Goal: Task Accomplishment & Management: Use online tool/utility

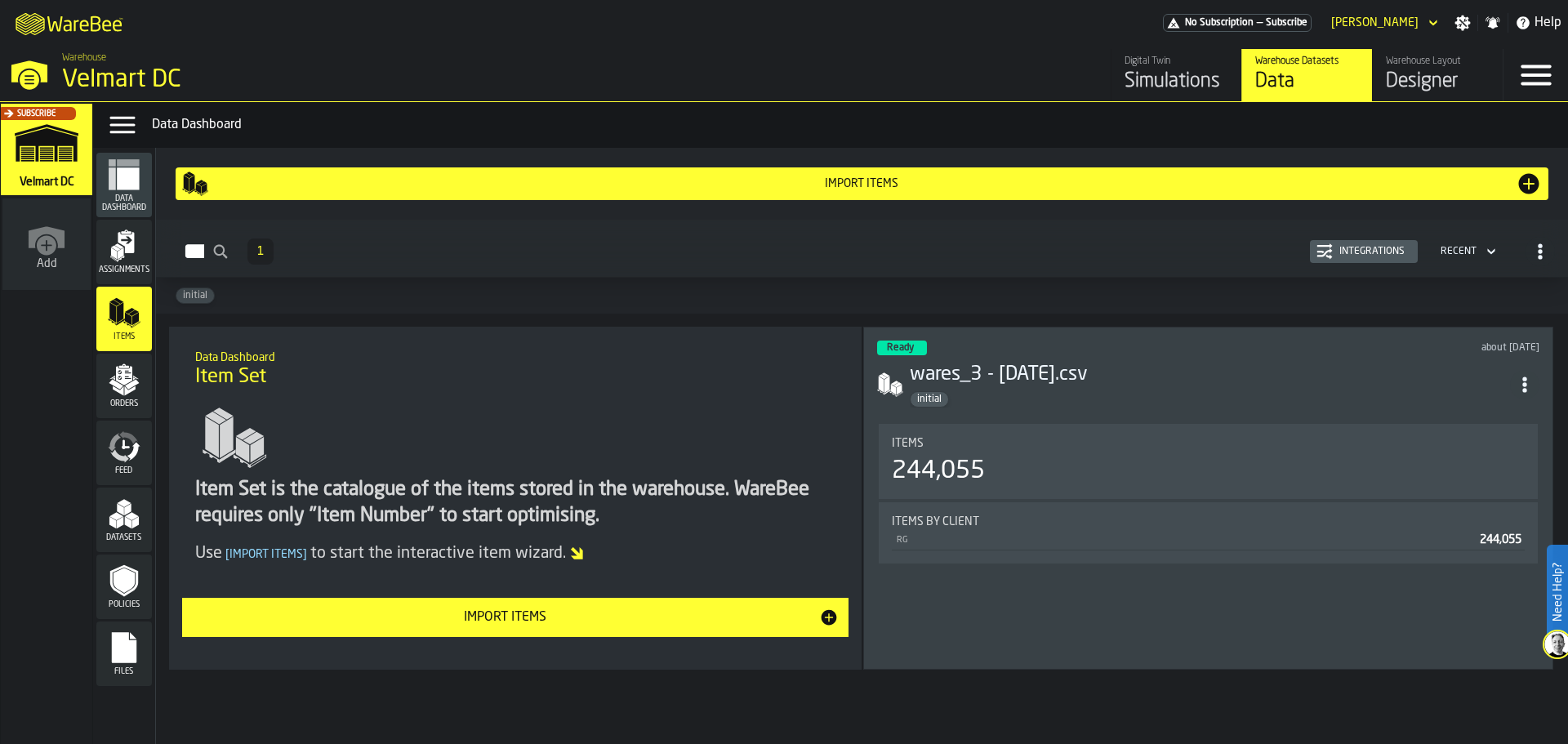
click at [145, 259] on div "Assignments" at bounding box center [125, 251] width 56 height 45
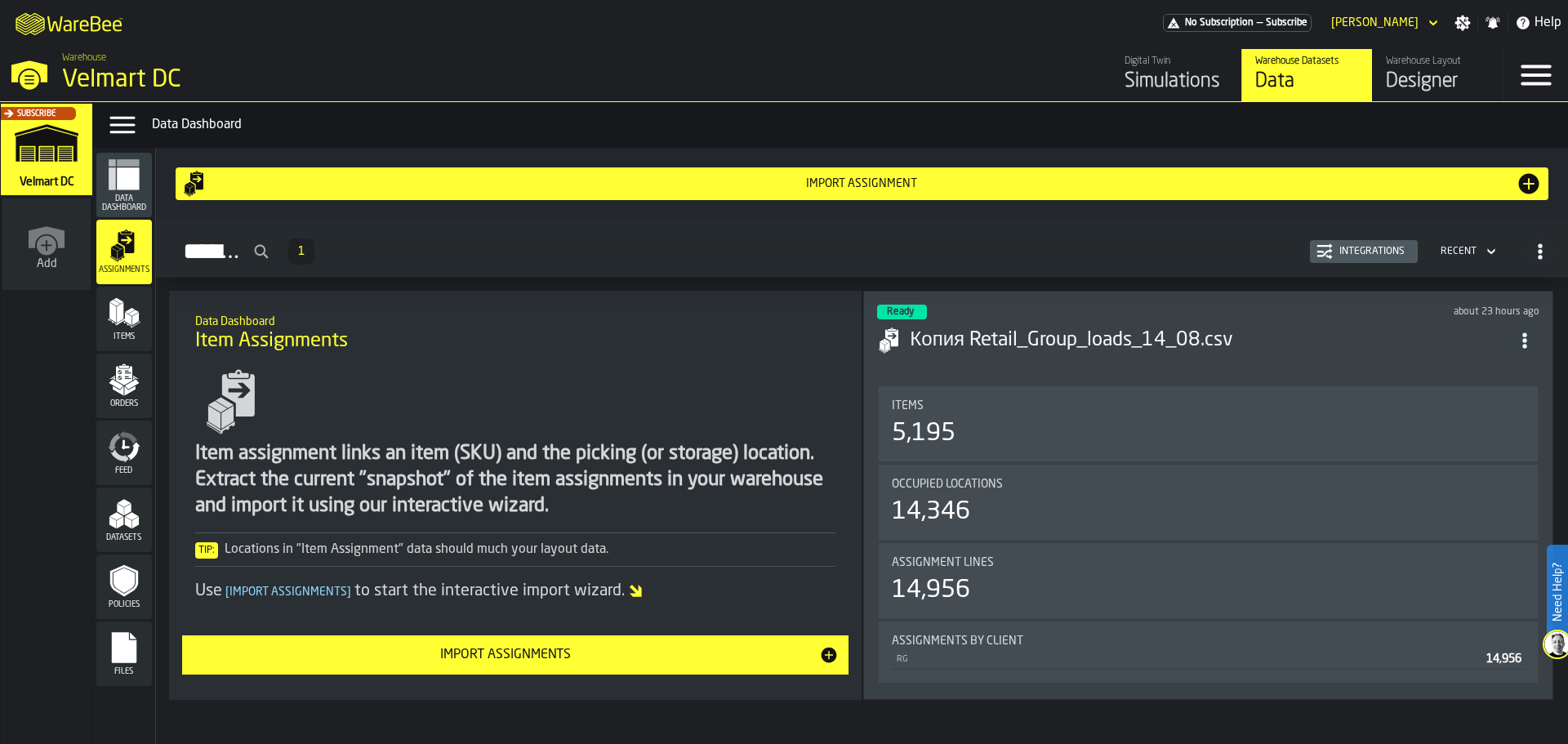
scroll to position [30, 0]
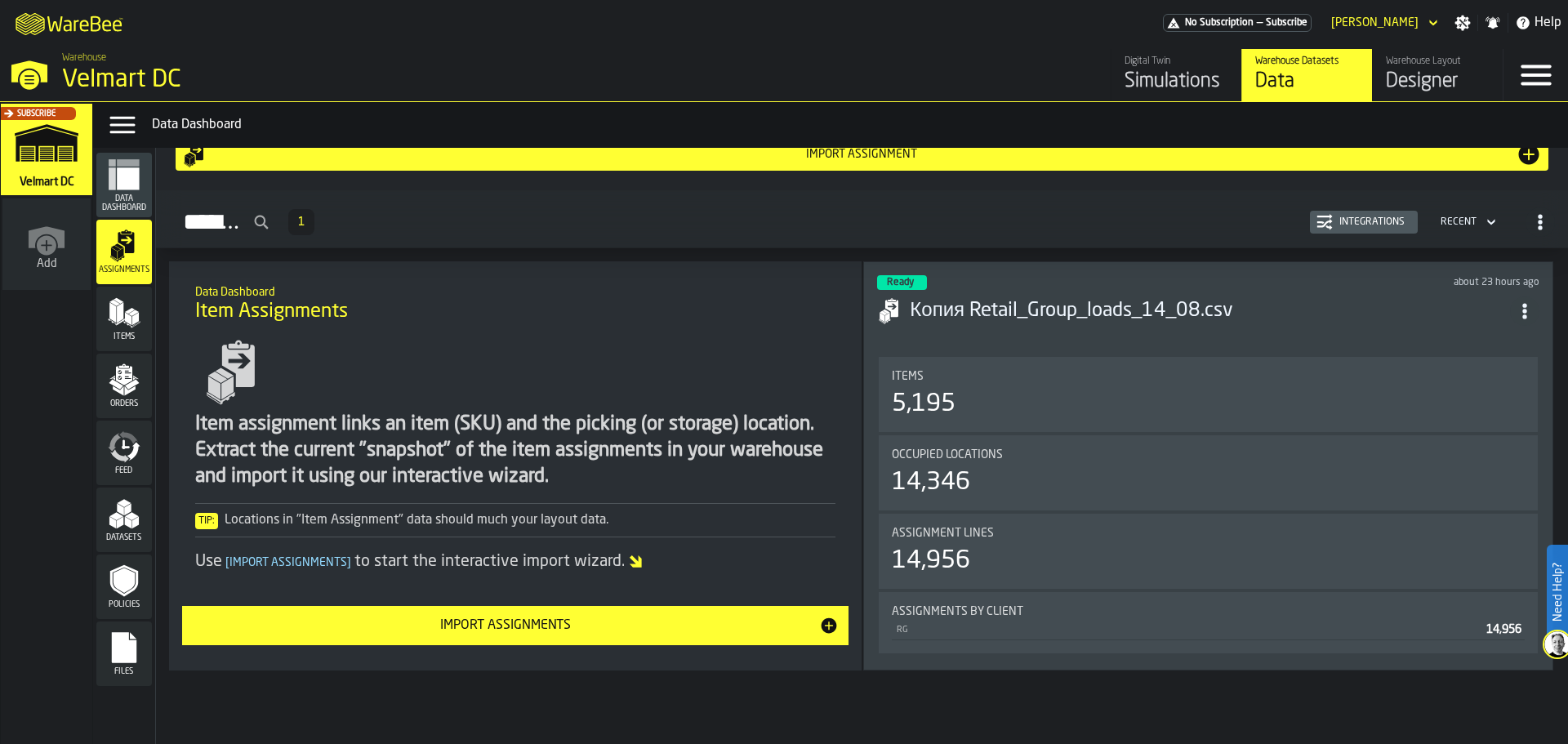
click at [1526, 309] on circle "ItemListCard-DashboardItemContainer" at bounding box center [1524, 311] width 4 height 4
drag, startPoint x: 1529, startPoint y: 306, endPoint x: 1293, endPoint y: 360, distance: 242.1
click at [1526, 309] on circle "ItemListCard-DashboardItemContainer" at bounding box center [1524, 311] width 4 height 4
click at [642, 620] on div "Import Assignments" at bounding box center [506, 625] width 628 height 20
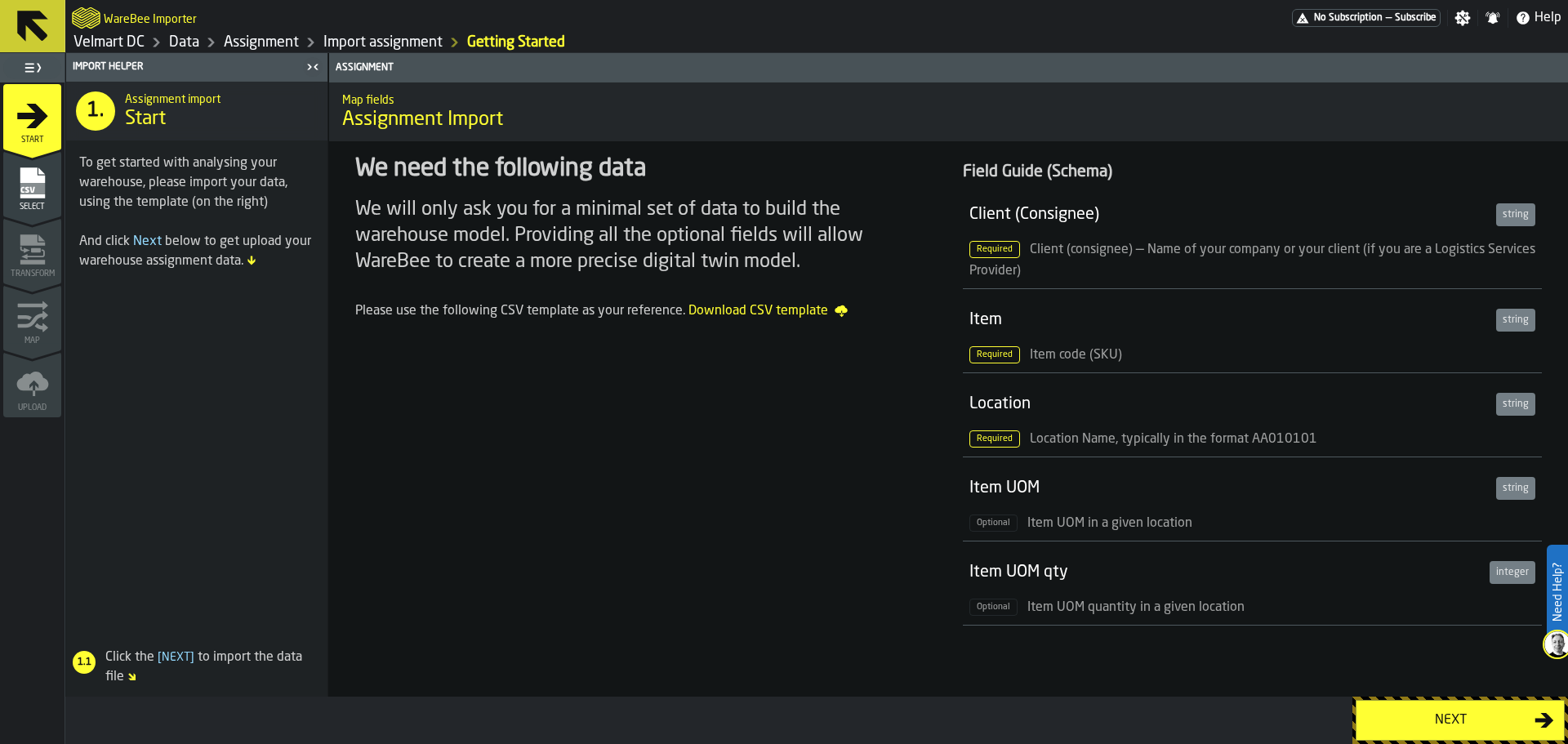
click at [35, 209] on span "Select" at bounding box center [32, 206] width 58 height 9
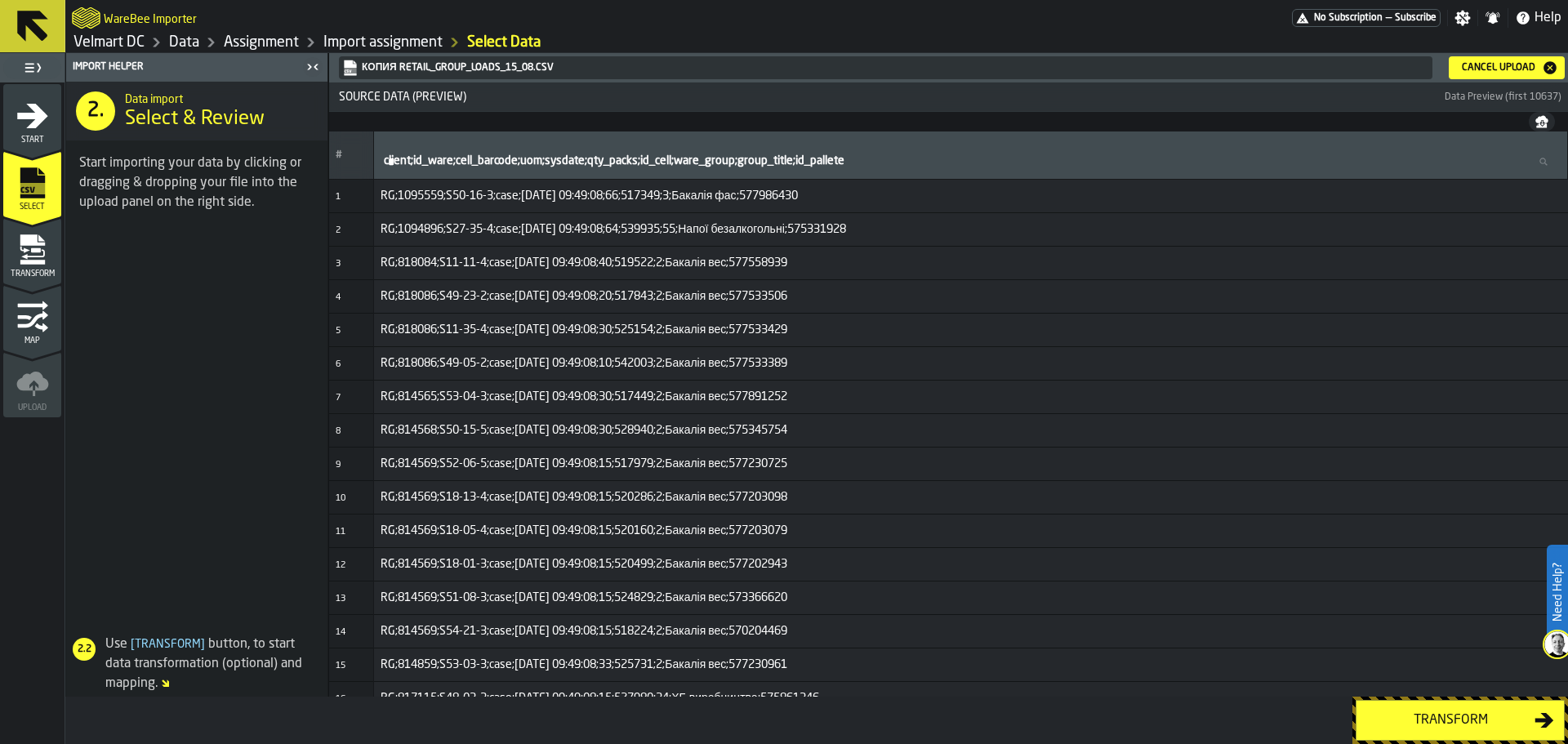
click at [1503, 68] on div "Cancel Upload" at bounding box center [1498, 67] width 87 height 11
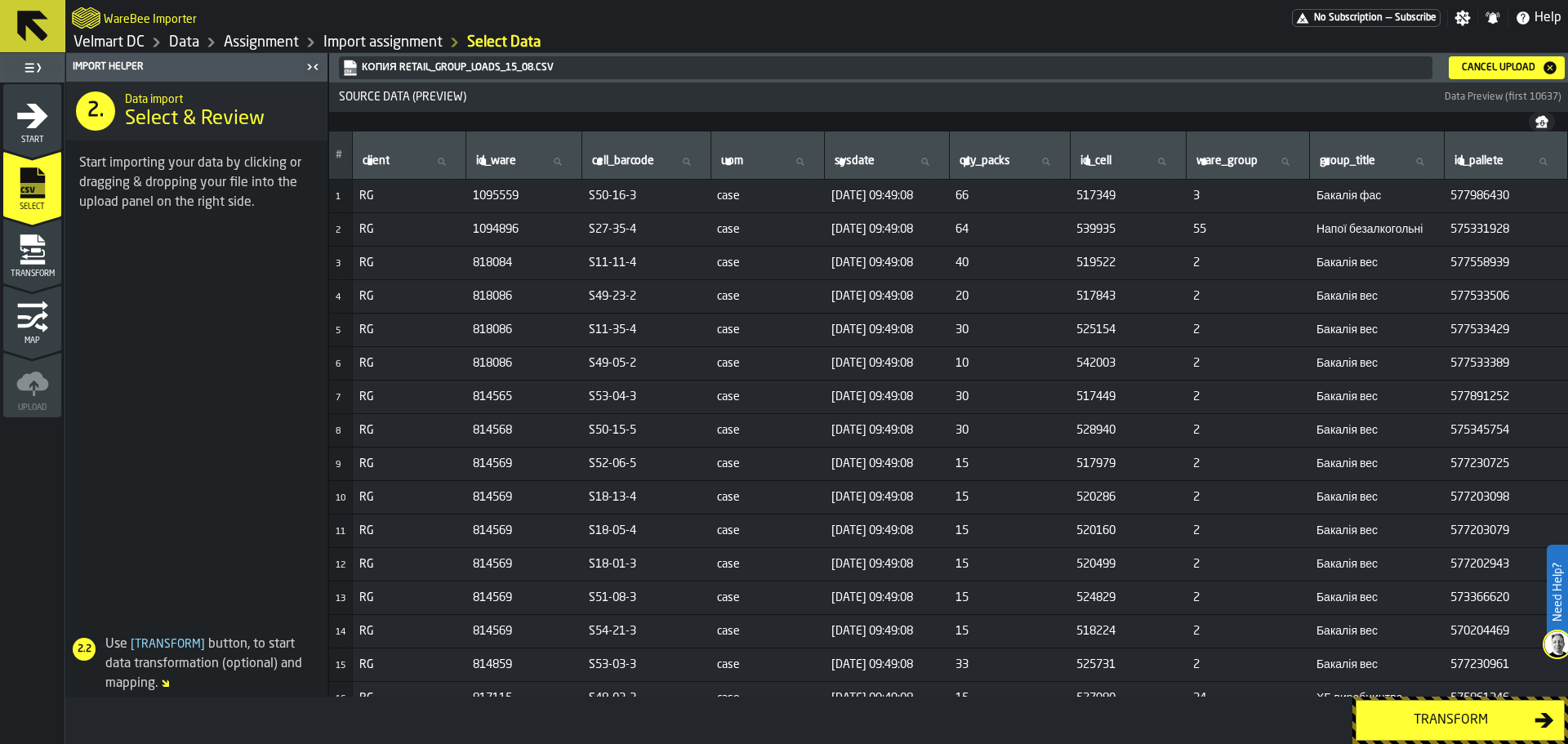
click at [1443, 716] on div "Transform" at bounding box center [1450, 720] width 168 height 20
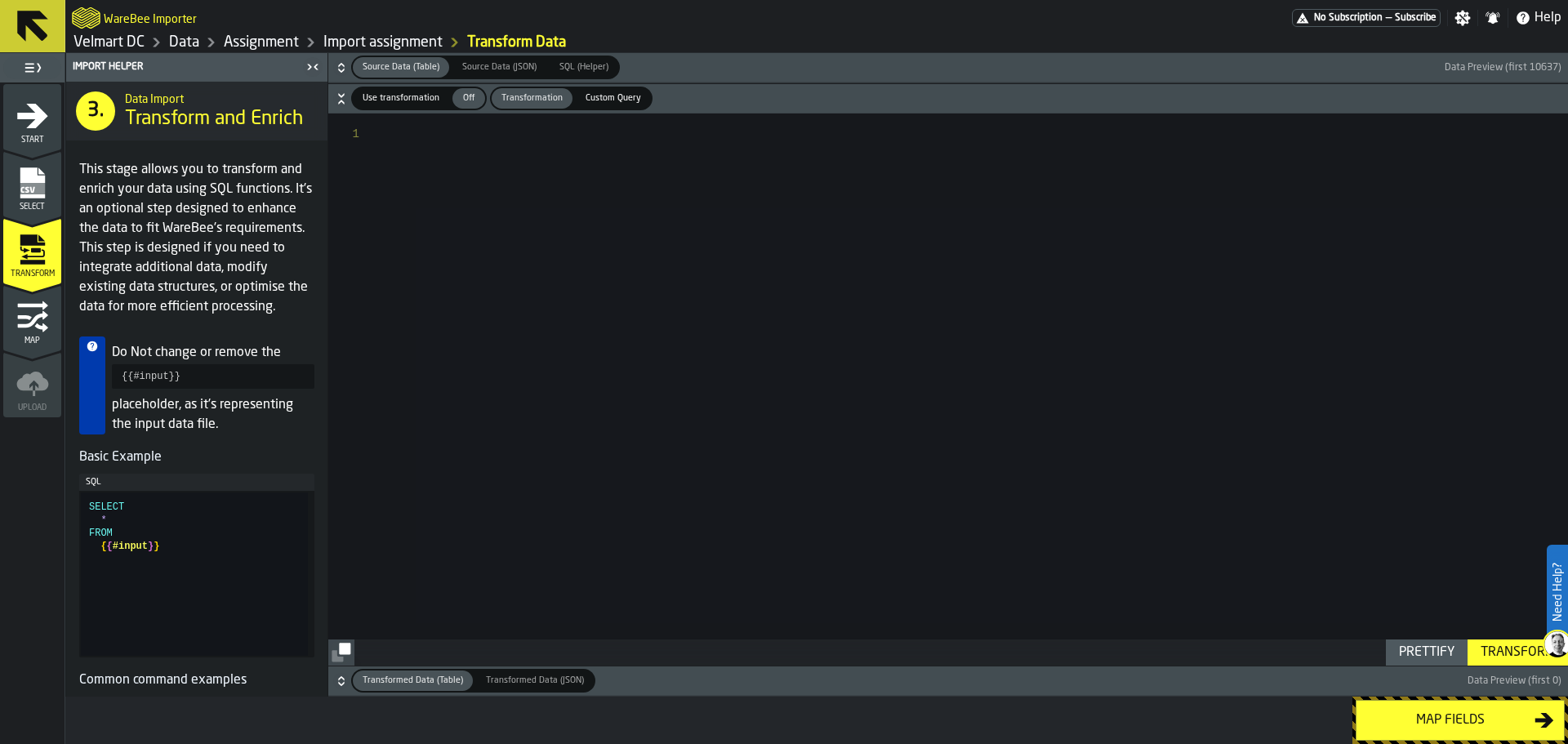
click at [1477, 713] on div "Map fields" at bounding box center [1450, 720] width 168 height 20
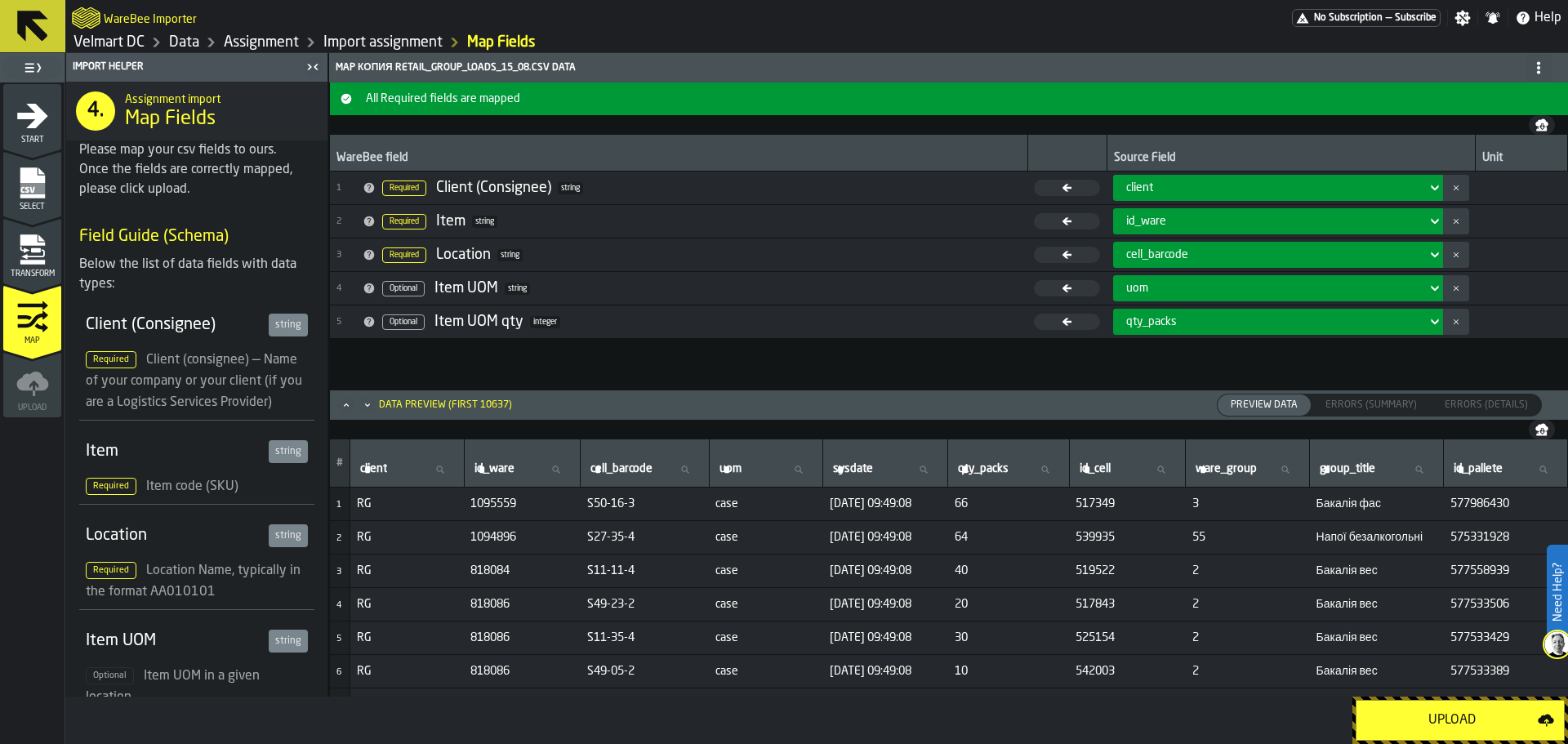
click at [1440, 729] on div "Upload" at bounding box center [1452, 720] width 171 height 20
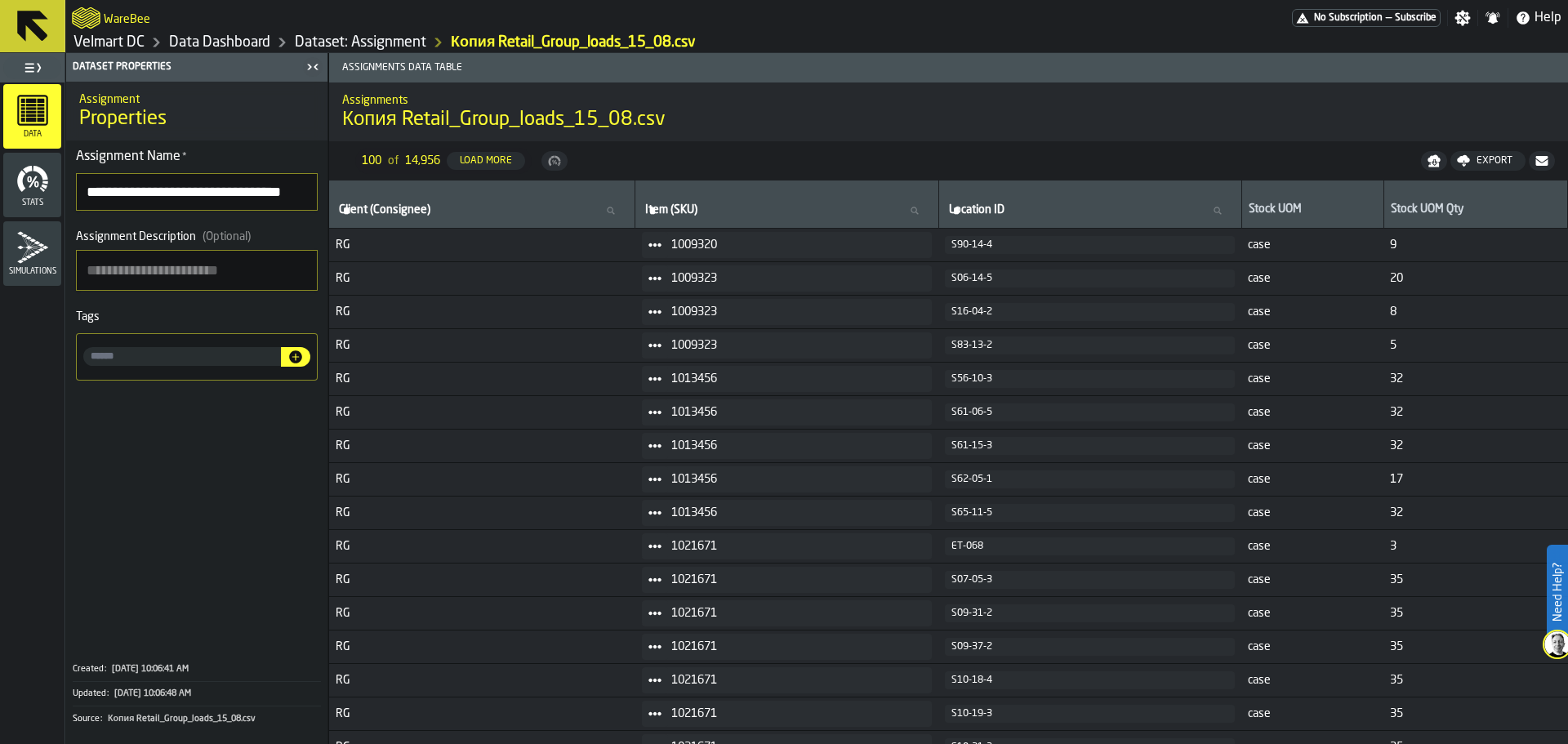
click at [52, 184] on div "Stats" at bounding box center [32, 184] width 58 height 45
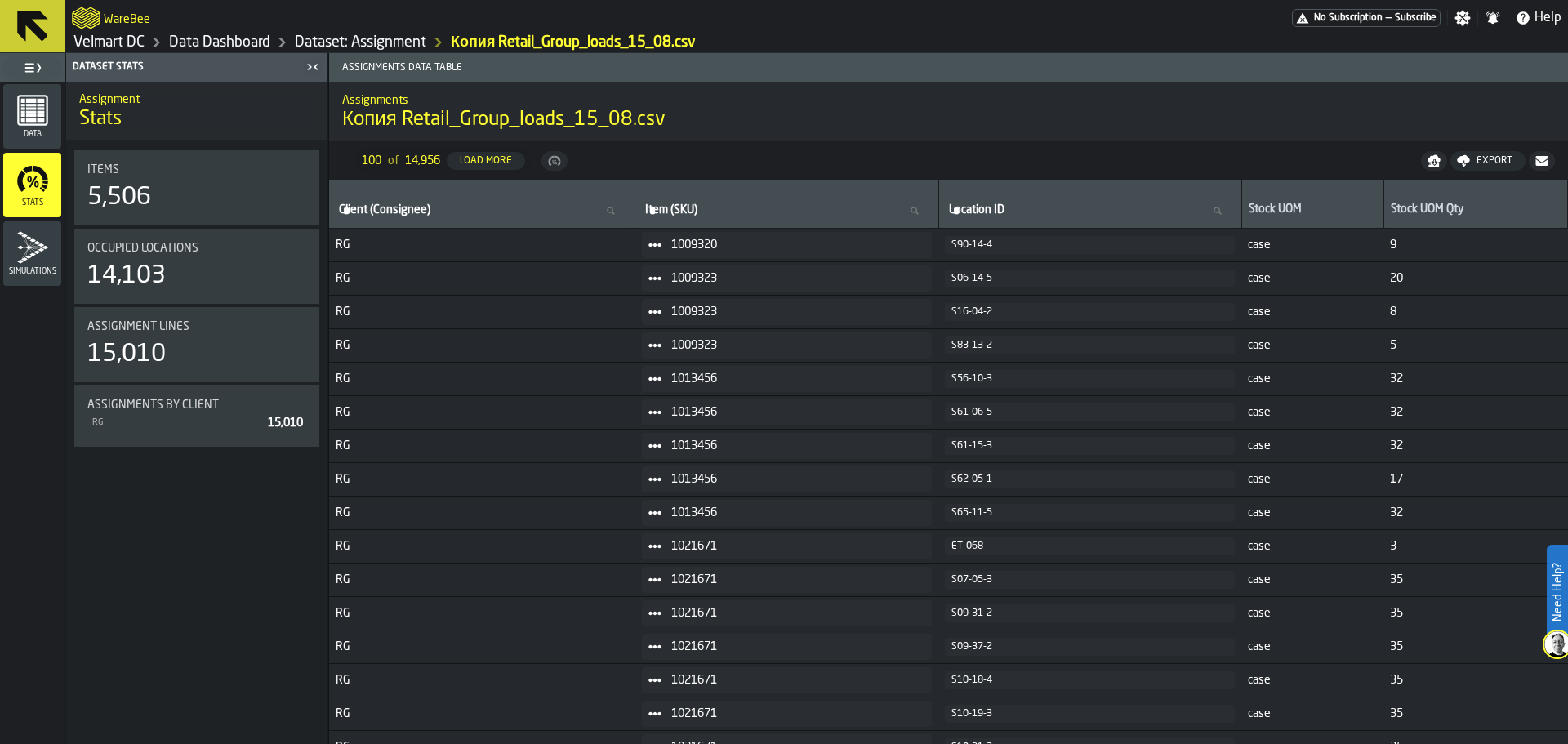
click at [14, 19] on icon at bounding box center [32, 26] width 39 height 39
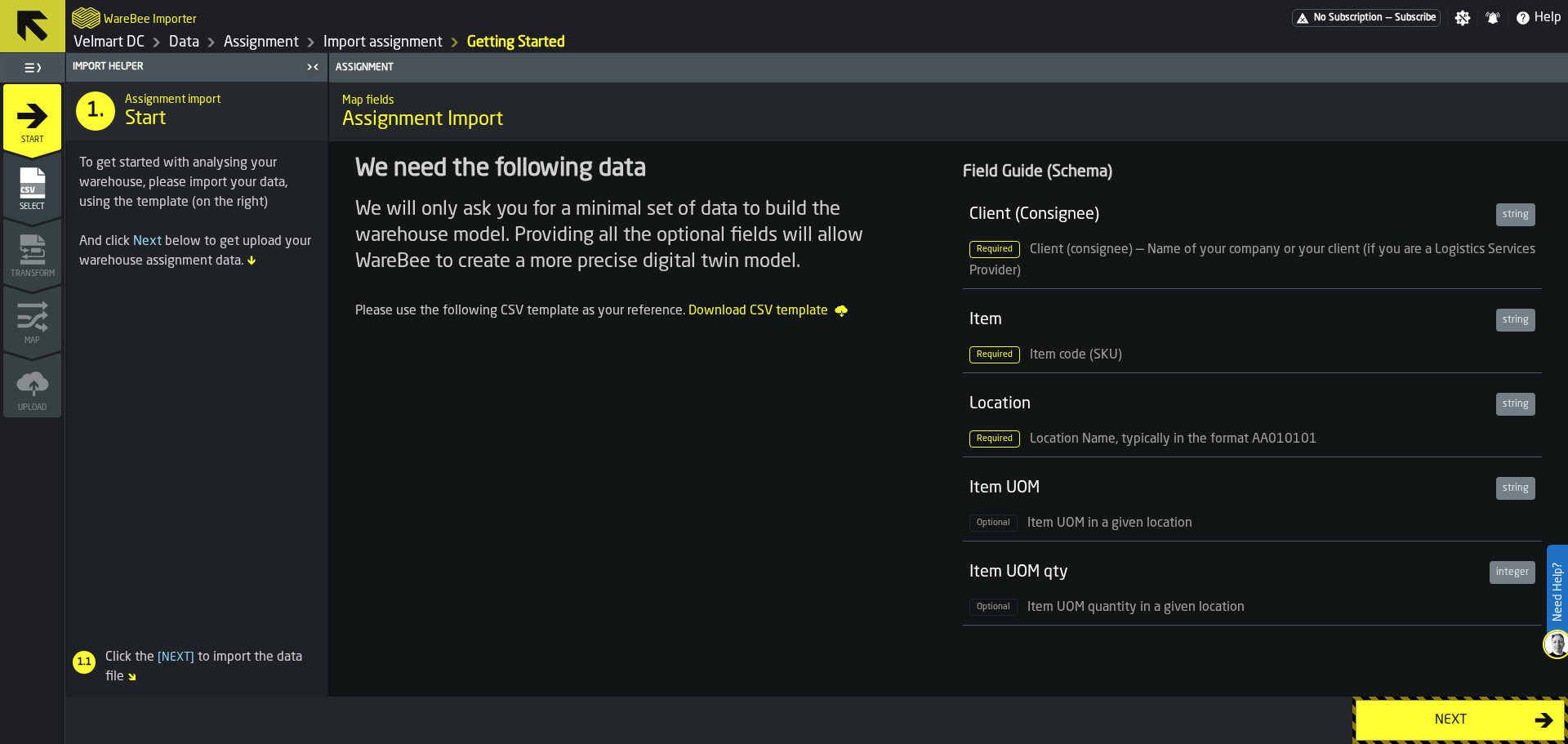
click at [21, 21] on icon at bounding box center [32, 26] width 31 height 31
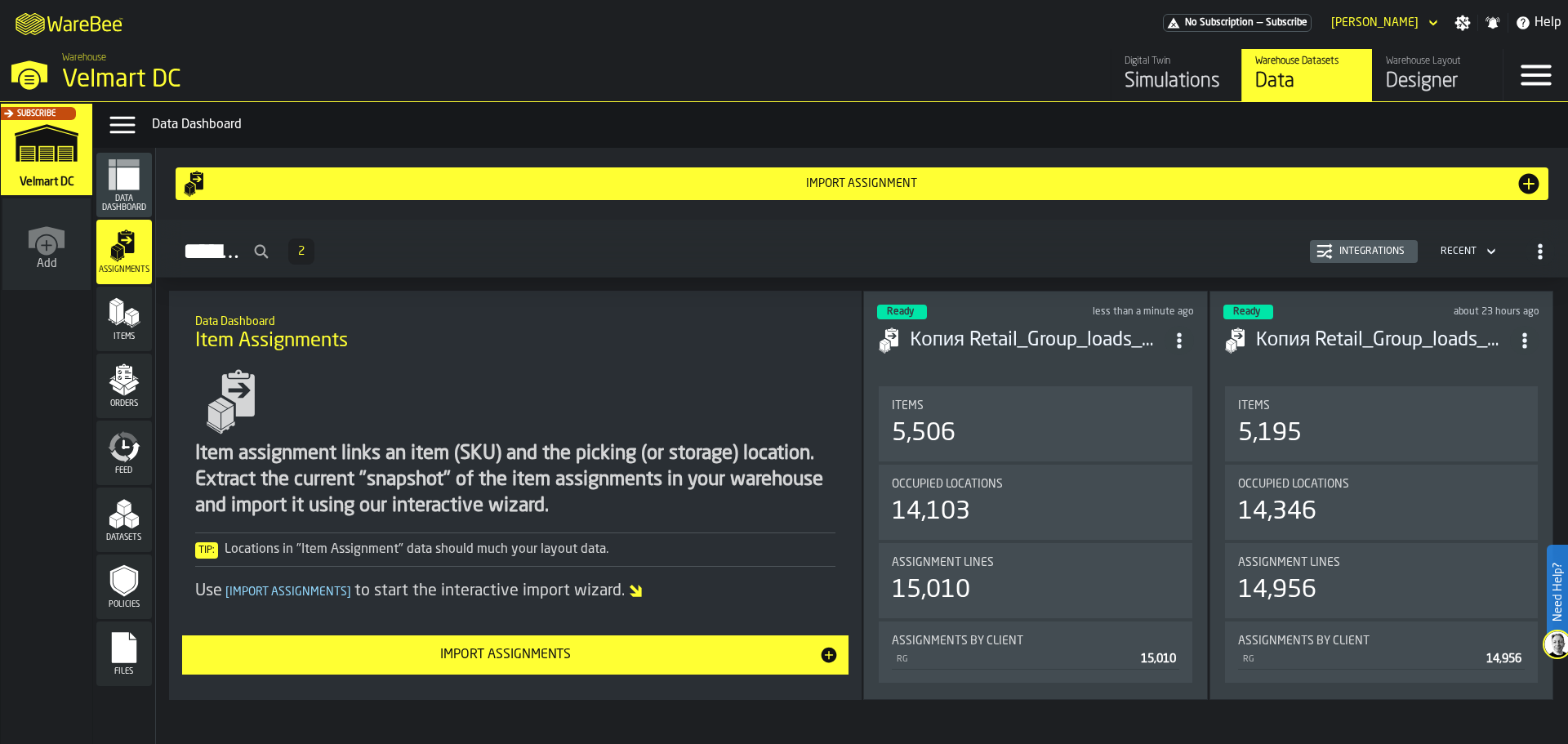
click at [111, 307] on polygon "menu Items" at bounding box center [113, 312] width 7 height 20
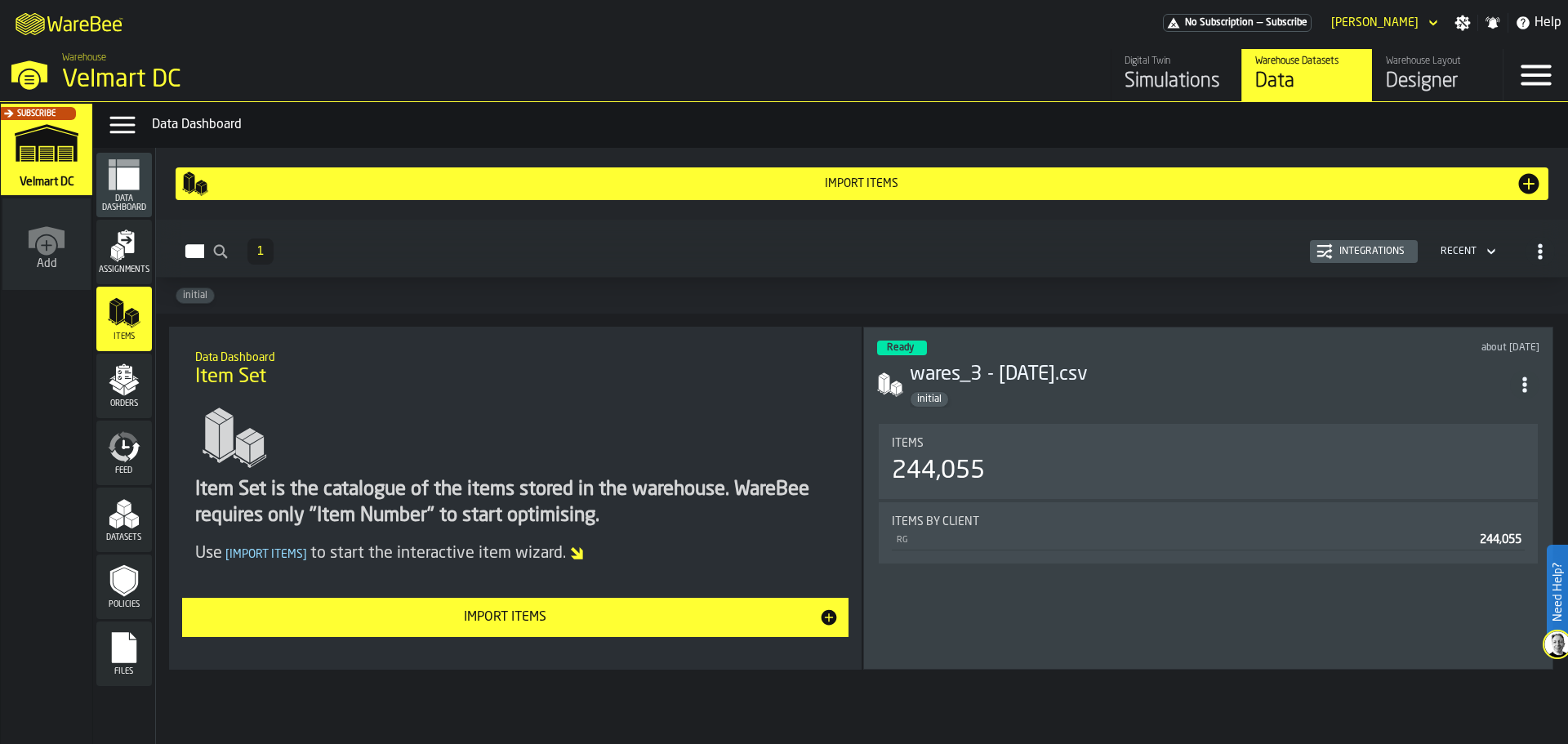
click at [579, 621] on div "Import Items" at bounding box center [506, 618] width 628 height 20
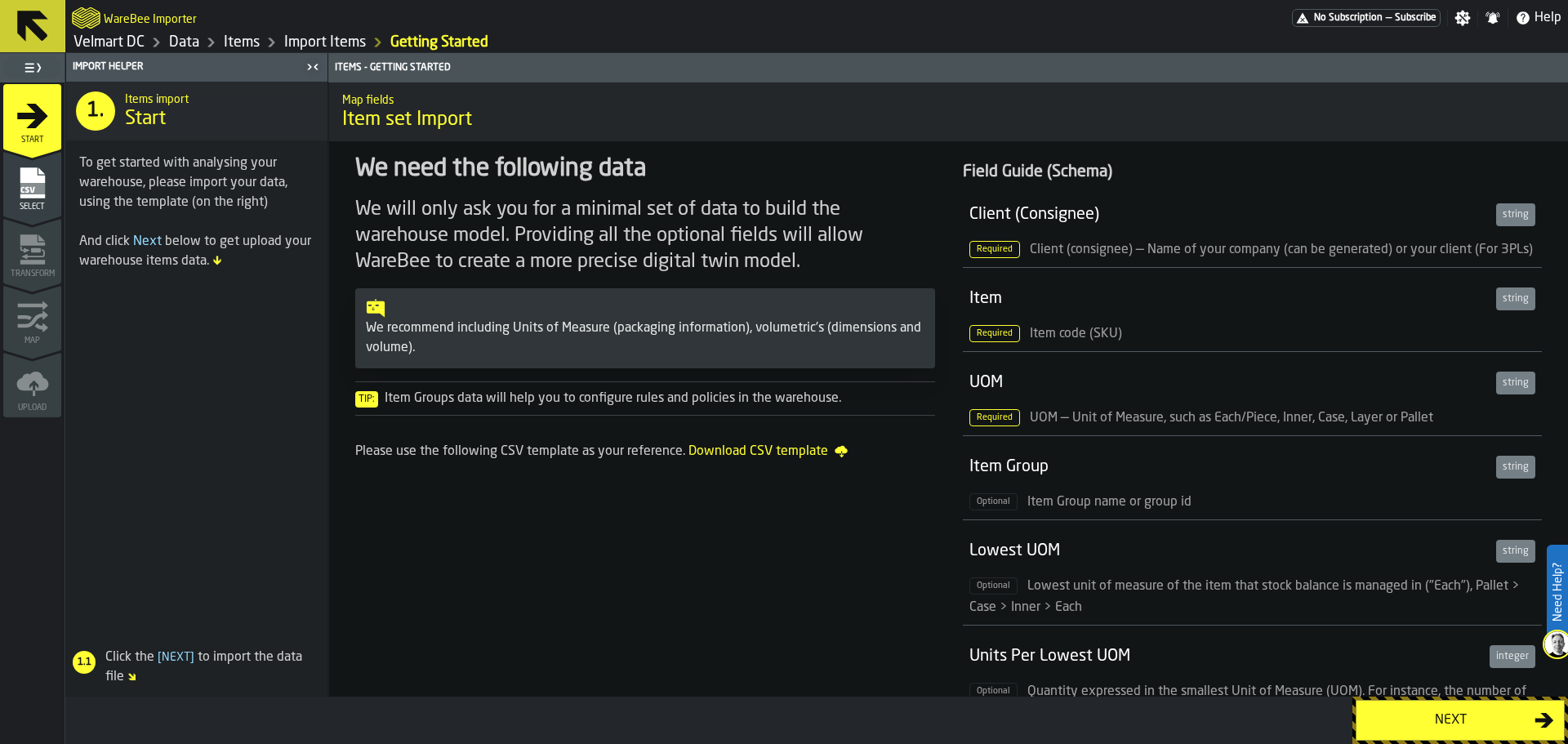
click at [43, 179] on icon "menu Select" at bounding box center [32, 182] width 25 height 31
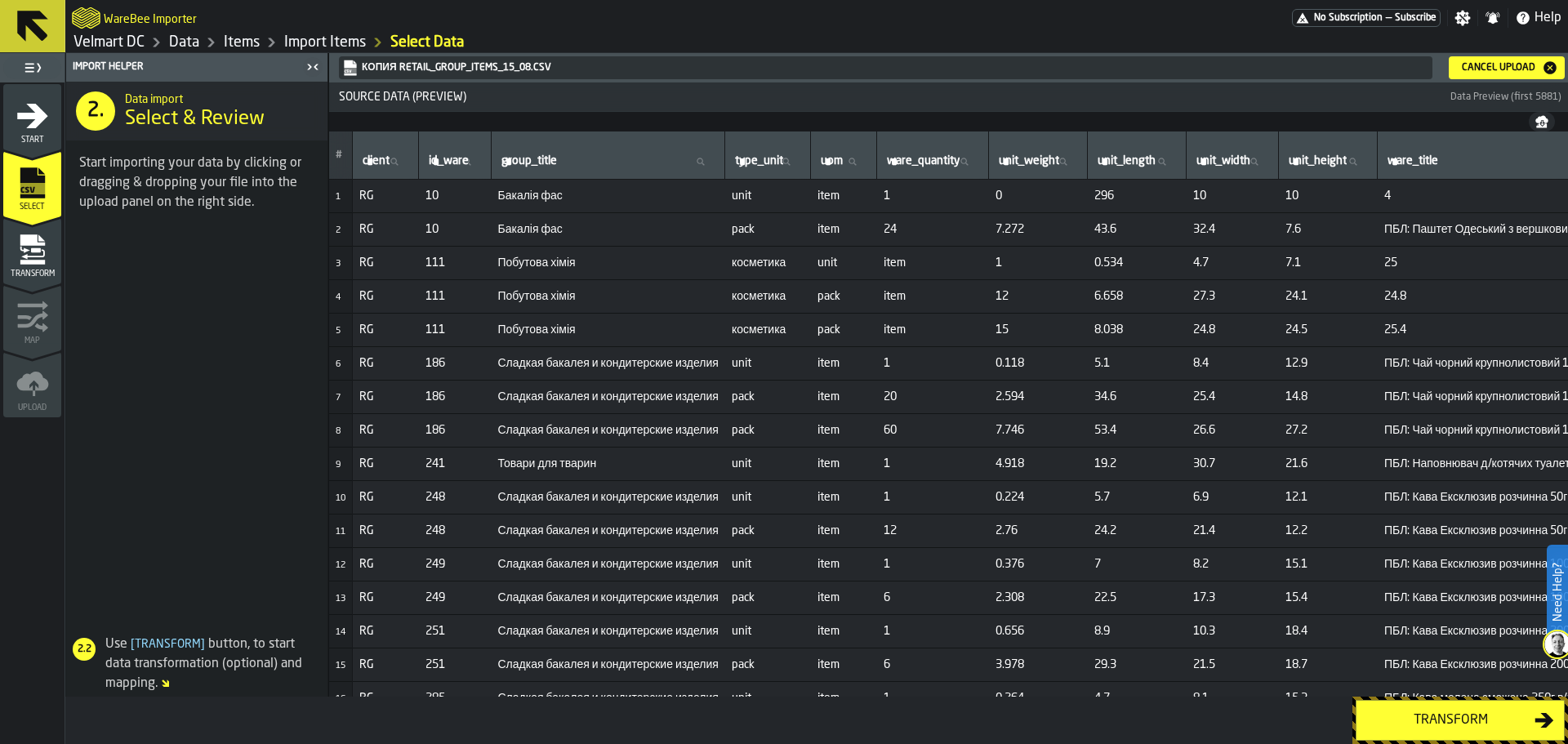
click at [1489, 72] on div "Cancel Upload" at bounding box center [1498, 67] width 87 height 11
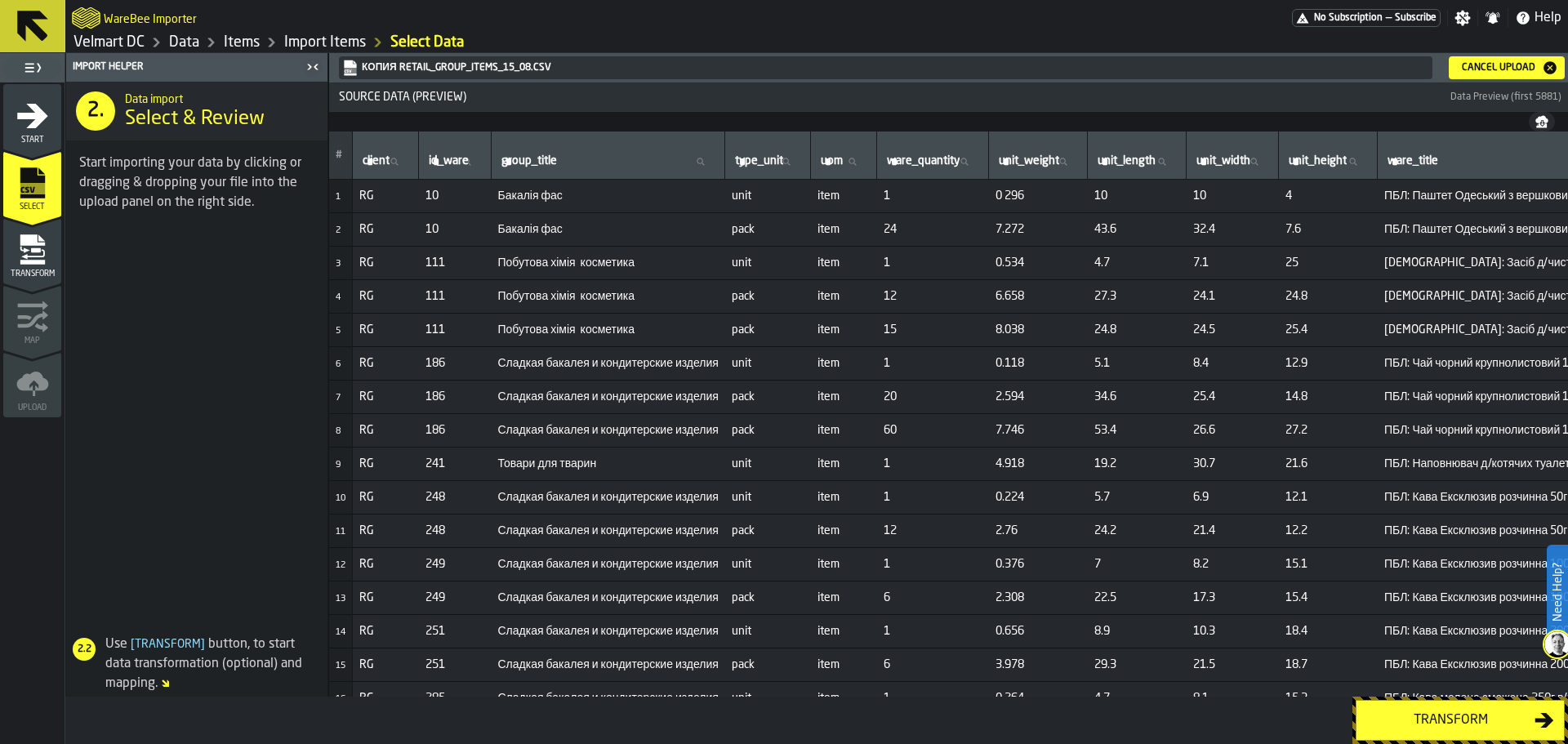
click at [1458, 727] on div "Transform" at bounding box center [1450, 720] width 168 height 20
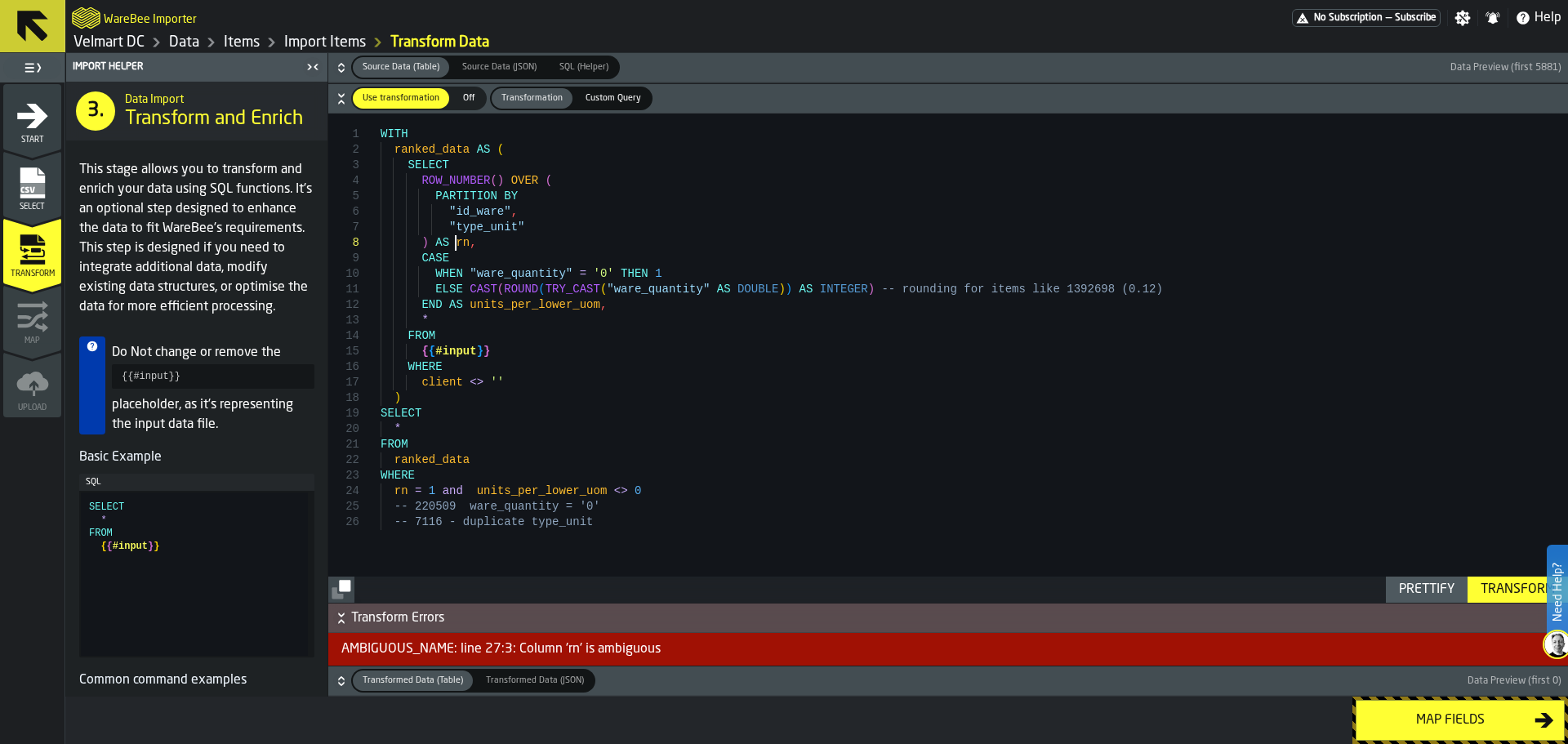
click at [458, 238] on div "WITH ranked_data AS ( SELECT ROW_NUMBER ( ) OVER ( PARTITION BY "id_ware" , "ty…" at bounding box center [974, 358] width 1187 height 489
click at [459, 244] on div "WITH ranked_data AS ( SELECT ROW_NUMBER ( ) OVER ( PARTITION BY "id_ware" , "ty…" at bounding box center [974, 358] width 1187 height 489
click at [1503, 583] on div "Transform" at bounding box center [1518, 590] width 88 height 20
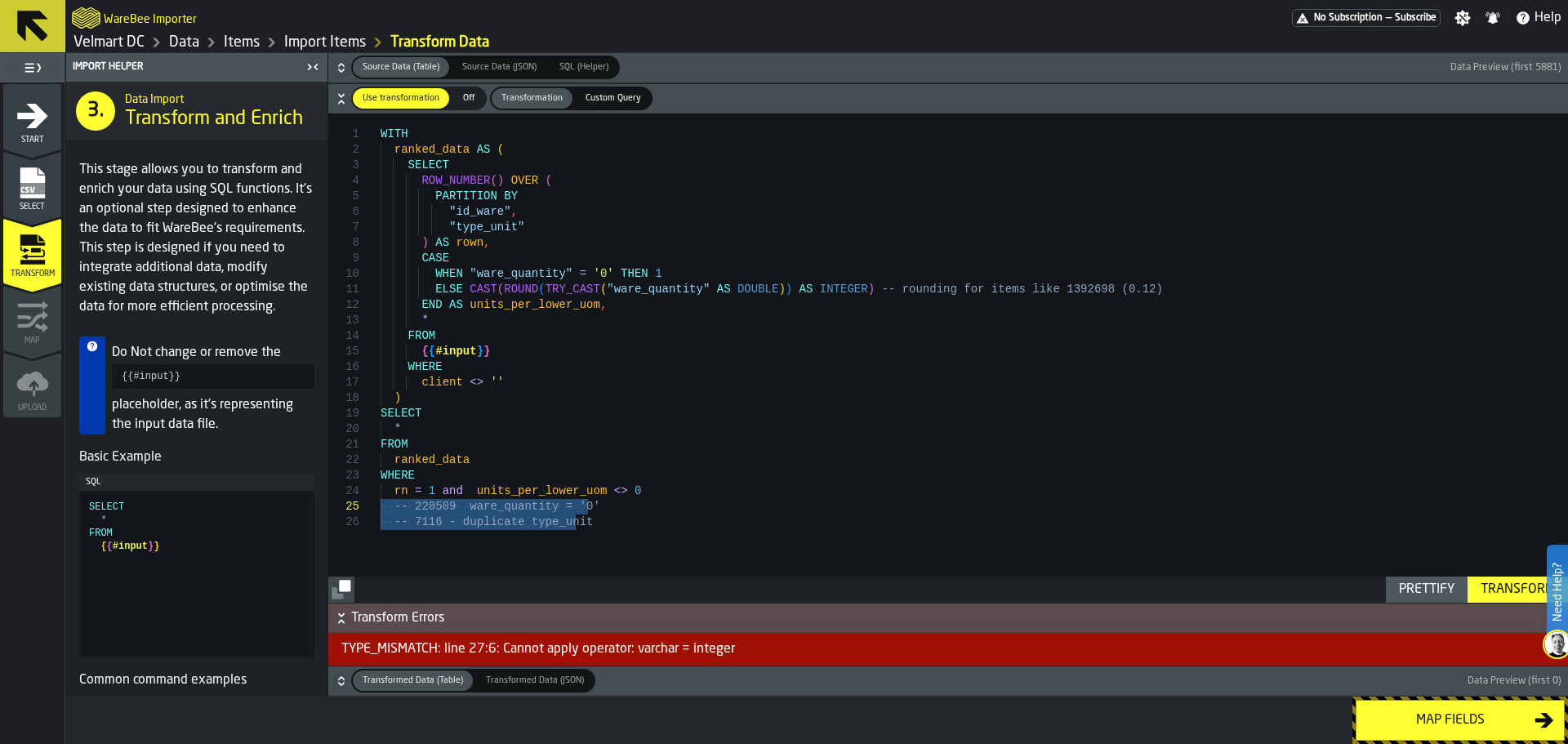
drag, startPoint x: 585, startPoint y: 526, endPoint x: 373, endPoint y: 512, distance: 212.5
click at [381, 512] on div "WITH ranked_data AS ( SELECT ROW_NUMBER ( ) OVER ( PARTITION BY "id_ware" , "ty…" at bounding box center [974, 358] width 1187 height 489
click at [423, 494] on div "WITH ranked_data AS ( SELECT ROW_NUMBER ( ) OVER ( PARTITION BY "id_ware" , "ty…" at bounding box center [974, 358] width 1187 height 489
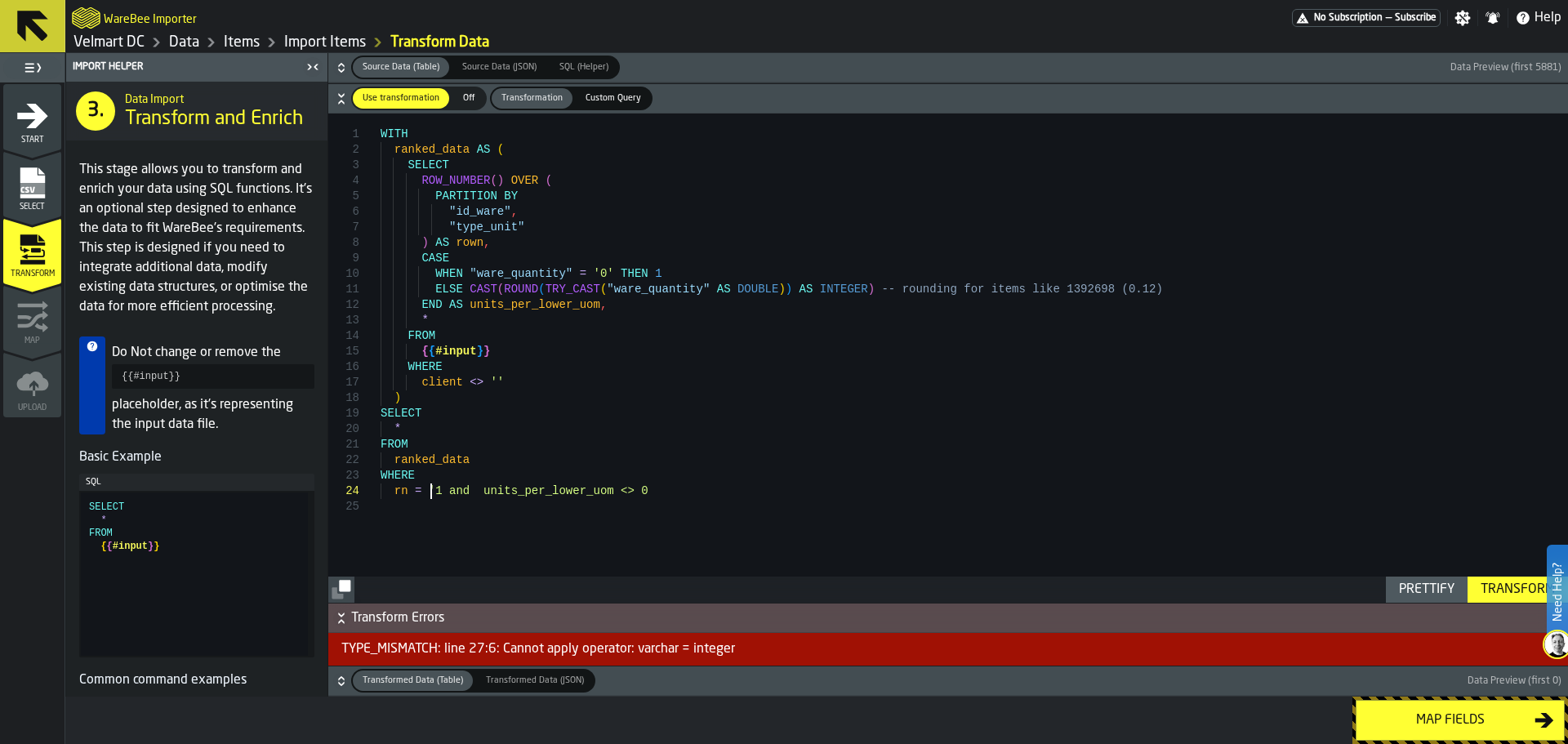
click at [437, 493] on div "WITH ranked_data AS ( SELECT ROW_NUMBER ( ) OVER ( PARTITION BY "id_ware" , "ty…" at bounding box center [974, 358] width 1187 height 489
click at [625, 490] on div "WITH ranked_data AS ( SELECT ROW_NUMBER ( ) OVER ( PARTITION BY "id_ware" , "ty…" at bounding box center [974, 358] width 1187 height 489
click at [643, 493] on div "WITH ranked_data AS ( SELECT ROW_NUMBER ( ) OVER ( PARTITION BY "id_ware" , "ty…" at bounding box center [974, 358] width 1187 height 489
click at [1500, 584] on div "Transform" at bounding box center [1518, 590] width 88 height 20
click at [432, 490] on div "WITH ranked_data AS ( SELECT ROW_NUMBER ( ) OVER ( PARTITION BY "id_ware" , "ty…" at bounding box center [974, 358] width 1187 height 489
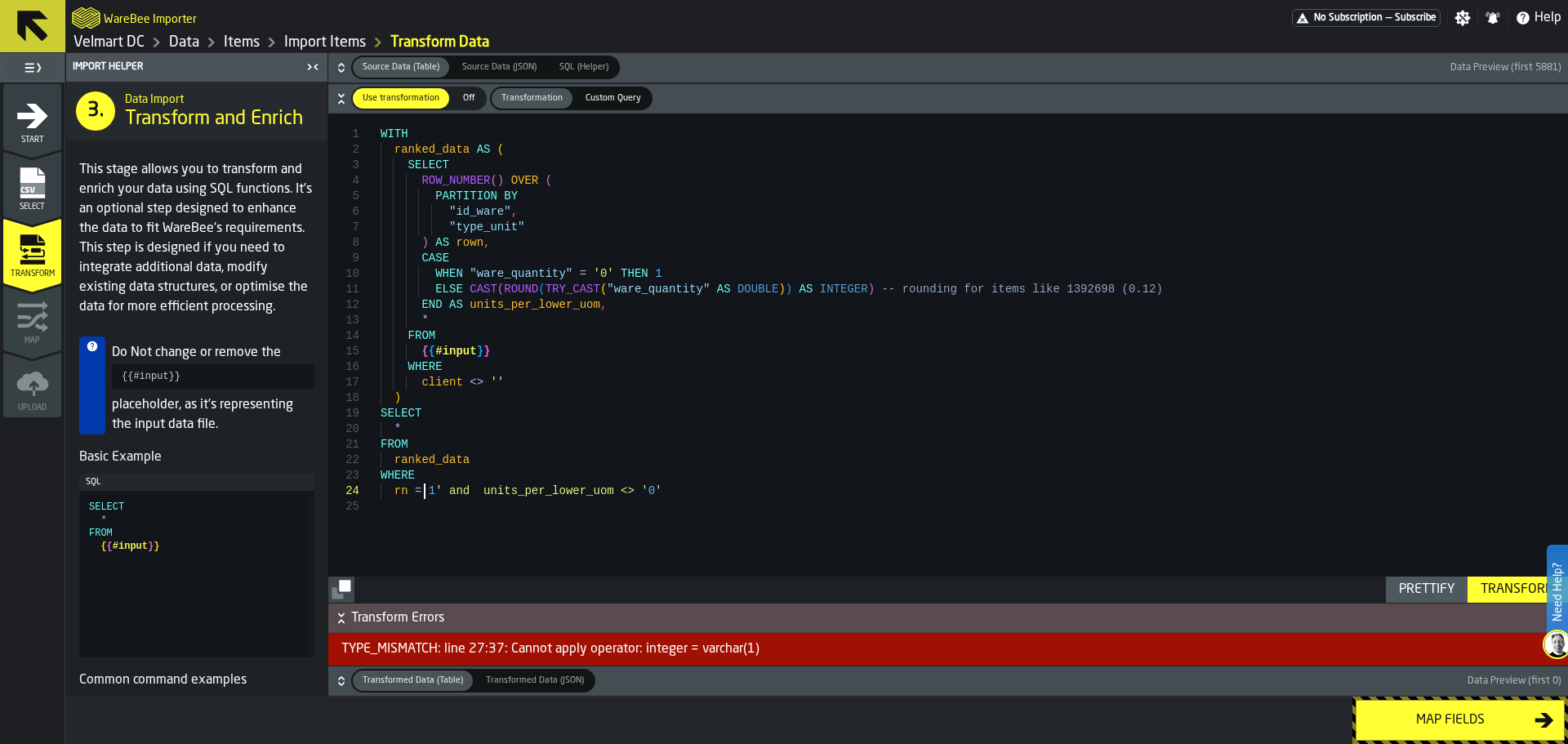
click at [439, 491] on div "WITH ranked_data AS ( SELECT ROW_NUMBER ( ) OVER ( PARTITION BY "id_ware" , "ty…" at bounding box center [974, 358] width 1187 height 489
click at [1494, 596] on div "Transform" at bounding box center [1518, 590] width 88 height 20
click at [633, 275] on div "WITH ranked_data AS ( SELECT ROW_NUMBER ( ) OVER ( PARTITION BY "id_ware" , "ty…" at bounding box center [974, 358] width 1187 height 489
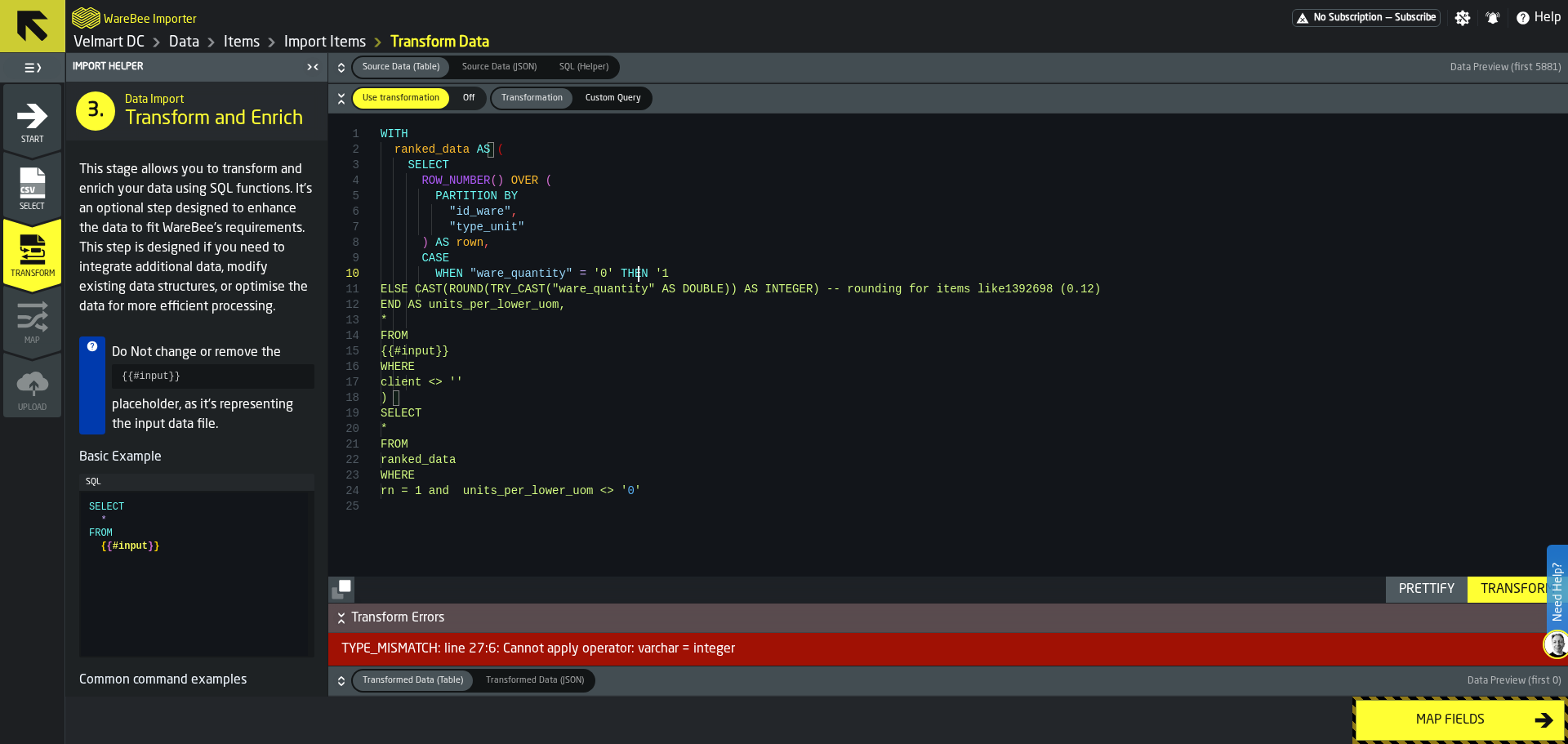
scroll to position [140, 0]
click at [653, 274] on div "WITH ranked_data AS ( SELECT ROW_NUMBER ( ) OVER ( PARTITION BY "id_ware" , "ty…" at bounding box center [974, 358] width 1187 height 489
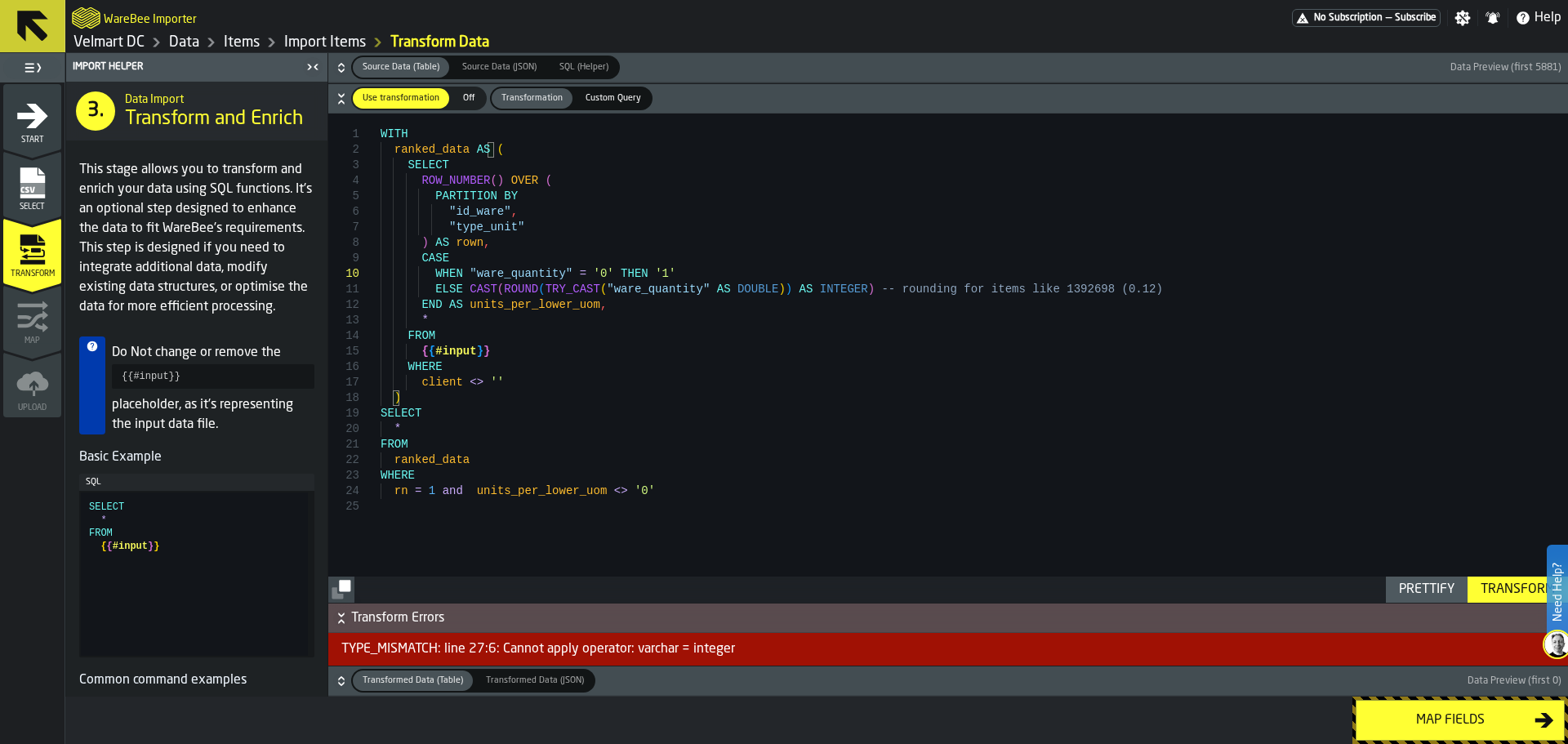
click at [1497, 589] on div "Transform" at bounding box center [1518, 590] width 88 height 20
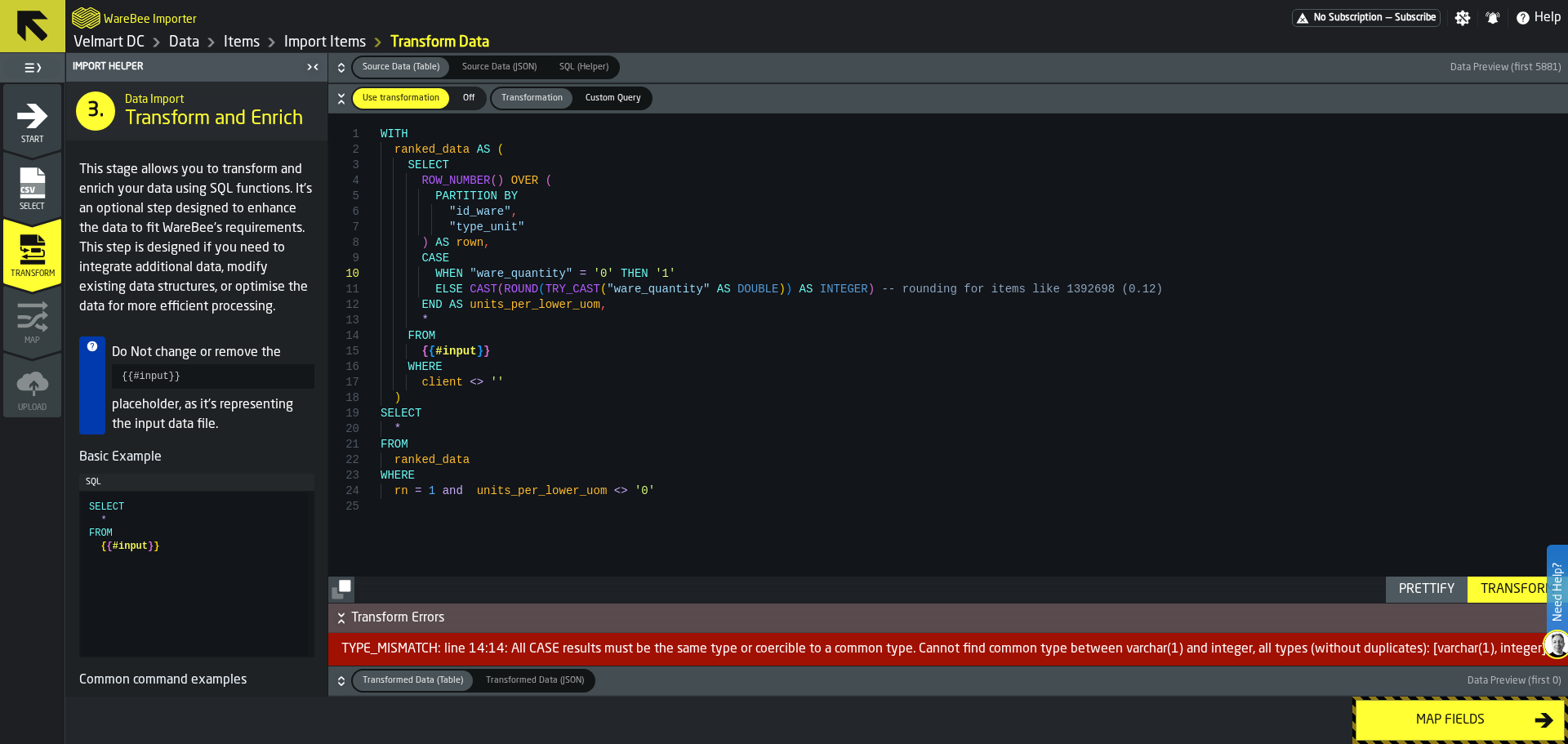
click at [645, 261] on div "WITH ranked_data AS ( SELECT ROW_NUMBER ( ) OVER ( PARTITION BY "id_ware" , "ty…" at bounding box center [974, 358] width 1187 height 489
click at [652, 270] on div "WITH ranked_data AS ( SELECT ROW_NUMBER ( ) OVER ( PARTITION BY "id_ware" , "ty…" at bounding box center [974, 358] width 1187 height 489
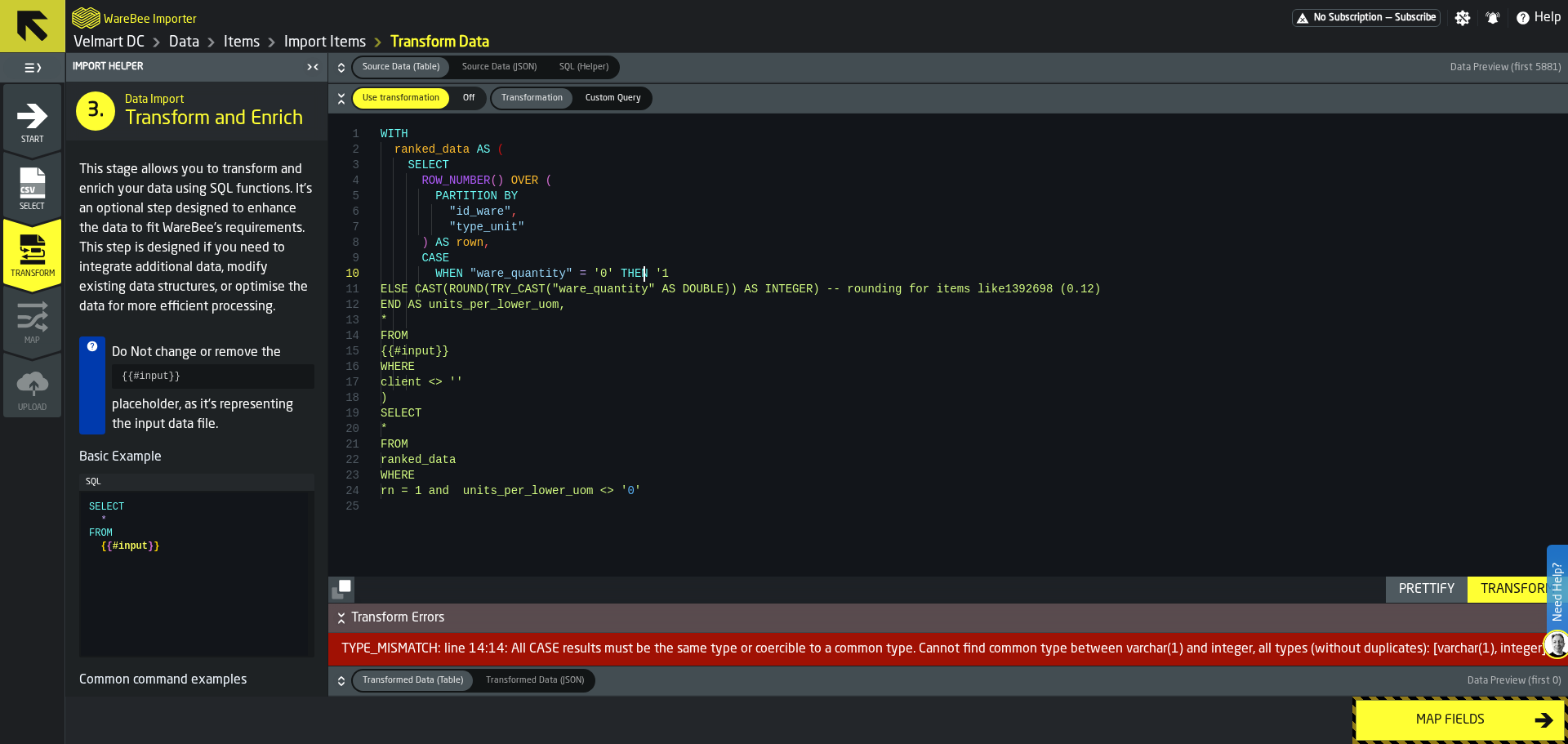
click at [640, 277] on div "WITH ranked_data AS ( SELECT ROW_NUMBER ( ) OVER ( PARTITION BY "id_ware" , "ty…" at bounding box center [974, 358] width 1187 height 489
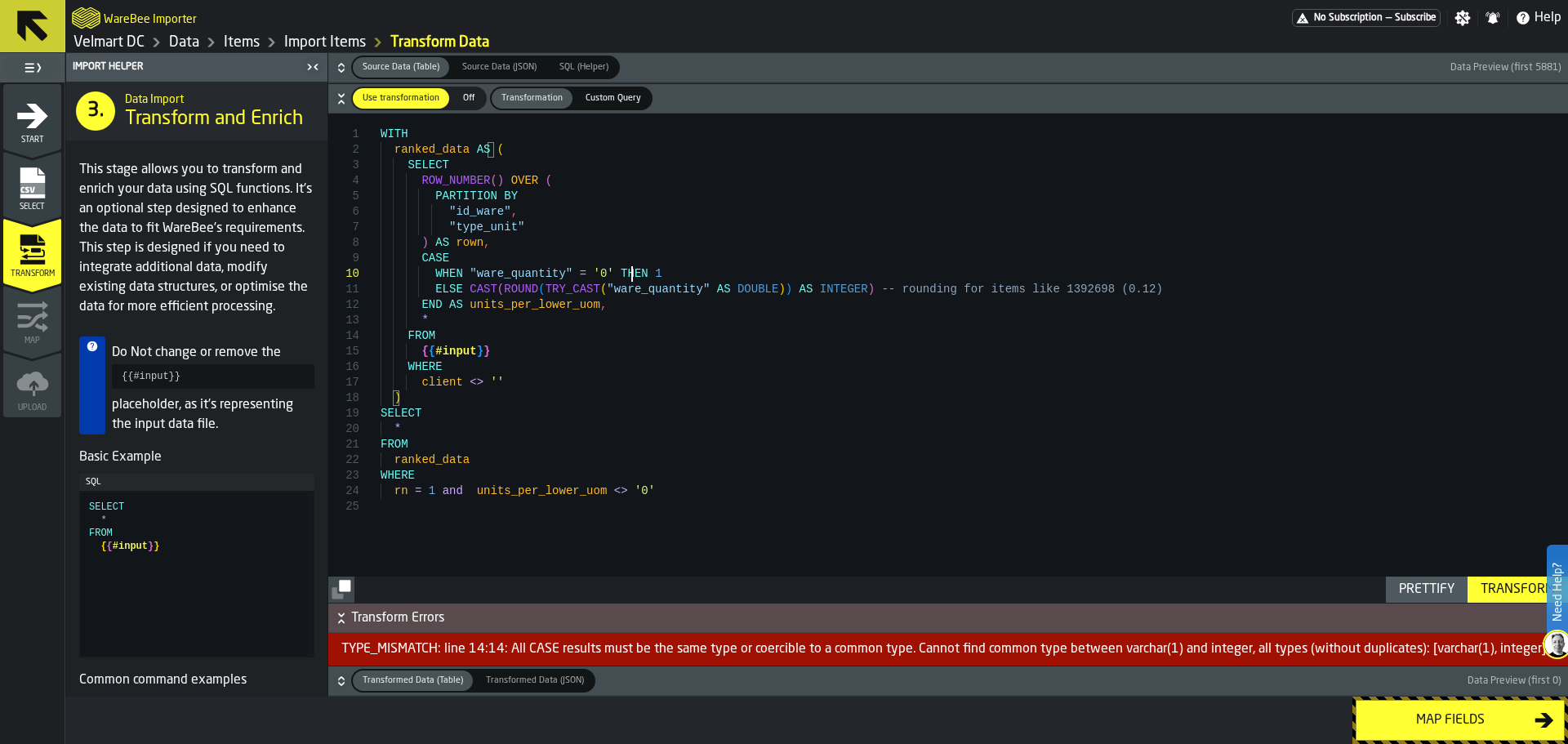
click at [537, 304] on div "WITH ranked_data AS ( SELECT ROW_NUMBER ( ) OVER ( PARTITION BY "id_ware" , "ty…" at bounding box center [974, 358] width 1187 height 489
click at [619, 492] on div "WITH ranked_data AS ( SELECT ROW_NUMBER ( ) OVER ( PARTITION BY "id_ware" , "ty…" at bounding box center [974, 358] width 1187 height 489
click at [625, 492] on div "WITH ranked_data AS ( SELECT ROW_NUMBER ( ) OVER ( PARTITION BY "id_ware" , "ty…" at bounding box center [974, 358] width 1187 height 489
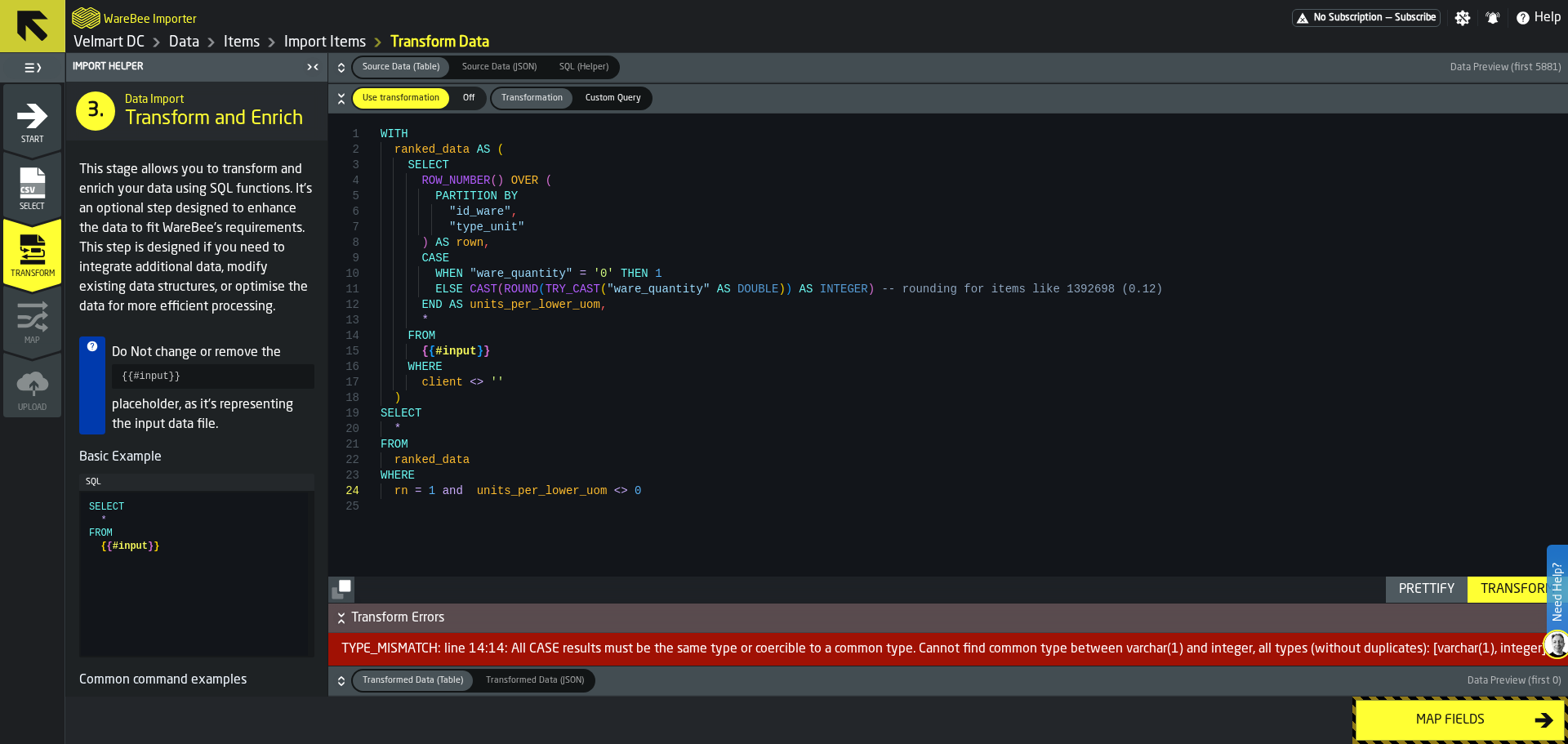
click at [1505, 592] on div "Transform" at bounding box center [1518, 590] width 88 height 20
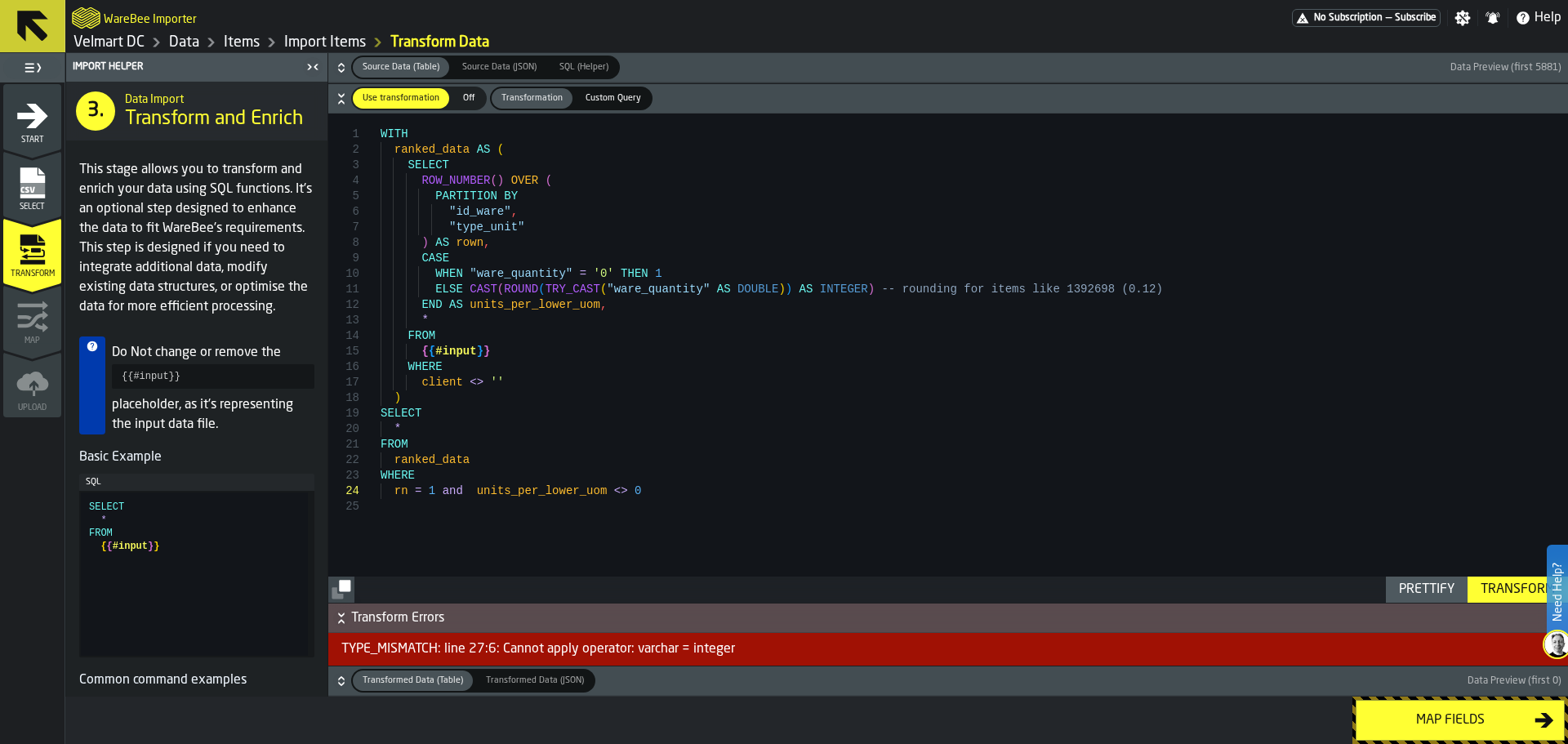
click at [425, 494] on div "WITH ranked_data AS ( SELECT ROW_NUMBER ( ) OVER ( PARTITION BY "id_ware" , "ty…" at bounding box center [974, 358] width 1187 height 489
click at [441, 491] on div "WITH ranked_data AS ( SELECT ROW_NUMBER ( ) OVER ( PARTITION BY "id_ware" , "ty…" at bounding box center [974, 358] width 1187 height 489
click at [437, 491] on div "WITH ranked_data AS ( SELECT ROW_NUMBER ( ) OVER ( PARTITION BY "id_ware" , "ty…" at bounding box center [974, 358] width 1187 height 489
type textarea "**********"
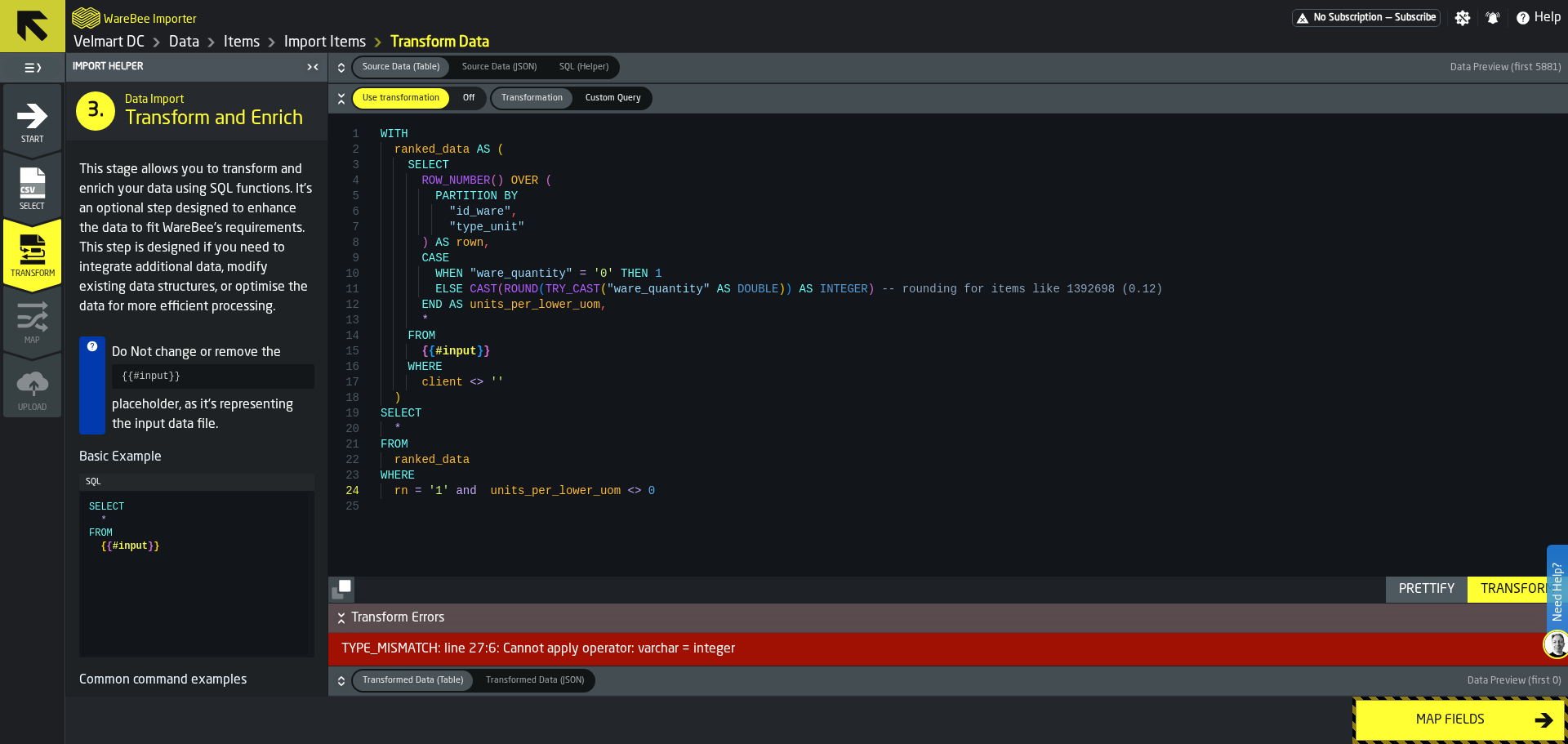
click at [1513, 594] on div "Transform" at bounding box center [1518, 590] width 88 height 20
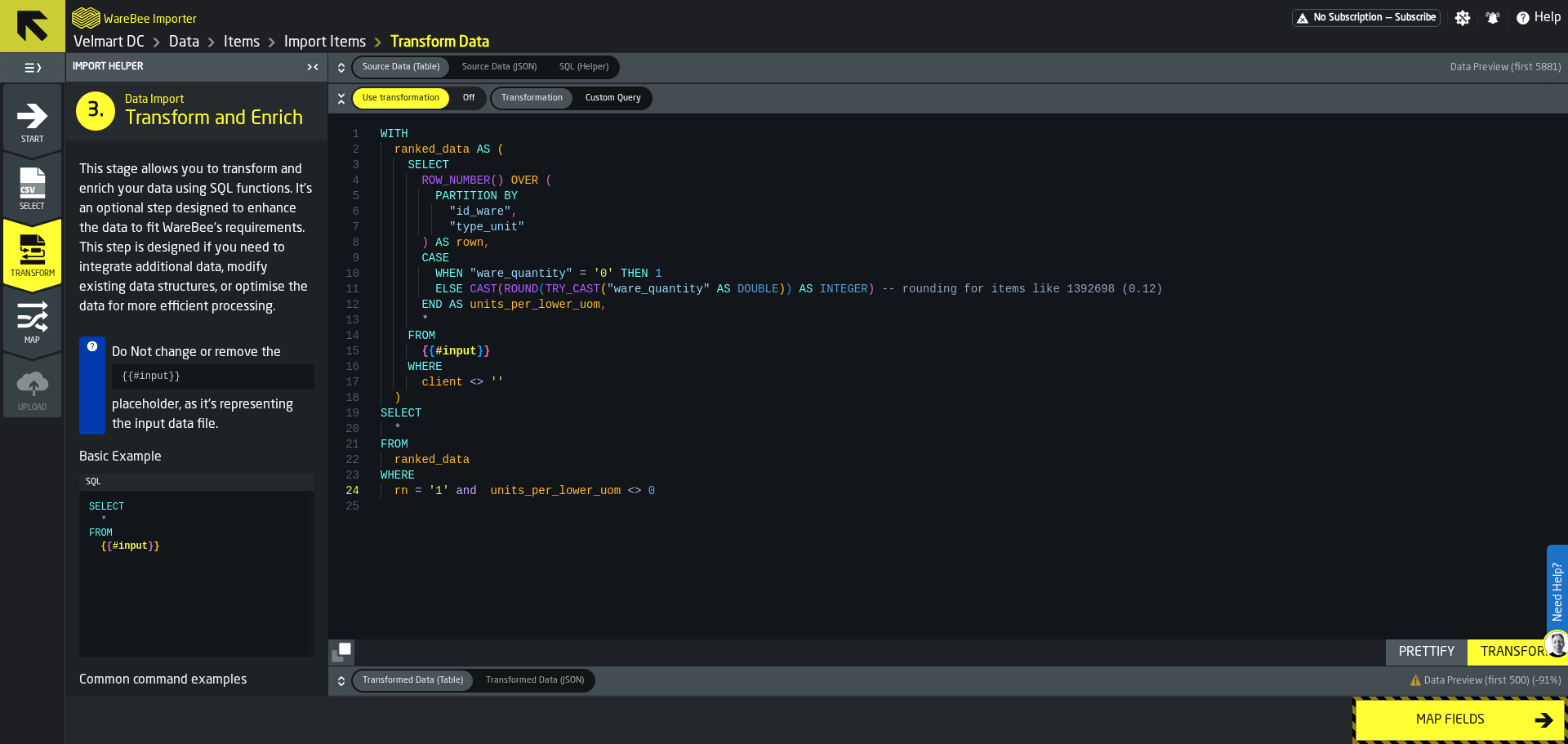
click at [1463, 726] on div "Map fields" at bounding box center [1450, 720] width 168 height 20
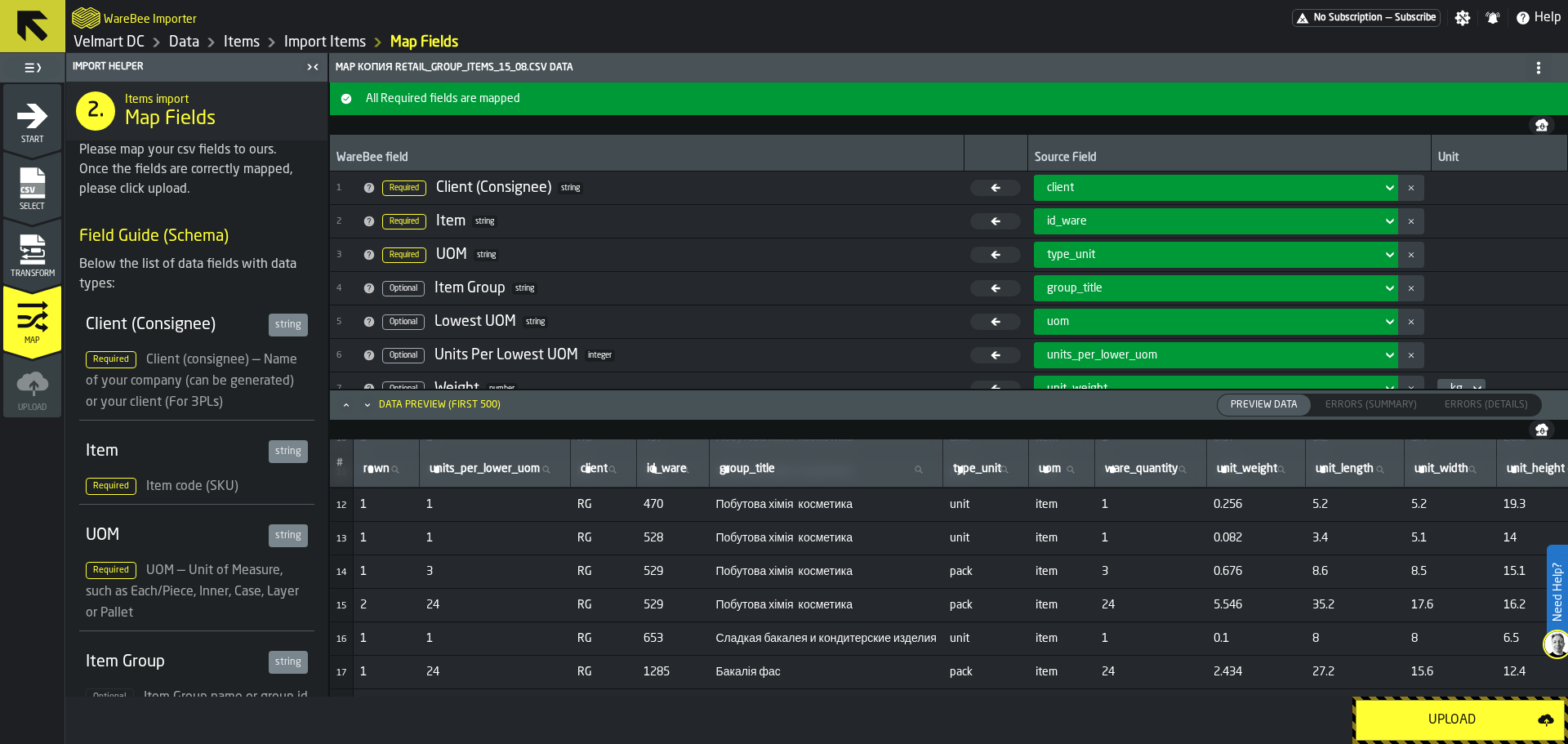
scroll to position [564, 0]
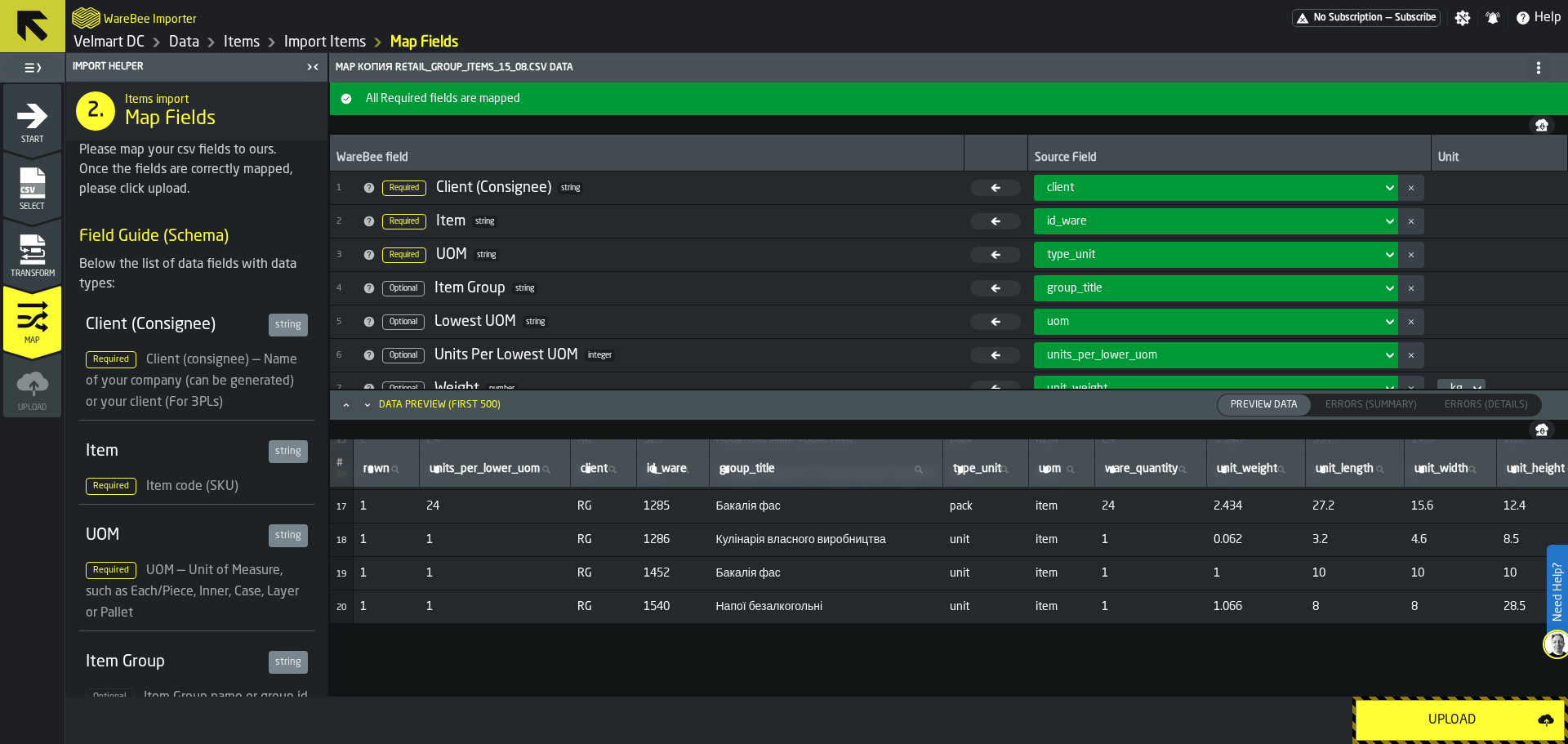
drag, startPoint x: 919, startPoint y: 691, endPoint x: 943, endPoint y: 694, distance: 24.2
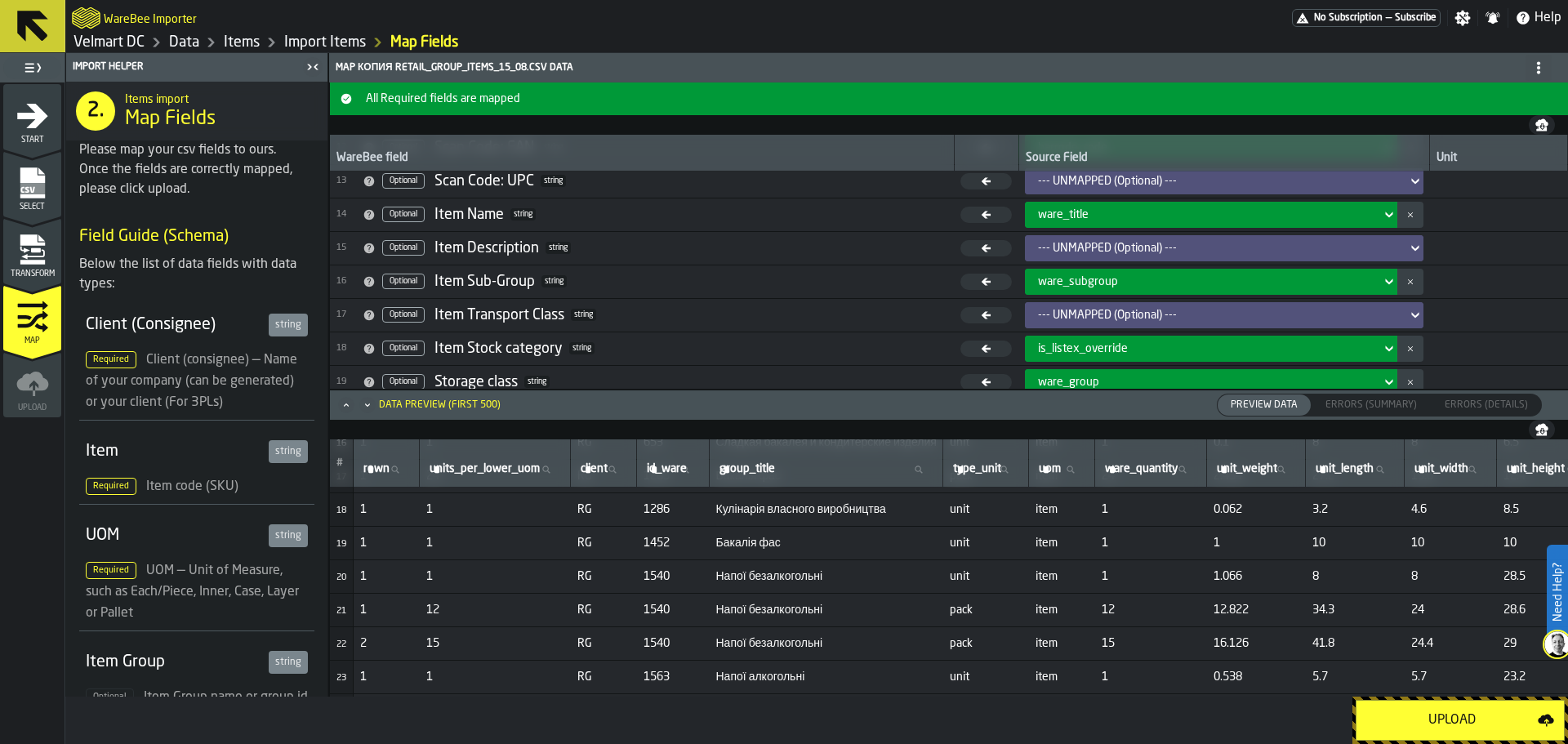
scroll to position [490, 0]
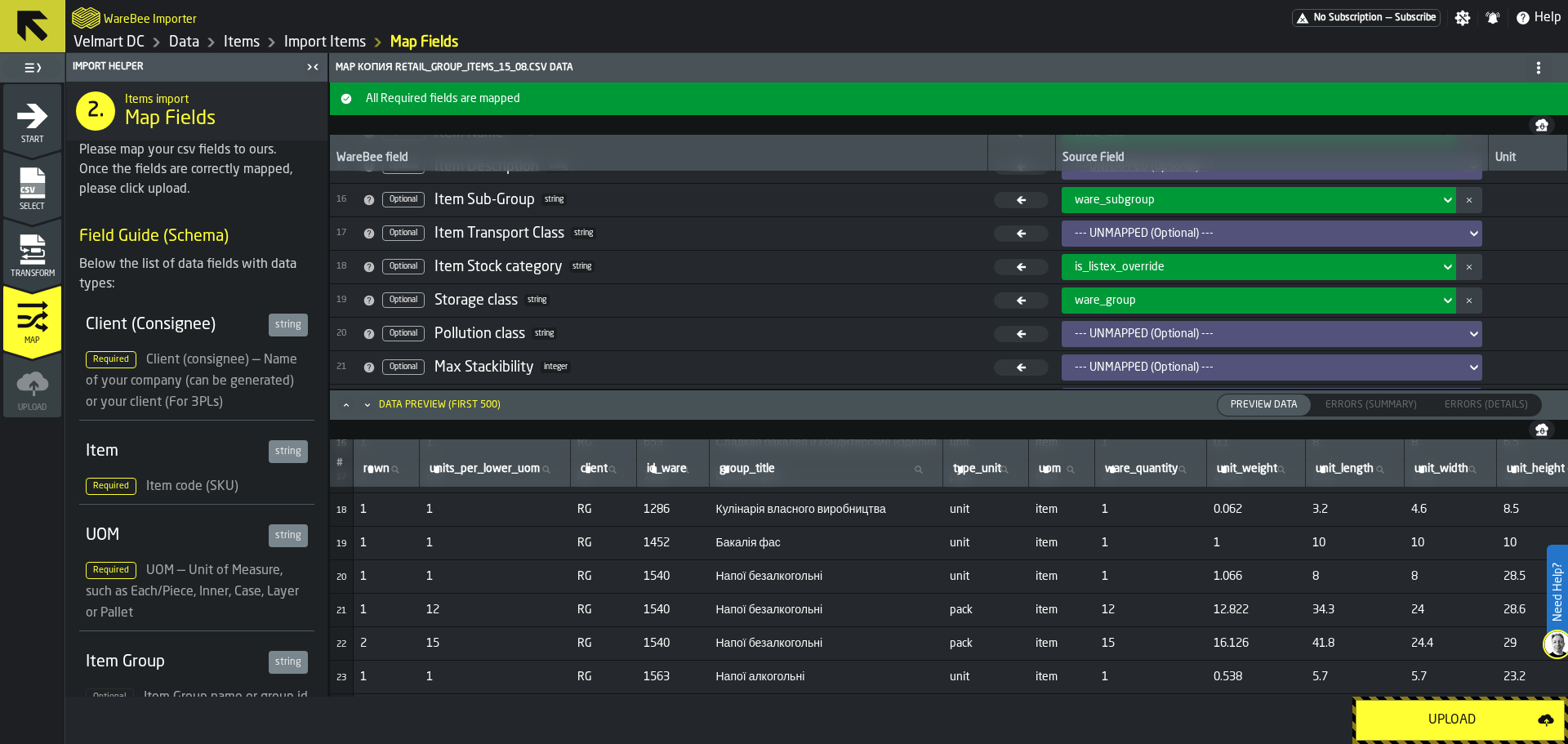
click at [1112, 303] on span "ware_group" at bounding box center [1105, 300] width 61 height 13
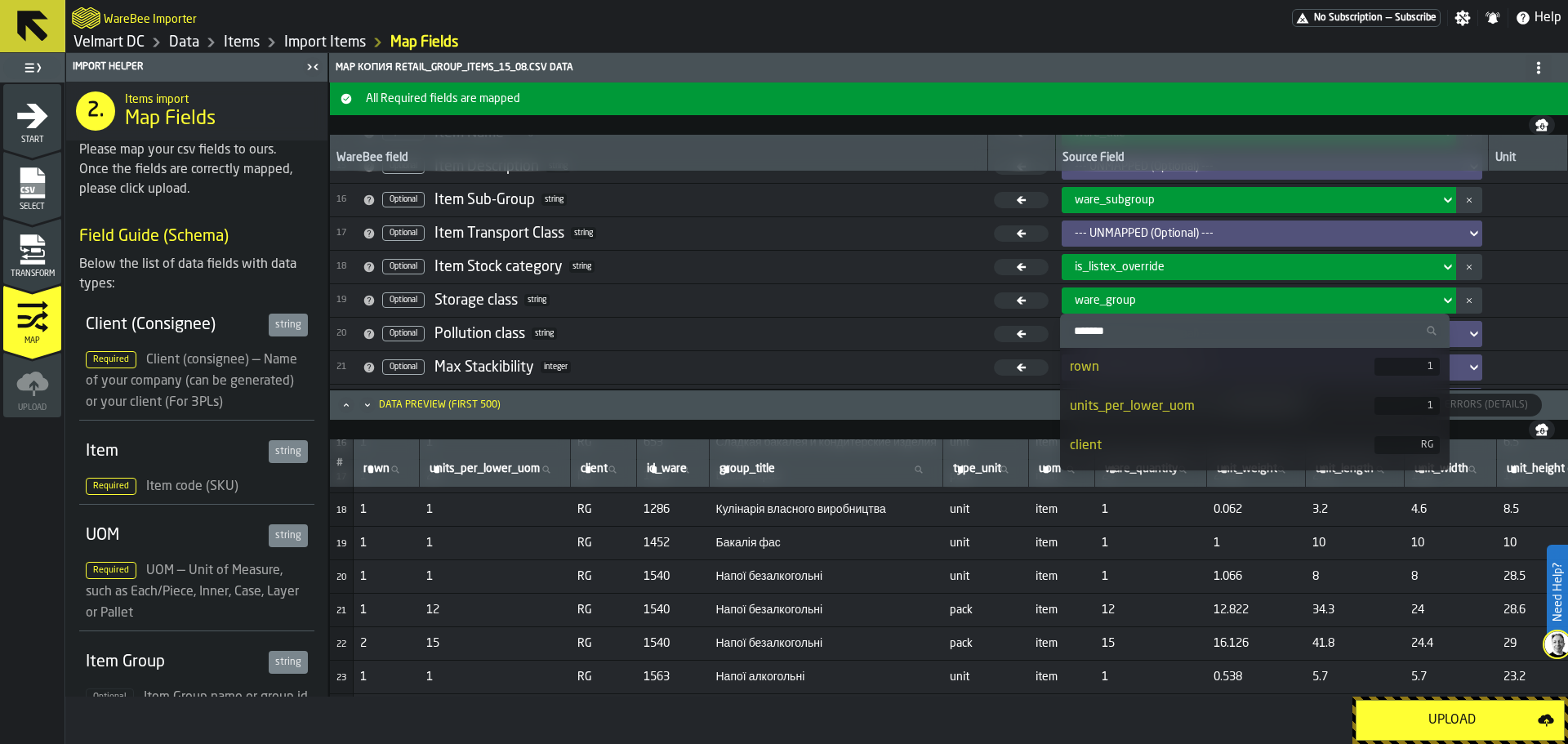
click at [1464, 304] on button "button-" at bounding box center [1469, 301] width 26 height 26
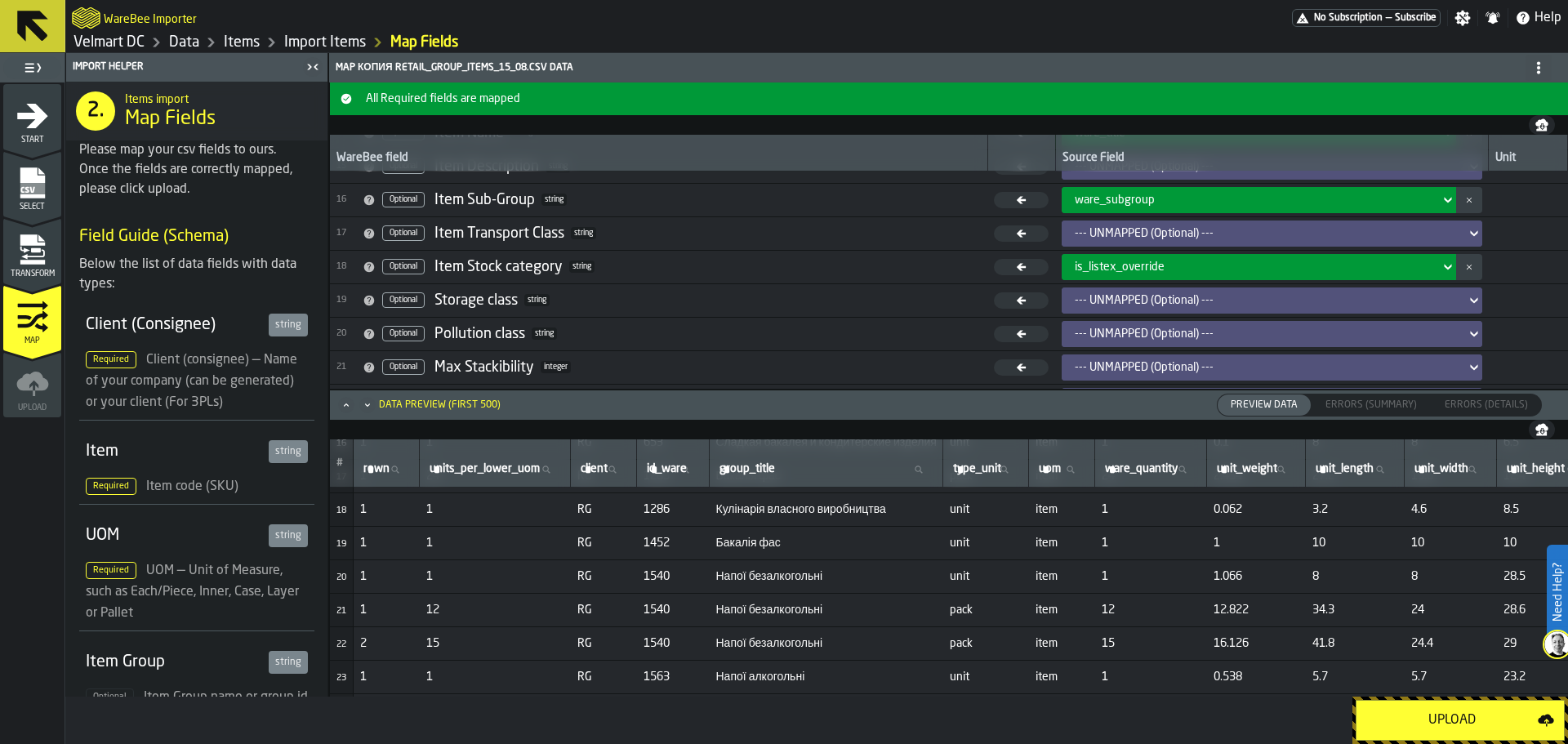
click at [1462, 274] on button "button-" at bounding box center [1469, 267] width 26 height 26
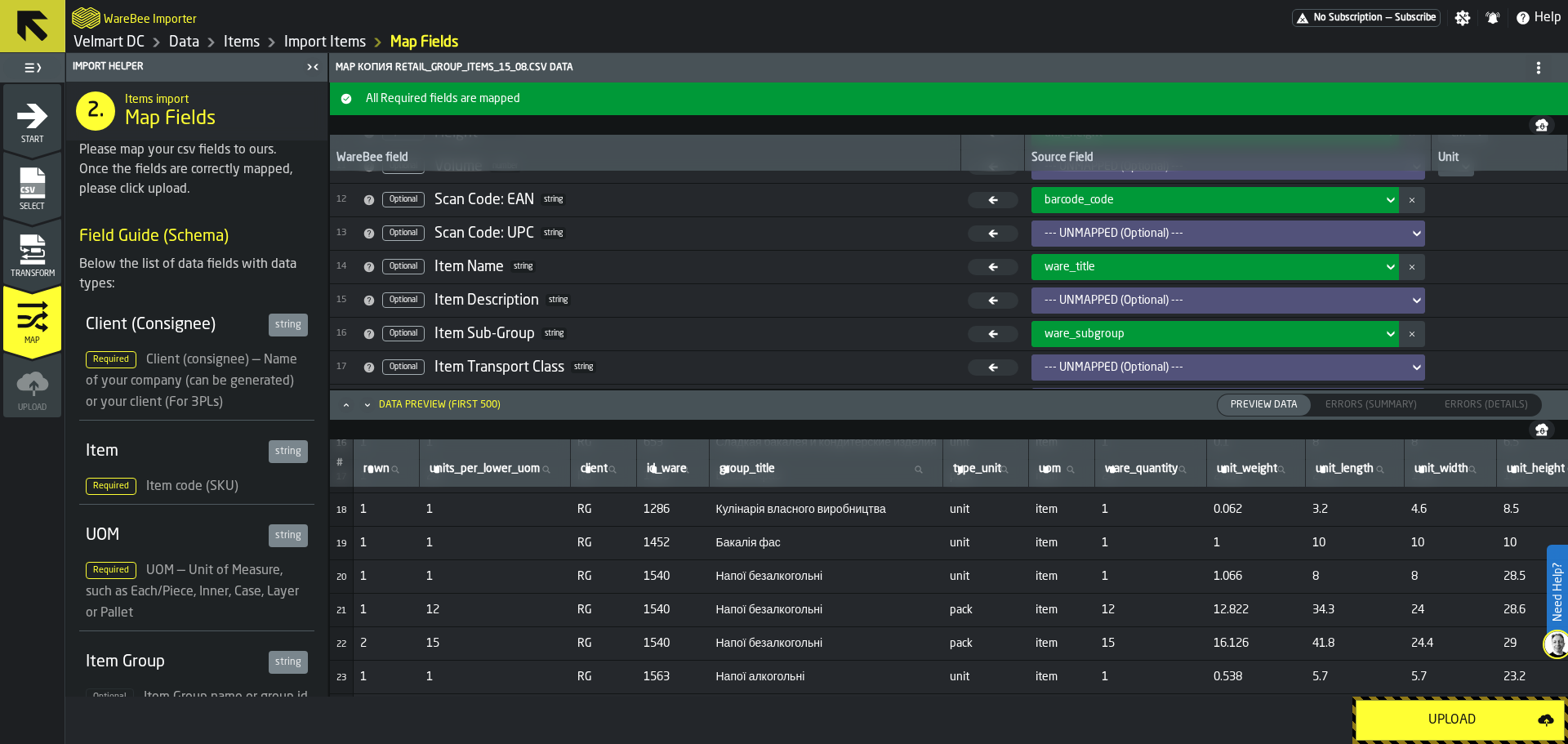
scroll to position [274, 0]
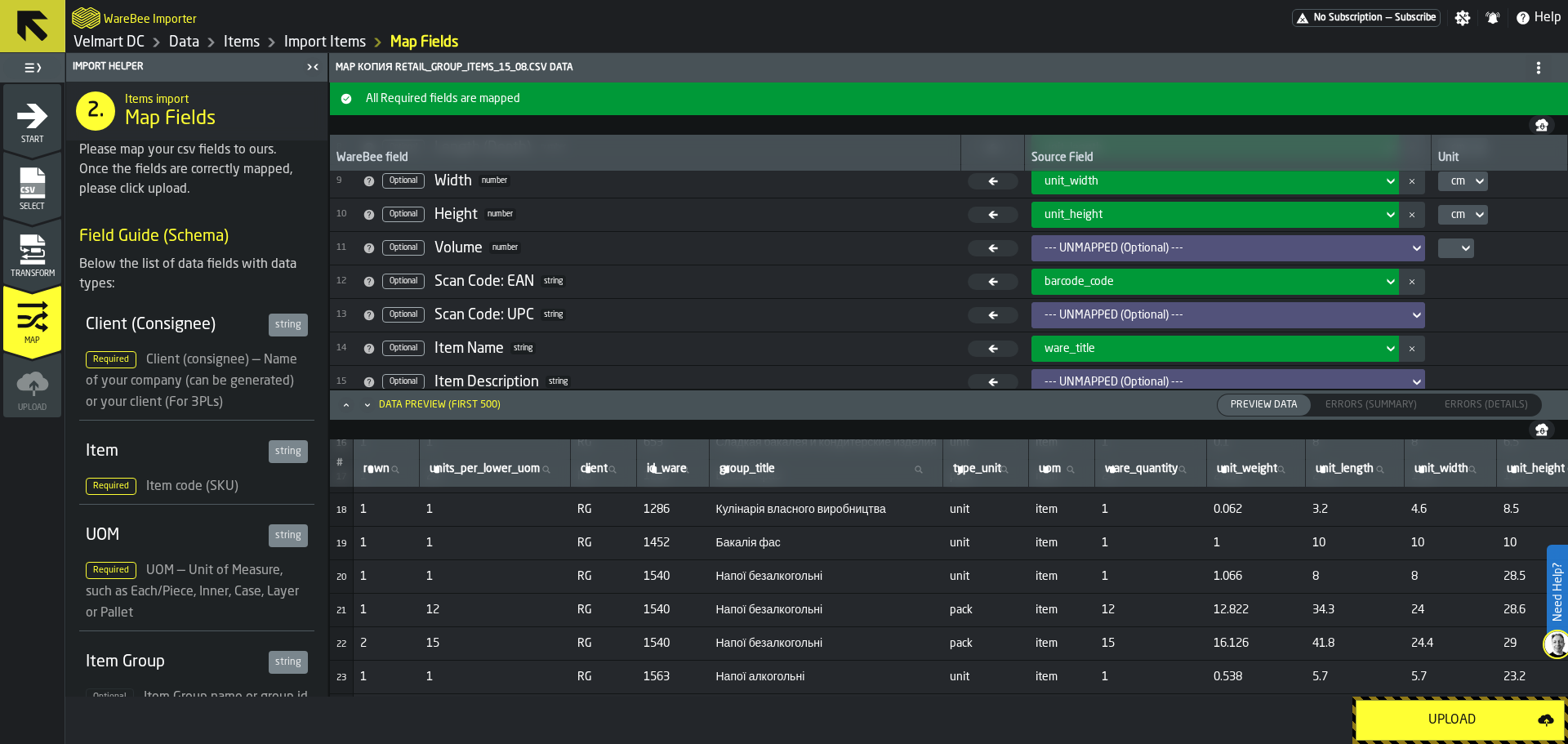
click at [1471, 728] on div "Upload" at bounding box center [1452, 720] width 171 height 20
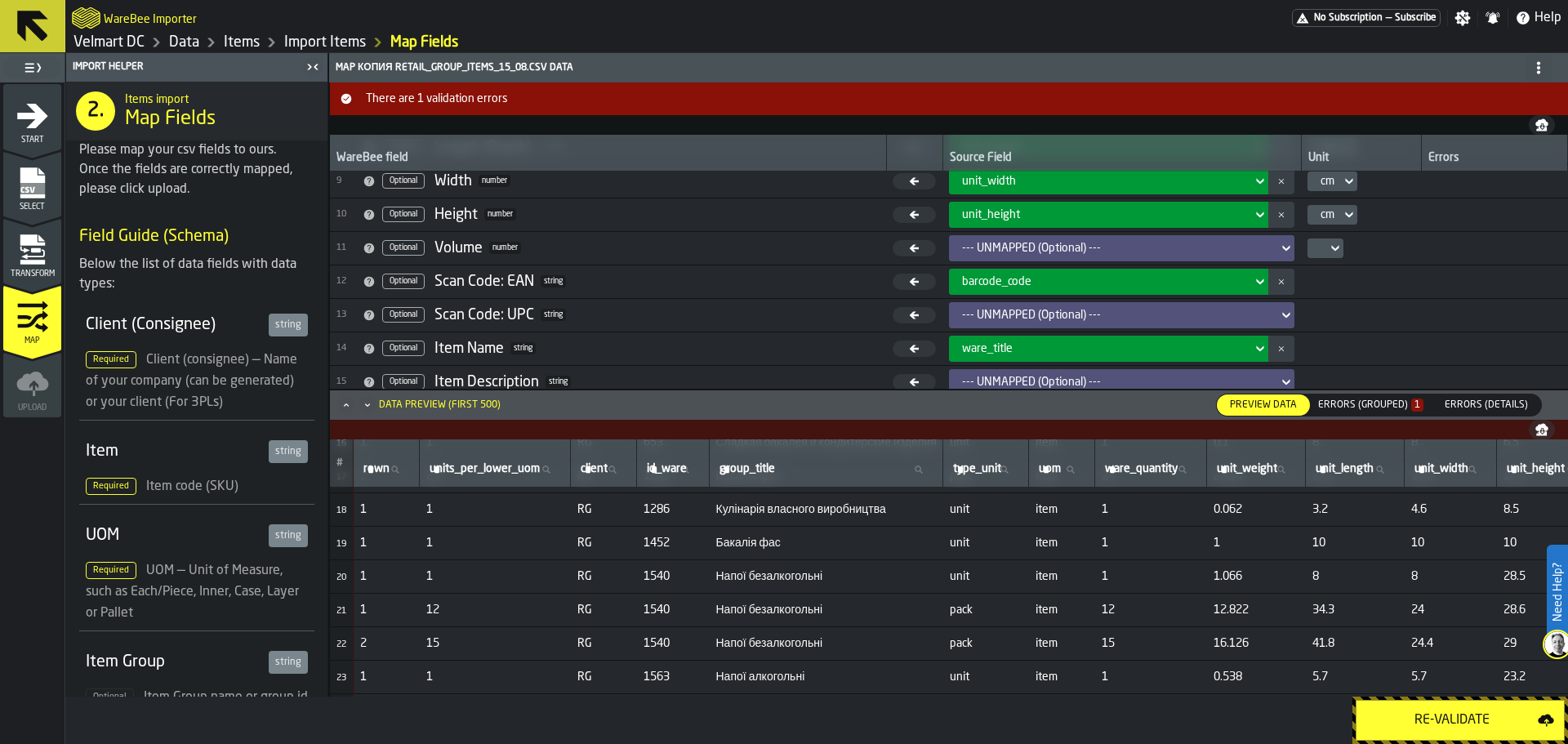
click at [1349, 395] on label "Errors (Grouped) 1 Errors (Summary)" at bounding box center [1371, 405] width 121 height 20
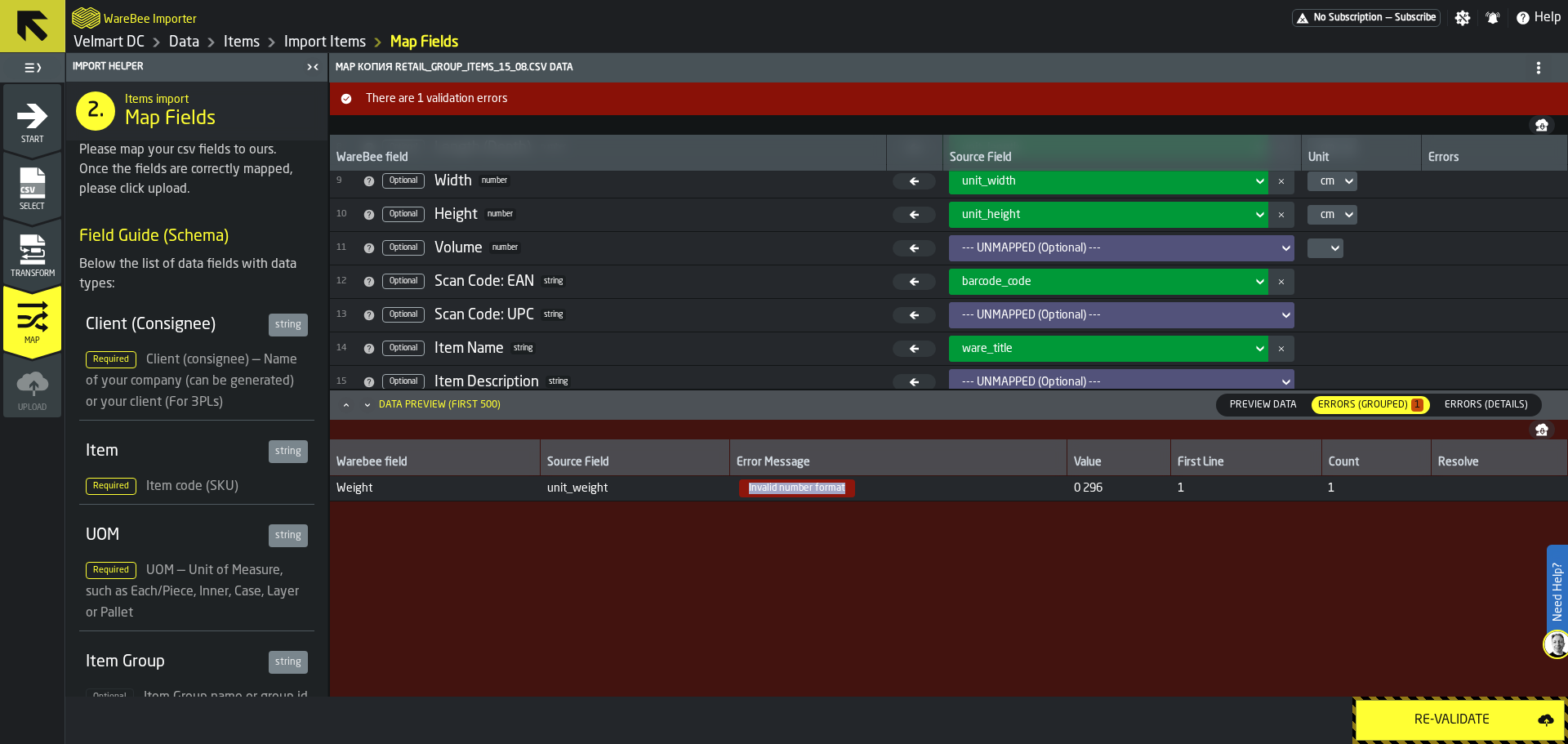
drag, startPoint x: 744, startPoint y: 493, endPoint x: 838, endPoint y: 494, distance: 94.0
click at [838, 494] on span "Invalid number format" at bounding box center [797, 488] width 116 height 18
drag, startPoint x: 1069, startPoint y: 492, endPoint x: 1100, endPoint y: 492, distance: 31.0
click at [1100, 492] on span "0 296" at bounding box center [1119, 488] width 91 height 13
click at [49, 201] on div "Select" at bounding box center [32, 188] width 58 height 45
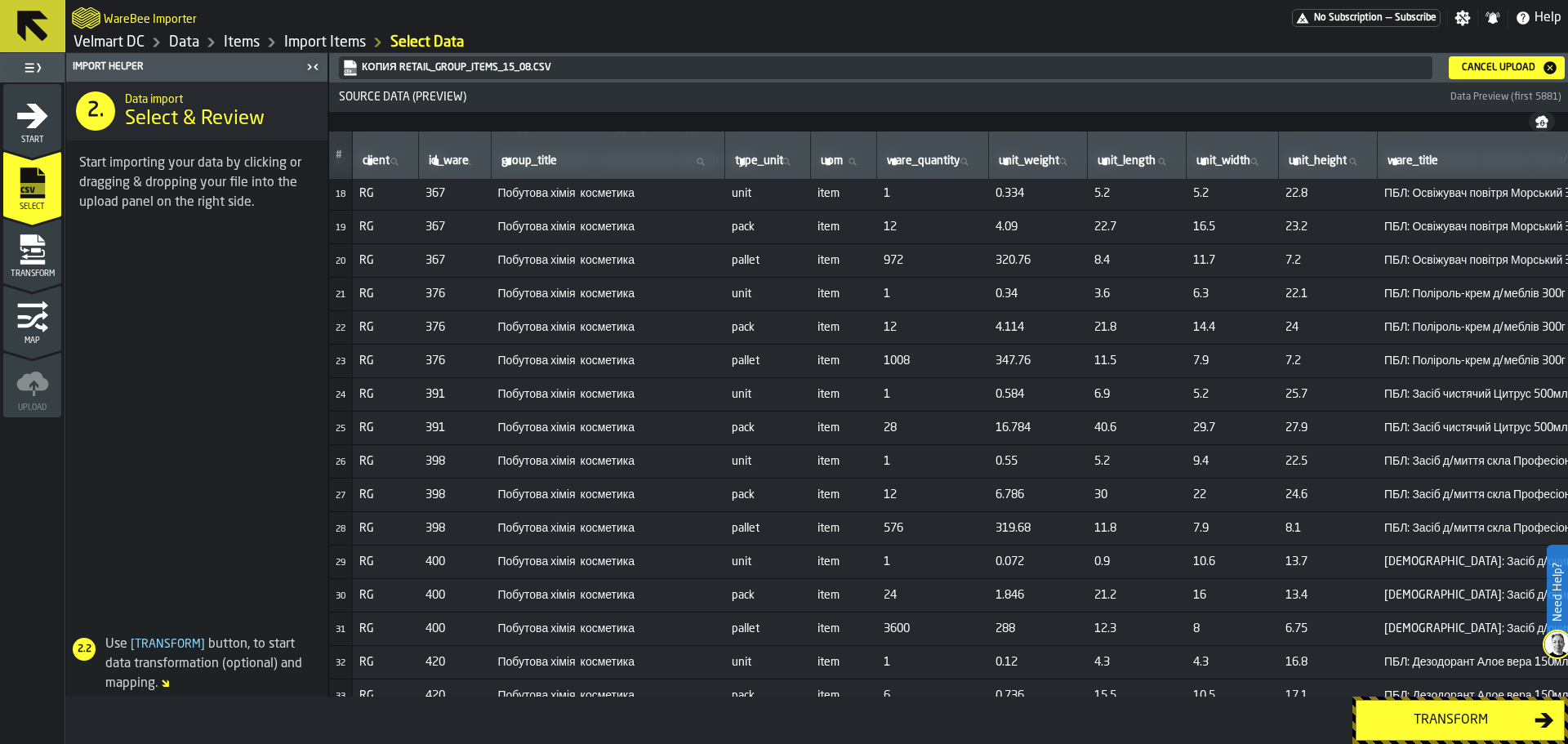
scroll to position [0, 0]
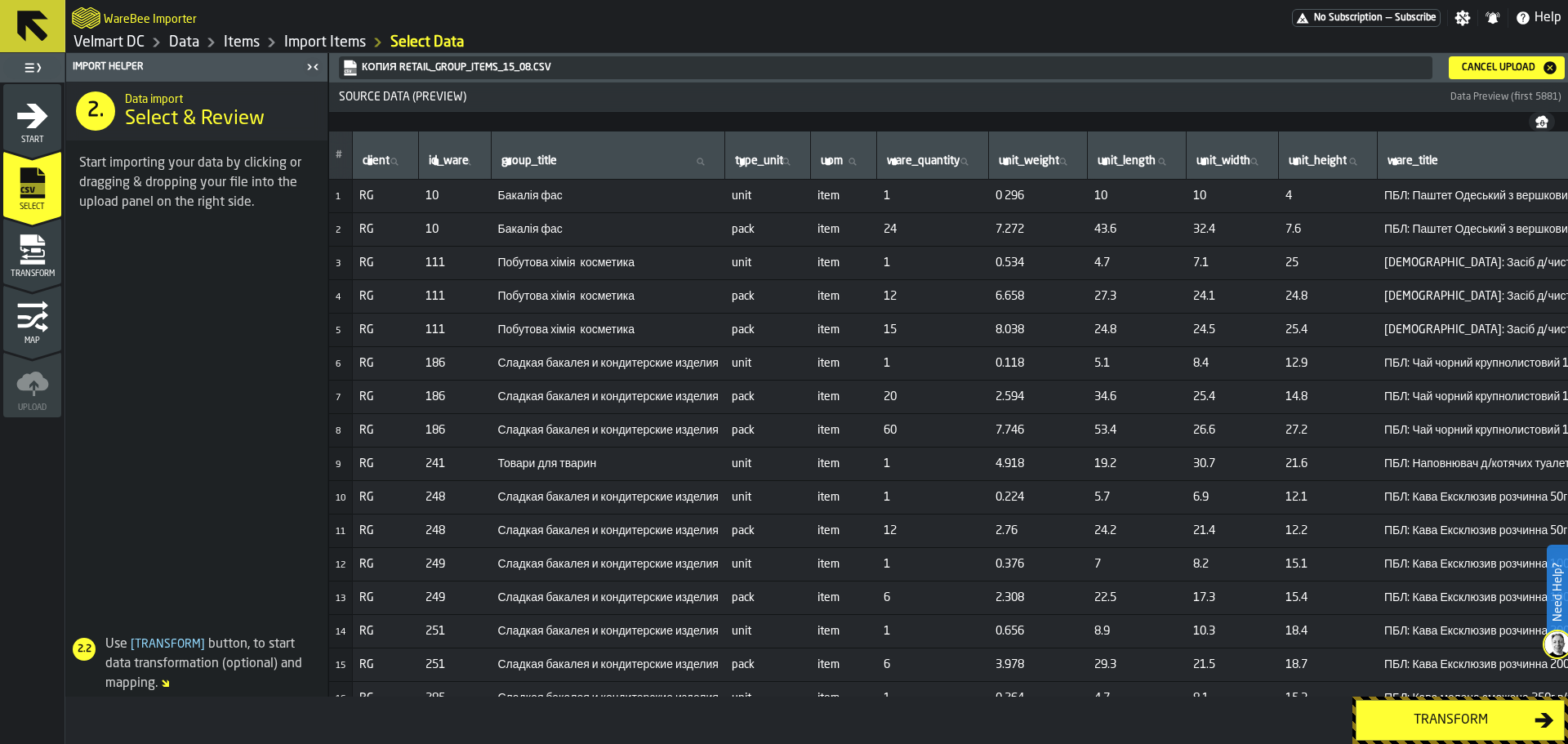
click at [1043, 201] on span "0 296" at bounding box center [1038, 195] width 86 height 13
click at [1054, 205] on td "0 296" at bounding box center [1038, 196] width 99 height 34
click at [1054, 204] on td "0 296" at bounding box center [1038, 196] width 99 height 34
click at [1040, 194] on span "0 296" at bounding box center [1038, 195] width 86 height 13
click at [1504, 71] on div "Cancel Upload" at bounding box center [1498, 67] width 87 height 11
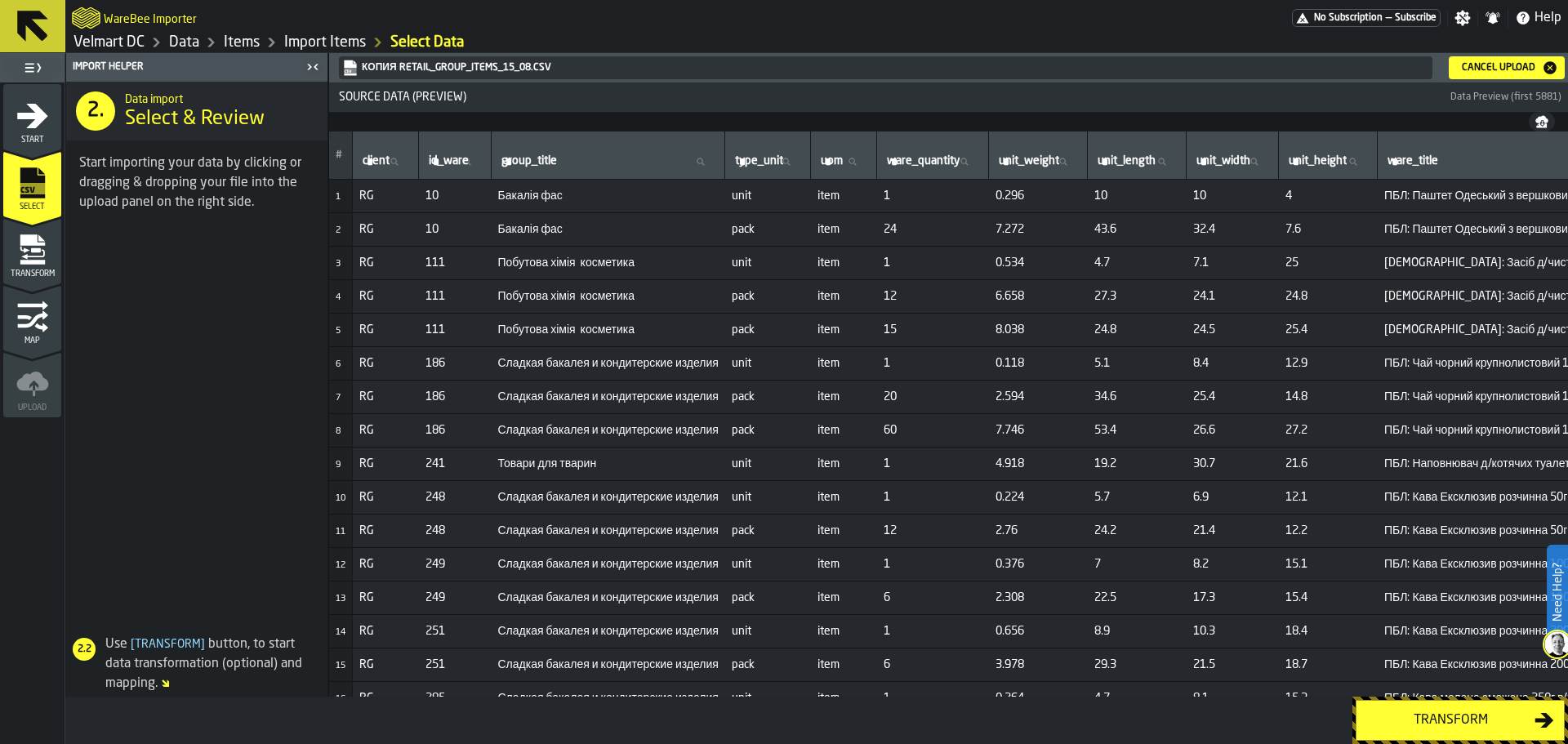
click at [1422, 720] on div "Transform" at bounding box center [1450, 720] width 168 height 20
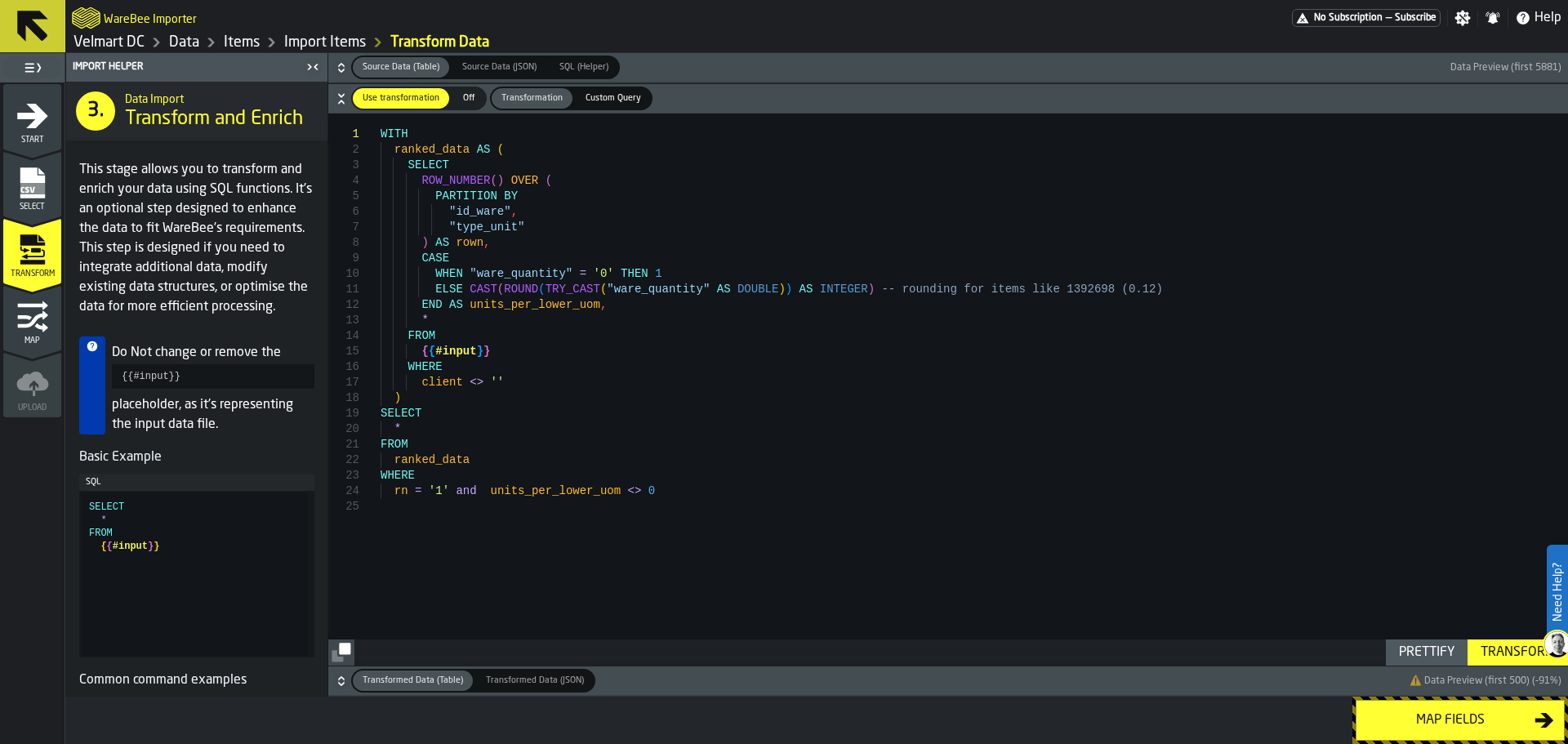
drag, startPoint x: 1410, startPoint y: 720, endPoint x: 1173, endPoint y: 502, distance: 322.0
click at [1173, 503] on div "Import Helper 3. Data Import Transform and Enrich This stage allows you to tran…" at bounding box center [817, 398] width 1503 height 691
click at [1515, 650] on div "Transform" at bounding box center [1518, 652] width 88 height 20
click at [1385, 714] on div "Map fields" at bounding box center [1450, 720] width 168 height 20
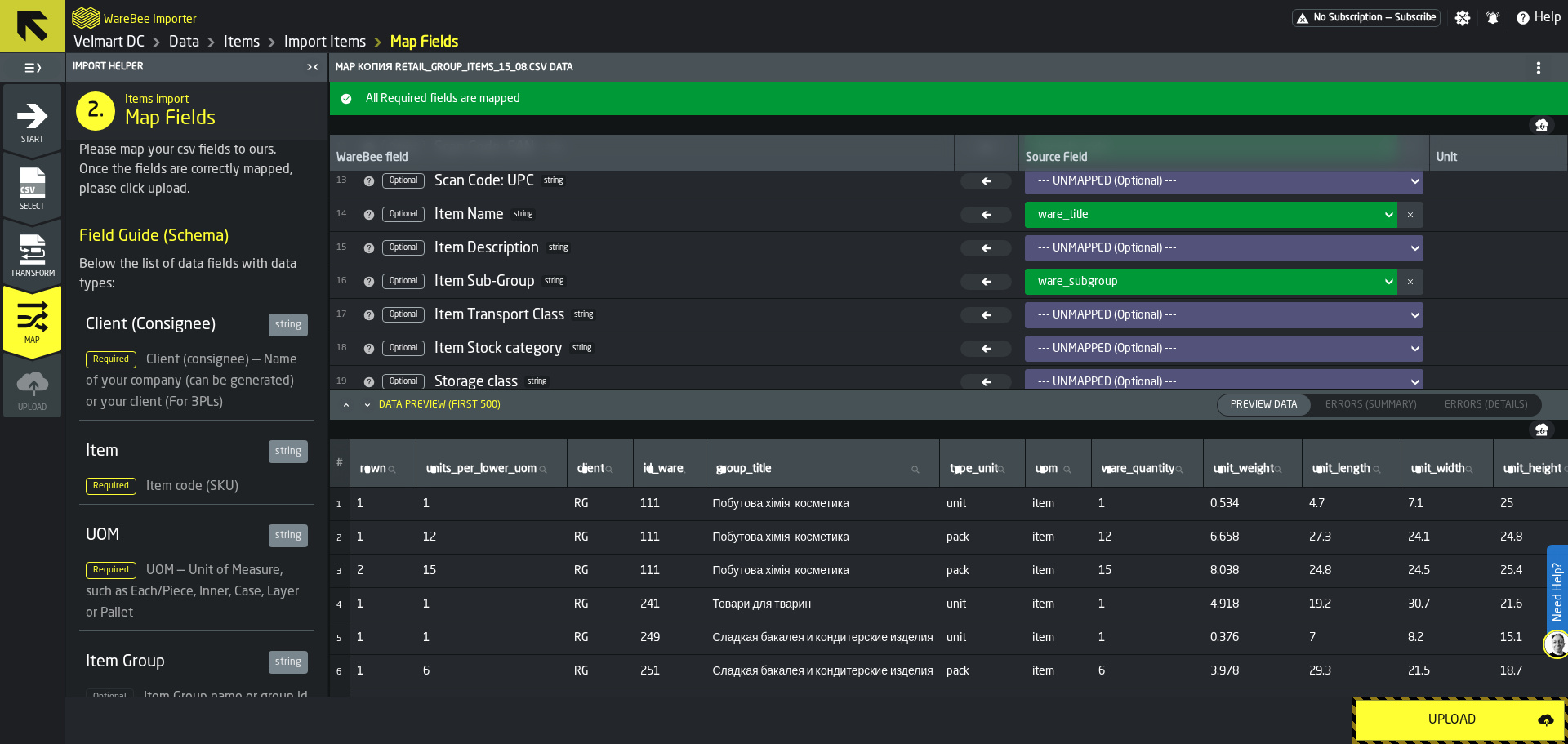
scroll to position [519, 0]
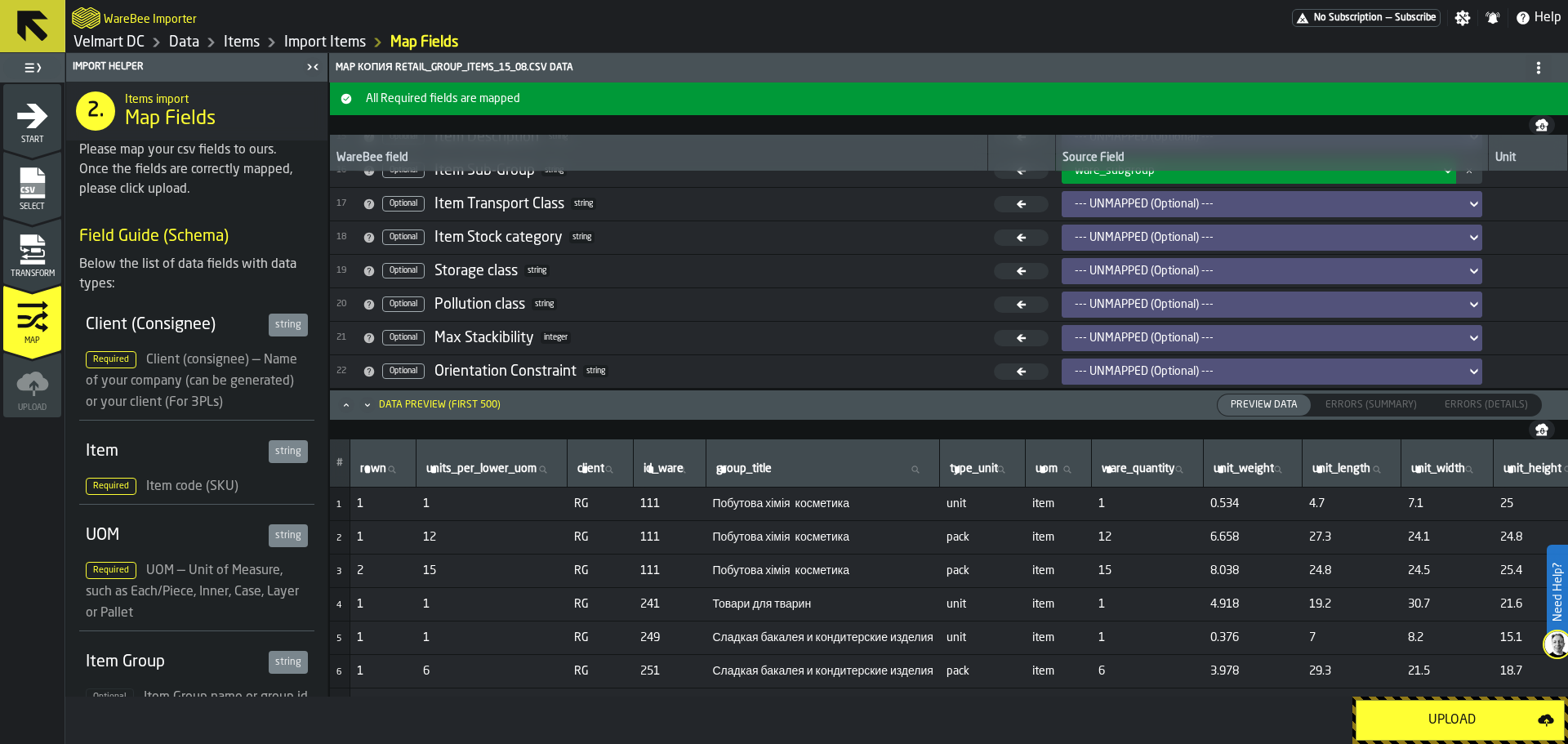
click at [1410, 727] on div "Upload" at bounding box center [1452, 720] width 171 height 20
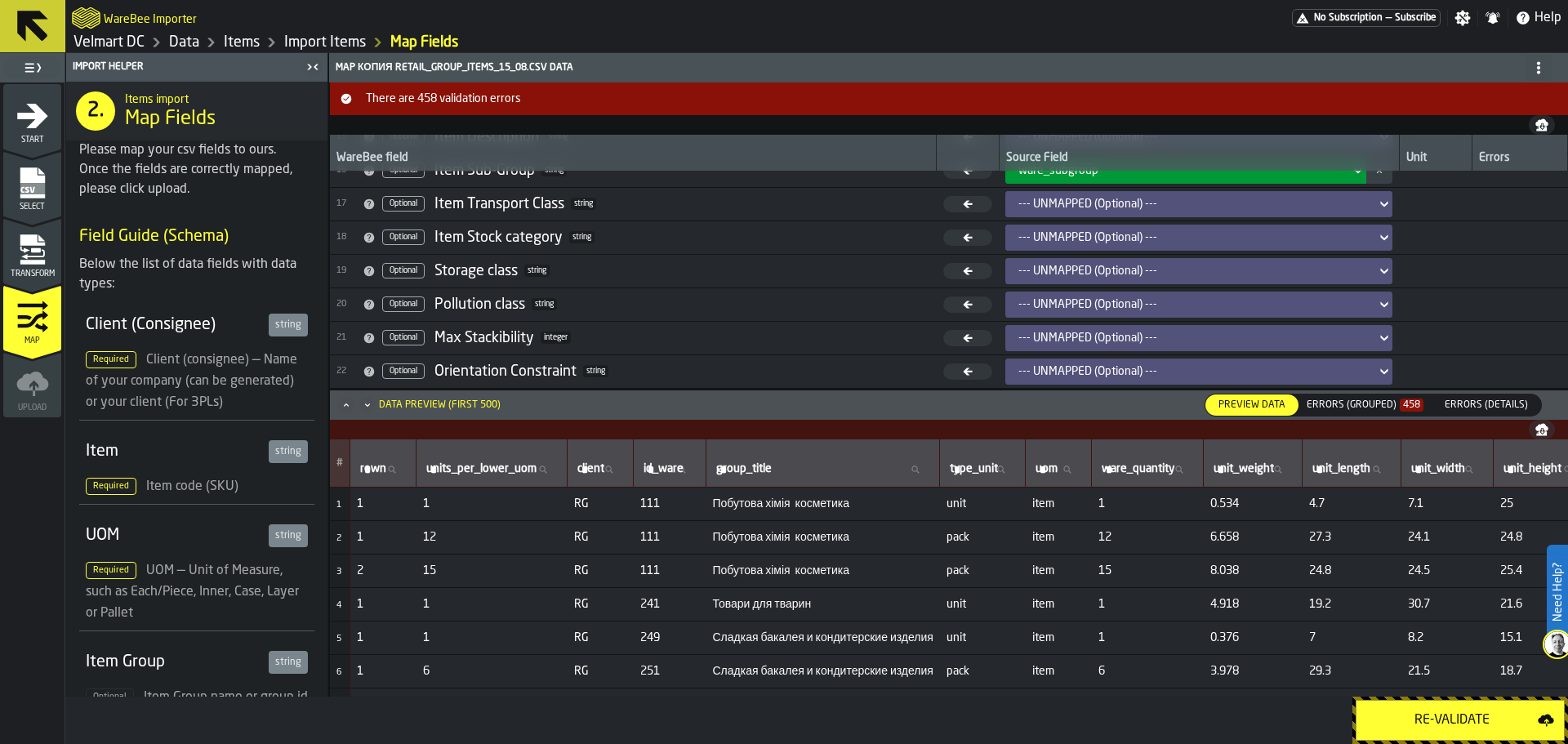
click at [1344, 400] on div "Errors (Grouped) 458" at bounding box center [1365, 404] width 117 height 11
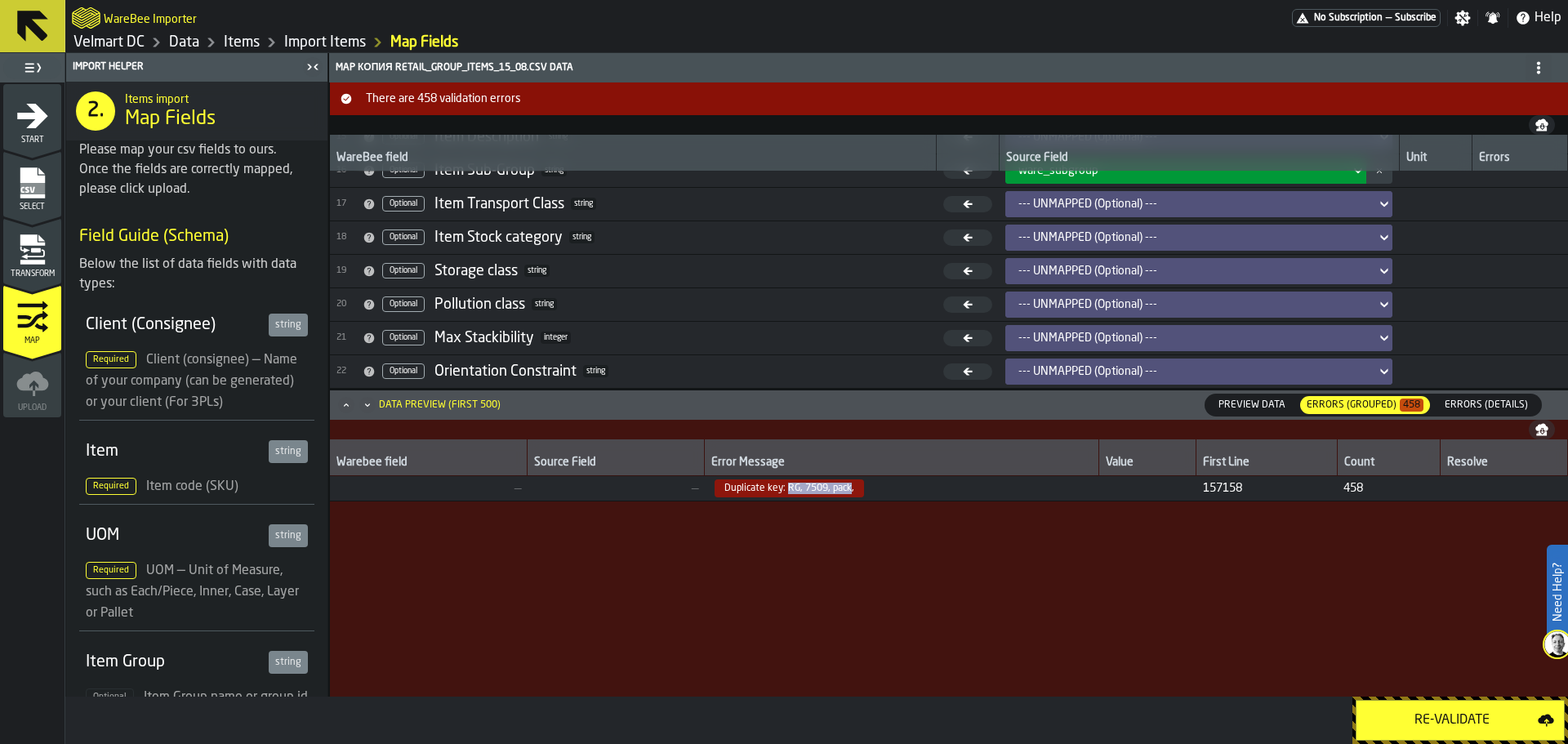
drag, startPoint x: 786, startPoint y: 484, endPoint x: 848, endPoint y: 494, distance: 62.8
click at [848, 494] on span "Duplicate key: RG, 7509, pack," at bounding box center [789, 488] width 149 height 18
click at [812, 487] on span "Duplicate key: RG, 7509, pack," at bounding box center [789, 488] width 149 height 18
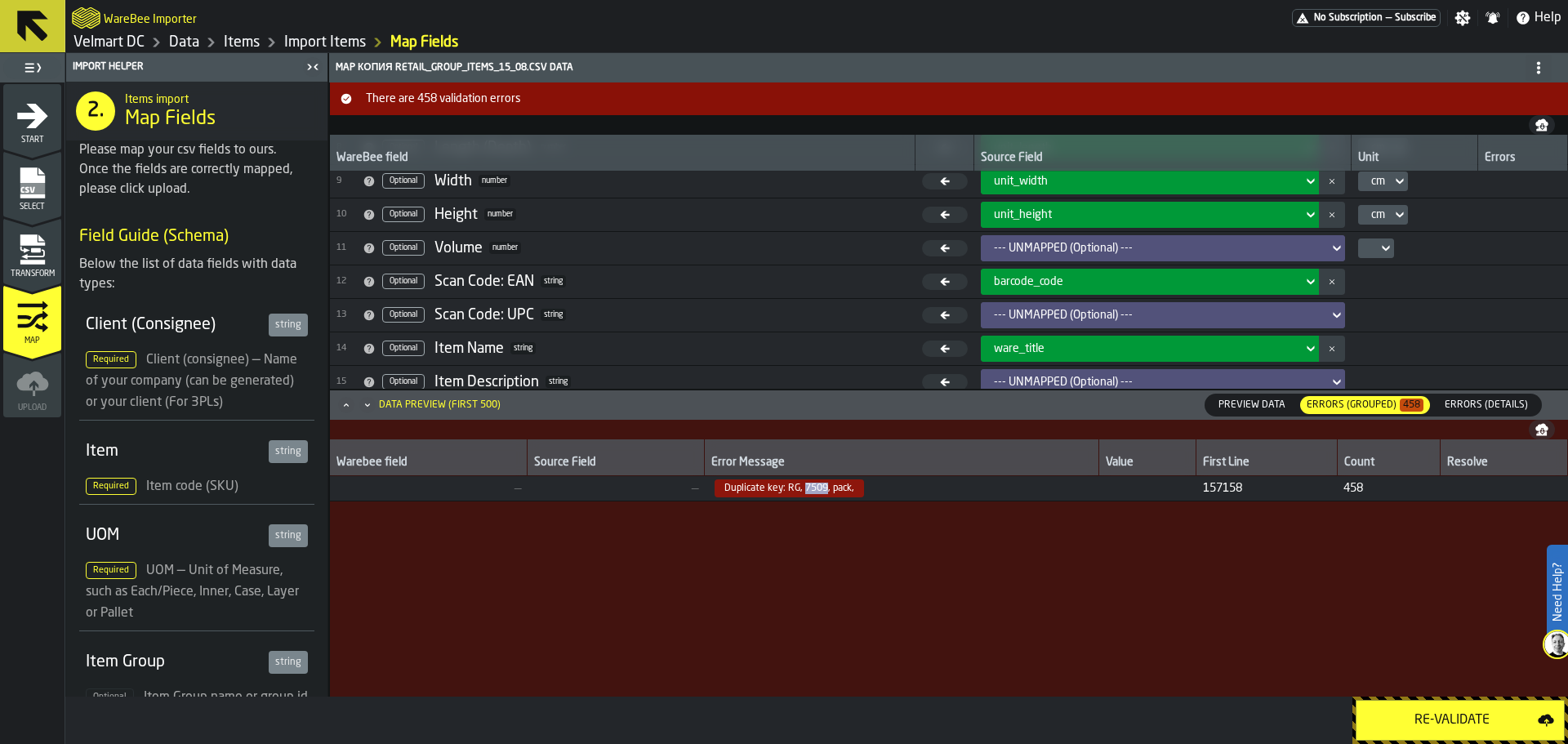
click at [30, 248] on icon "menu Transform" at bounding box center [32, 249] width 33 height 33
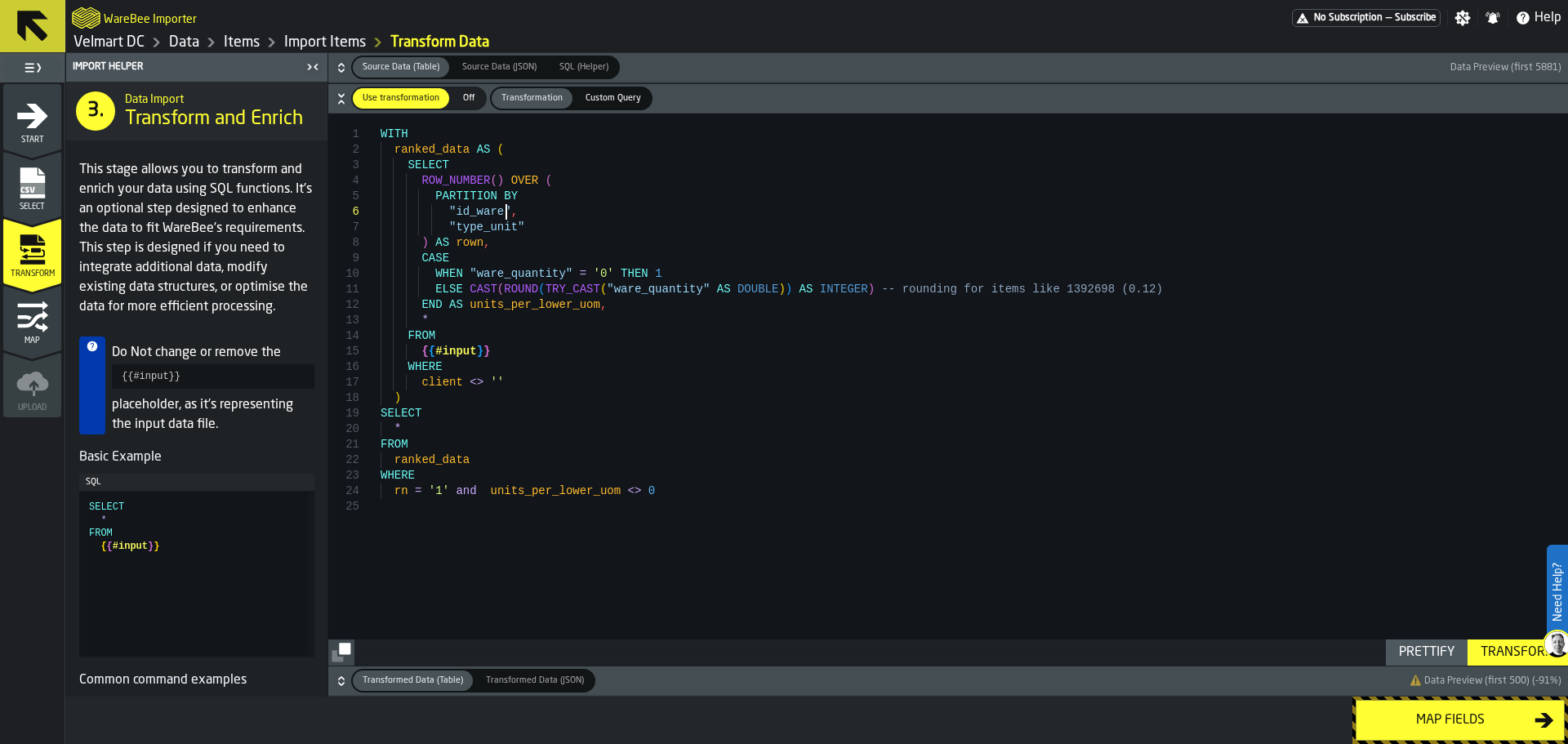
click at [508, 216] on div "WITH ranked_data AS ( SELECT ROW_NUMBER ( ) OVER ( PARTITION BY "id_ware" , "ty…" at bounding box center [974, 389] width 1187 height 552
click at [514, 223] on div "WITH ranked_data AS ( SELECT ROW_NUMBER ( ) OVER ( PARTITION BY "id_ware" , "ty…" at bounding box center [974, 389] width 1187 height 552
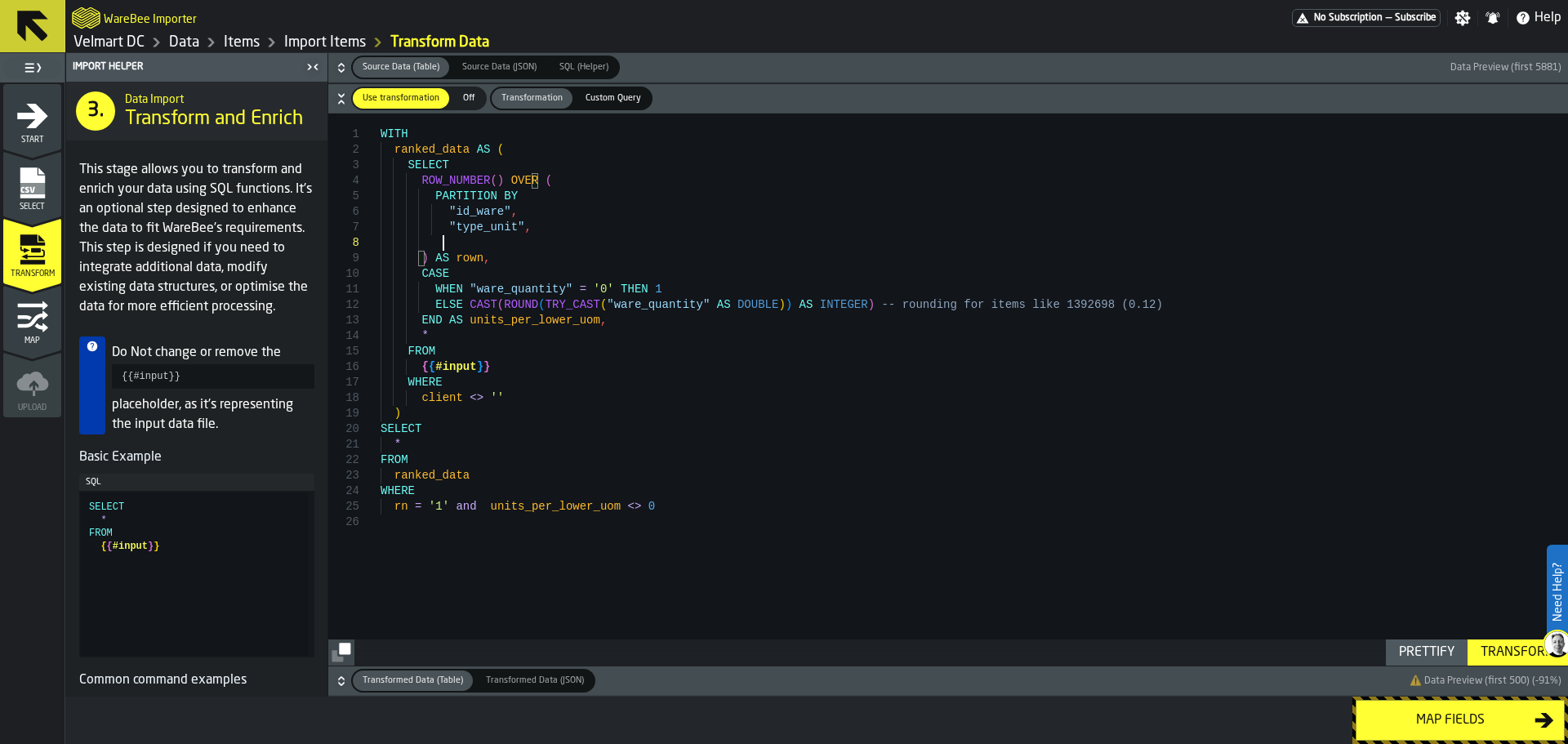
scroll to position [110, 0]
type textarea "**********"
click at [1488, 656] on div "Transform" at bounding box center [1518, 652] width 88 height 20
click at [1477, 730] on button "Map fields" at bounding box center [1460, 720] width 209 height 41
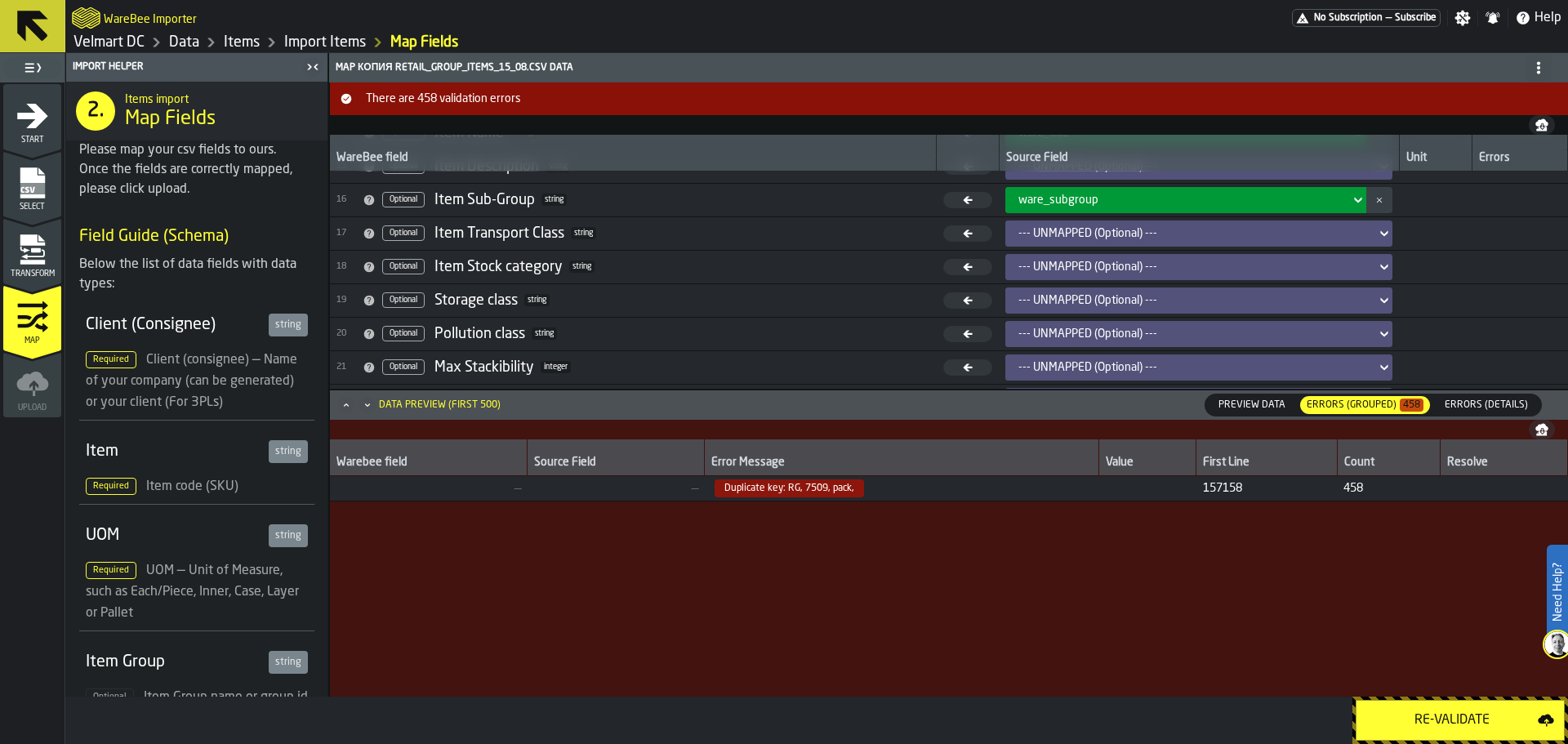
scroll to position [519, 0]
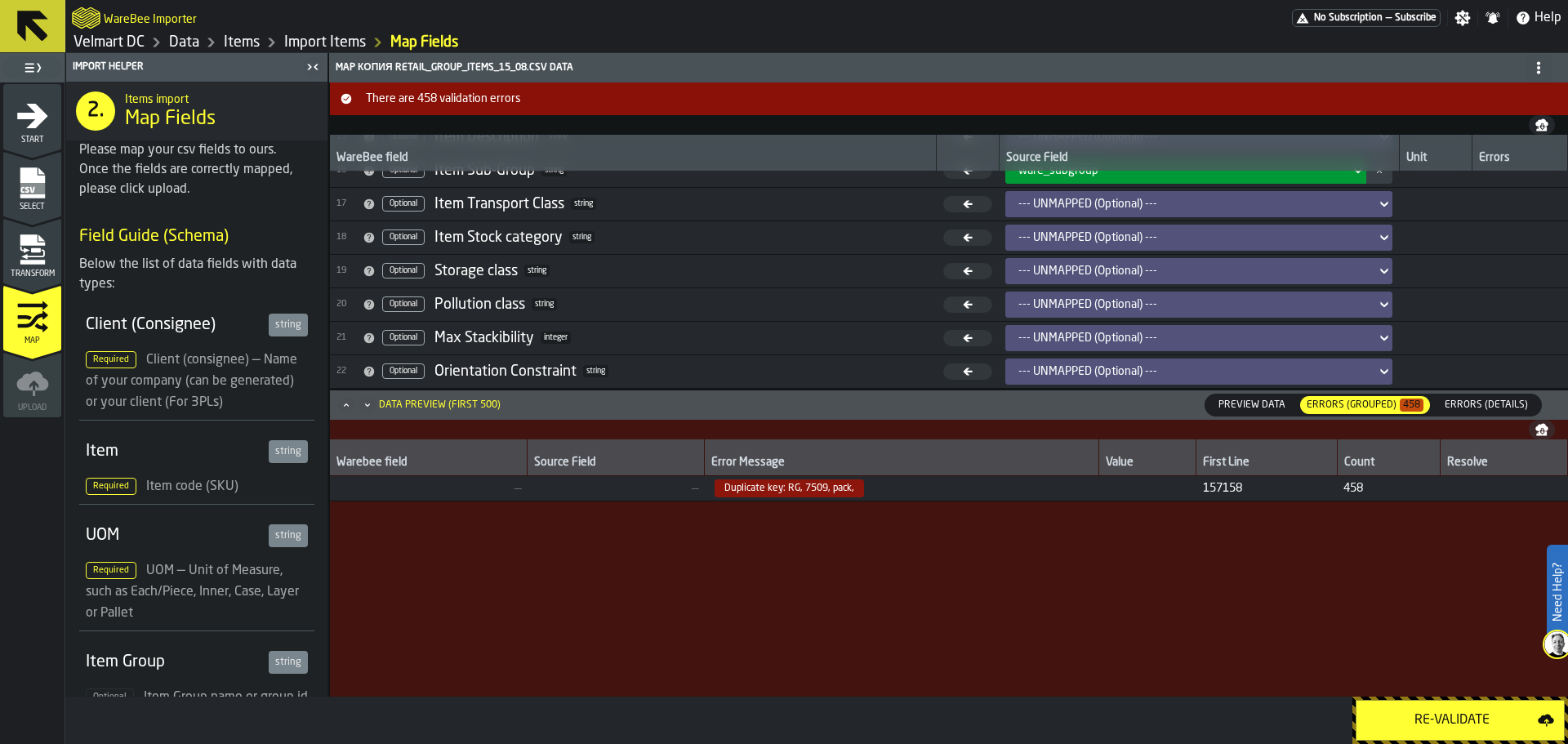
click at [1403, 707] on button "Re-Validate" at bounding box center [1460, 720] width 209 height 41
drag, startPoint x: 458, startPoint y: 492, endPoint x: 546, endPoint y: 490, distance: 88.0
click at [537, 487] on tr "— — Duplicate key: RG, 467, pack, 8 3798 458" at bounding box center [948, 488] width 1238 height 25
drag, startPoint x: 1239, startPoint y: 496, endPoint x: 1303, endPoint y: 496, distance: 64.0
click at [1294, 496] on td "8 3798" at bounding box center [1263, 488] width 142 height 25
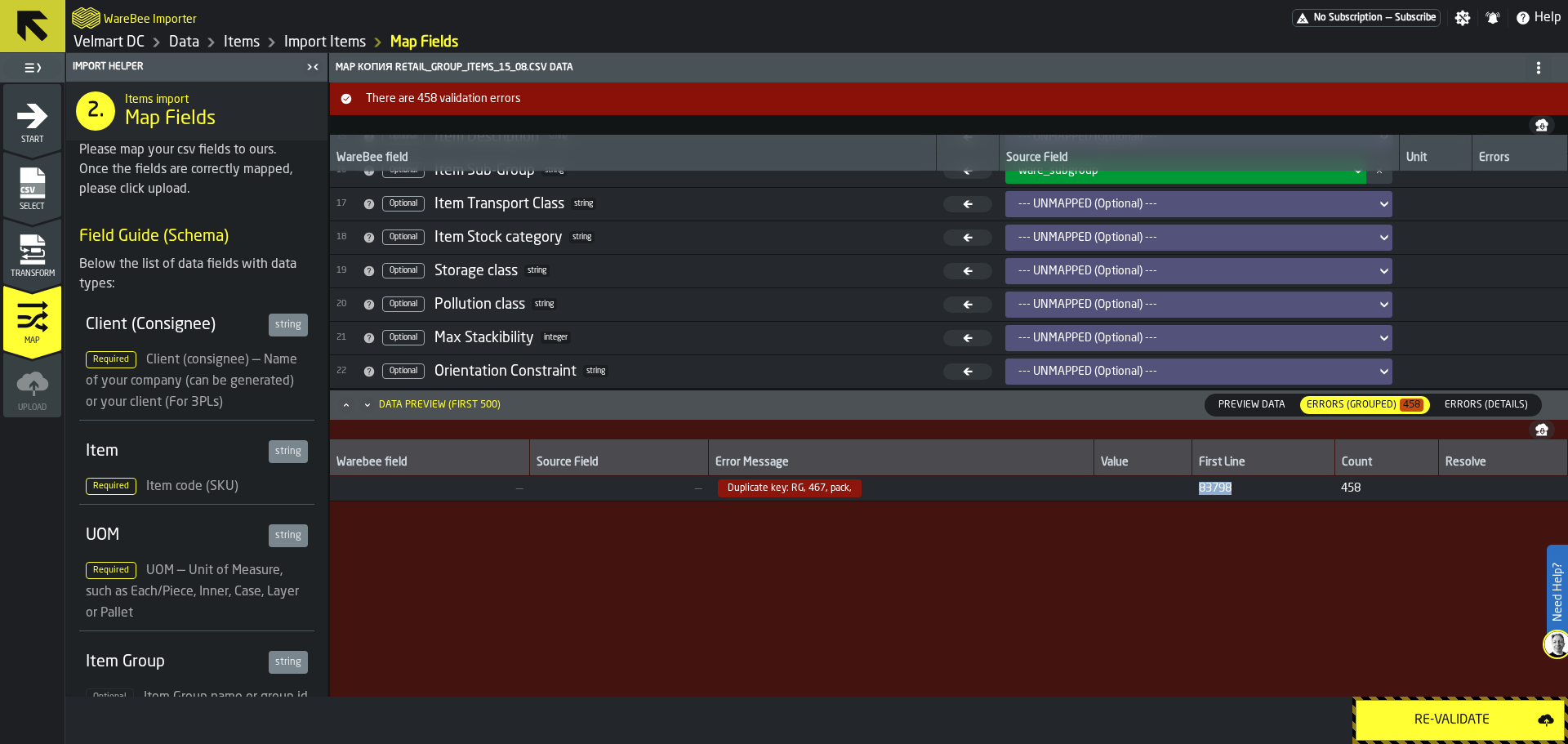
drag, startPoint x: 1256, startPoint y: 488, endPoint x: 1180, endPoint y: 487, distance: 76.0
click at [1180, 487] on tr "— — Duplicate key: RG, 467, pack, 8 3798 458" at bounding box center [948, 488] width 1238 height 25
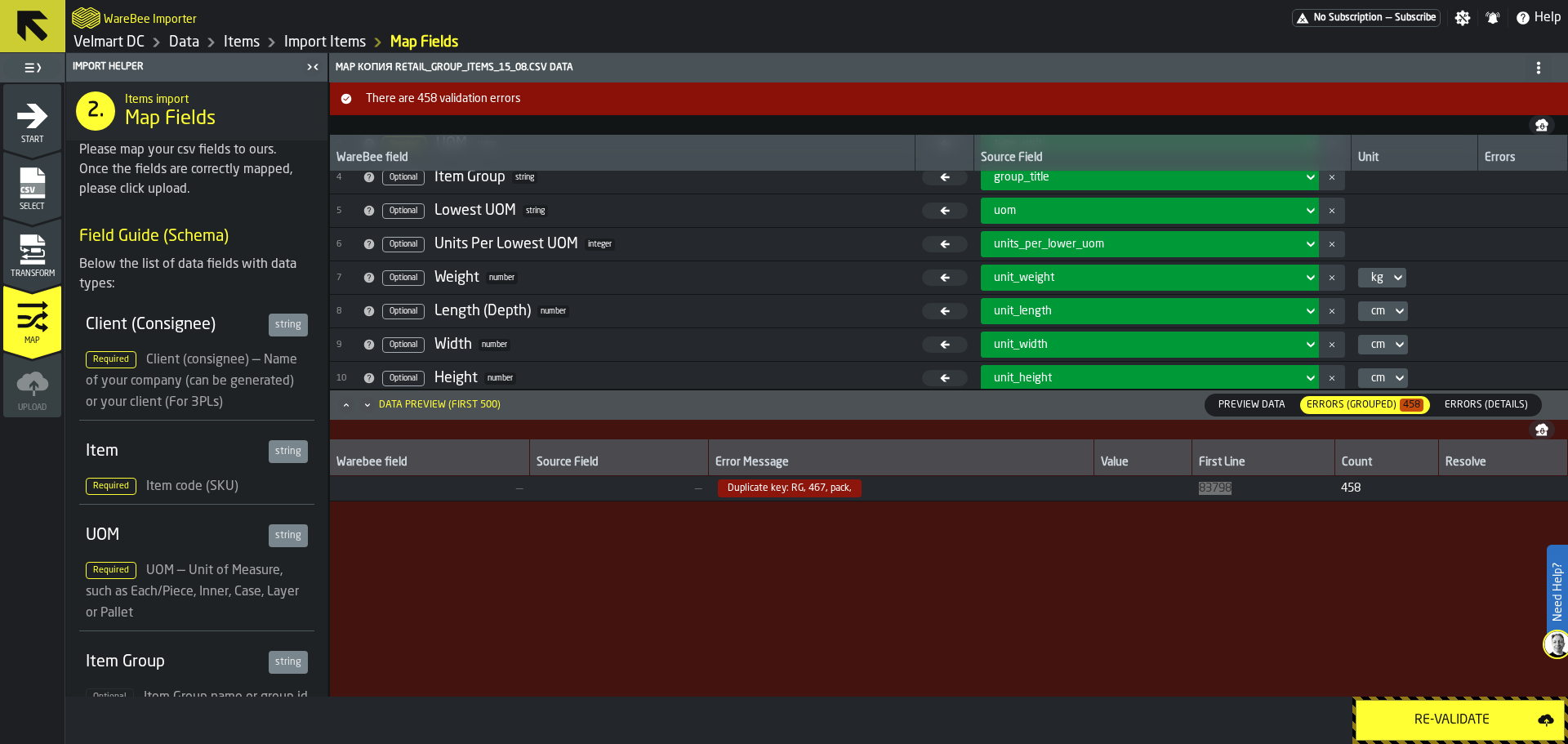
scroll to position [0, 0]
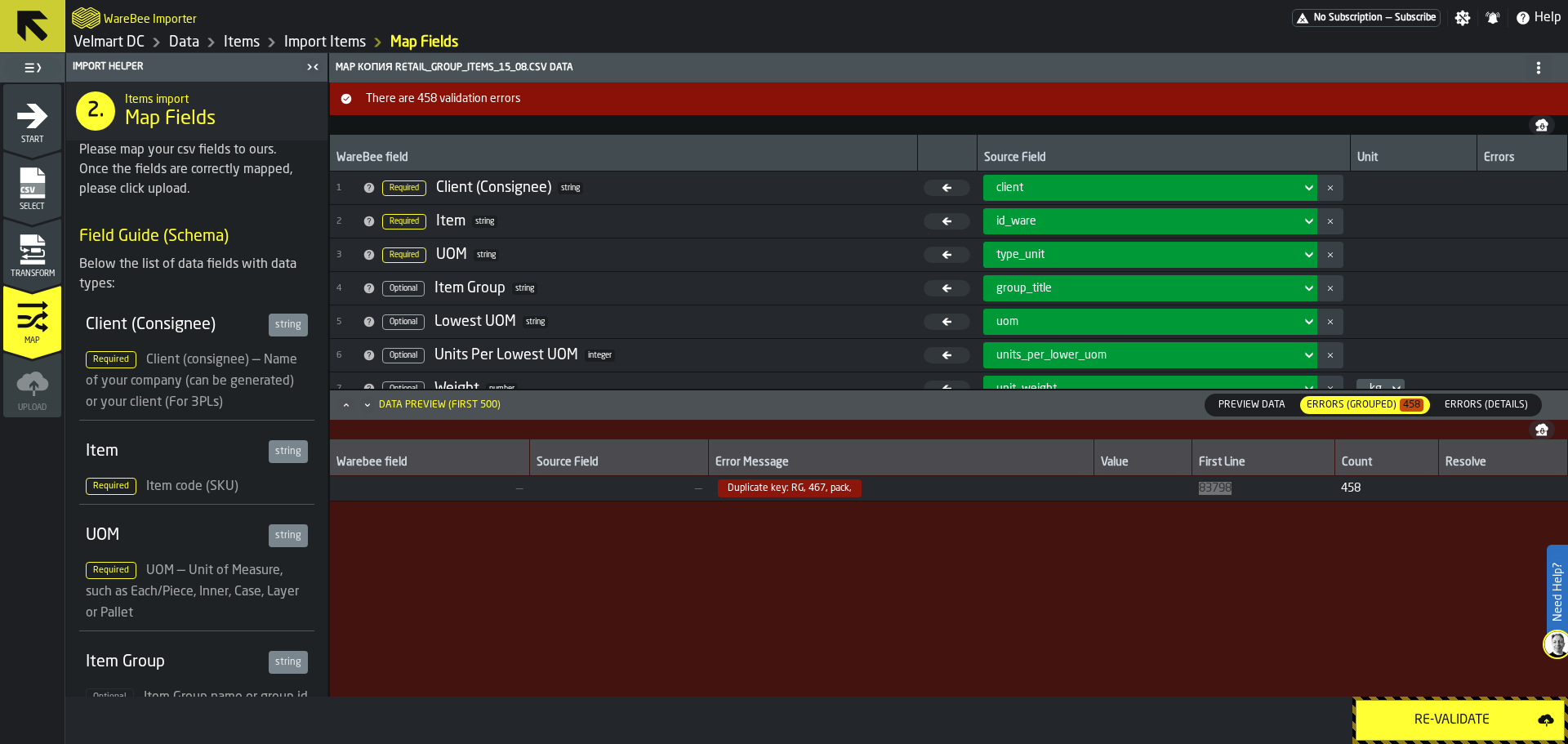
click at [1268, 401] on span "Preview Data" at bounding box center [1252, 404] width 80 height 15
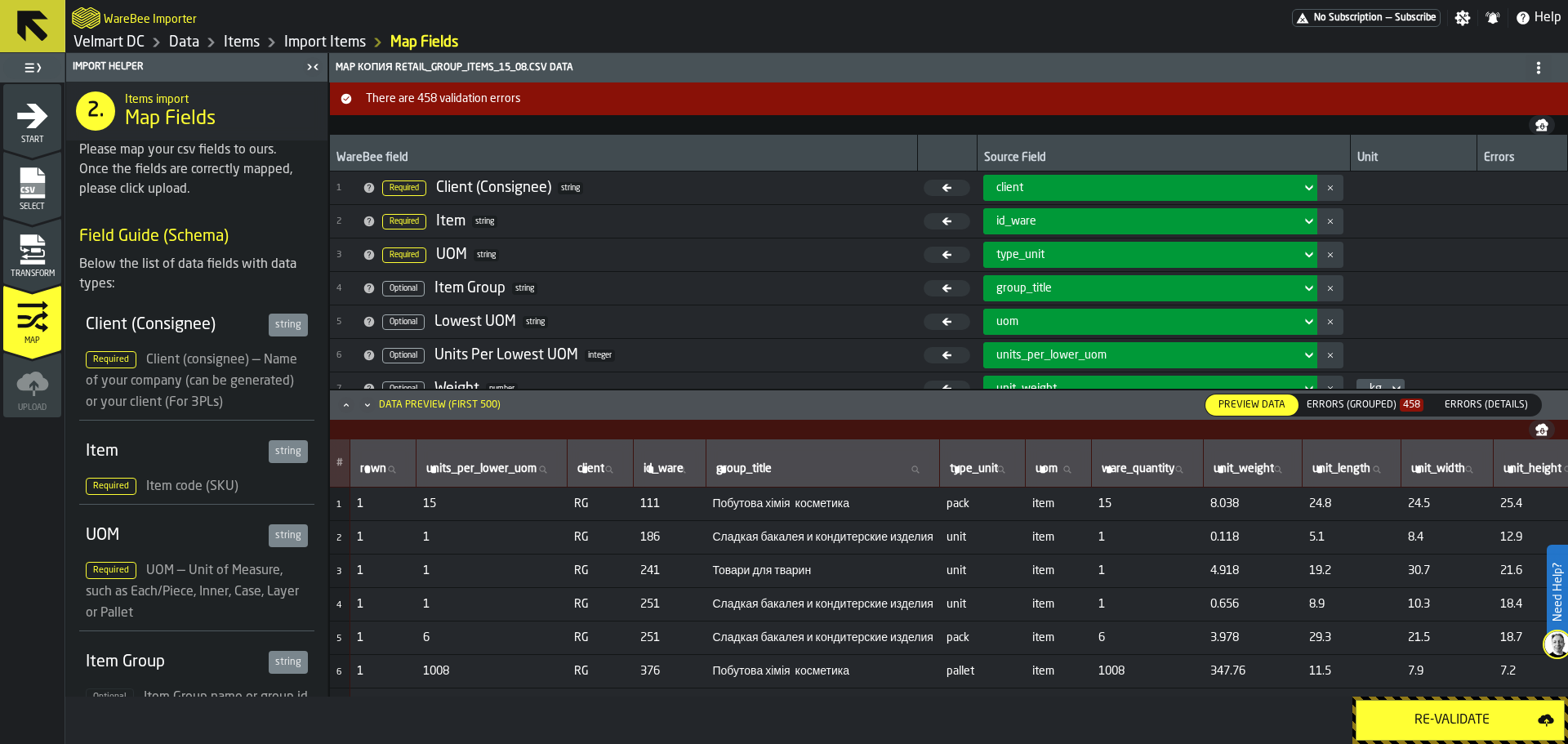
click at [1362, 410] on div "Errors (Grouped) 458" at bounding box center [1365, 404] width 117 height 11
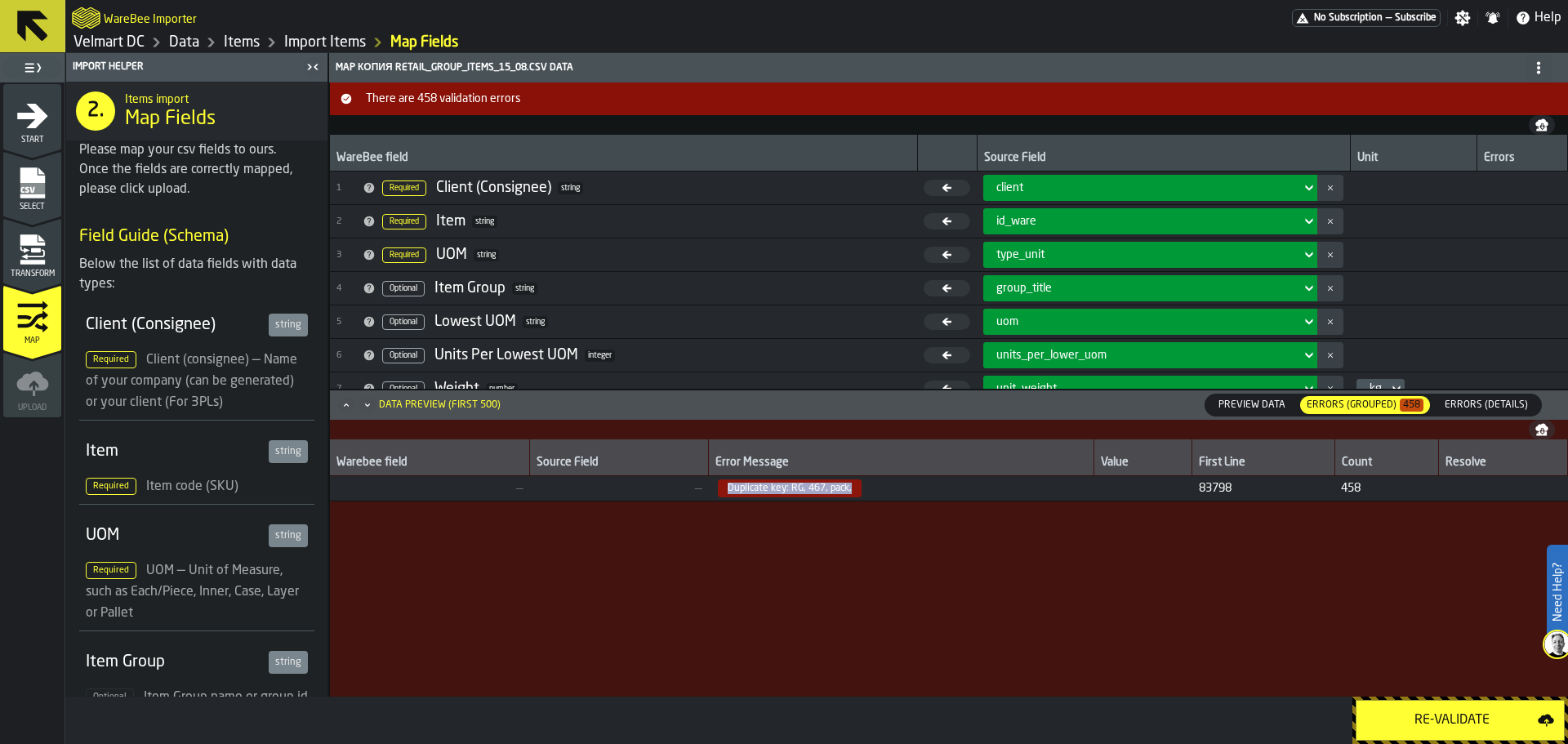
drag, startPoint x: 726, startPoint y: 492, endPoint x: 847, endPoint y: 494, distance: 121.0
click at [847, 494] on span "Duplicate key: RG, 467, pack," at bounding box center [790, 488] width 143 height 18
click at [1267, 411] on span "Preview Data" at bounding box center [1252, 404] width 80 height 15
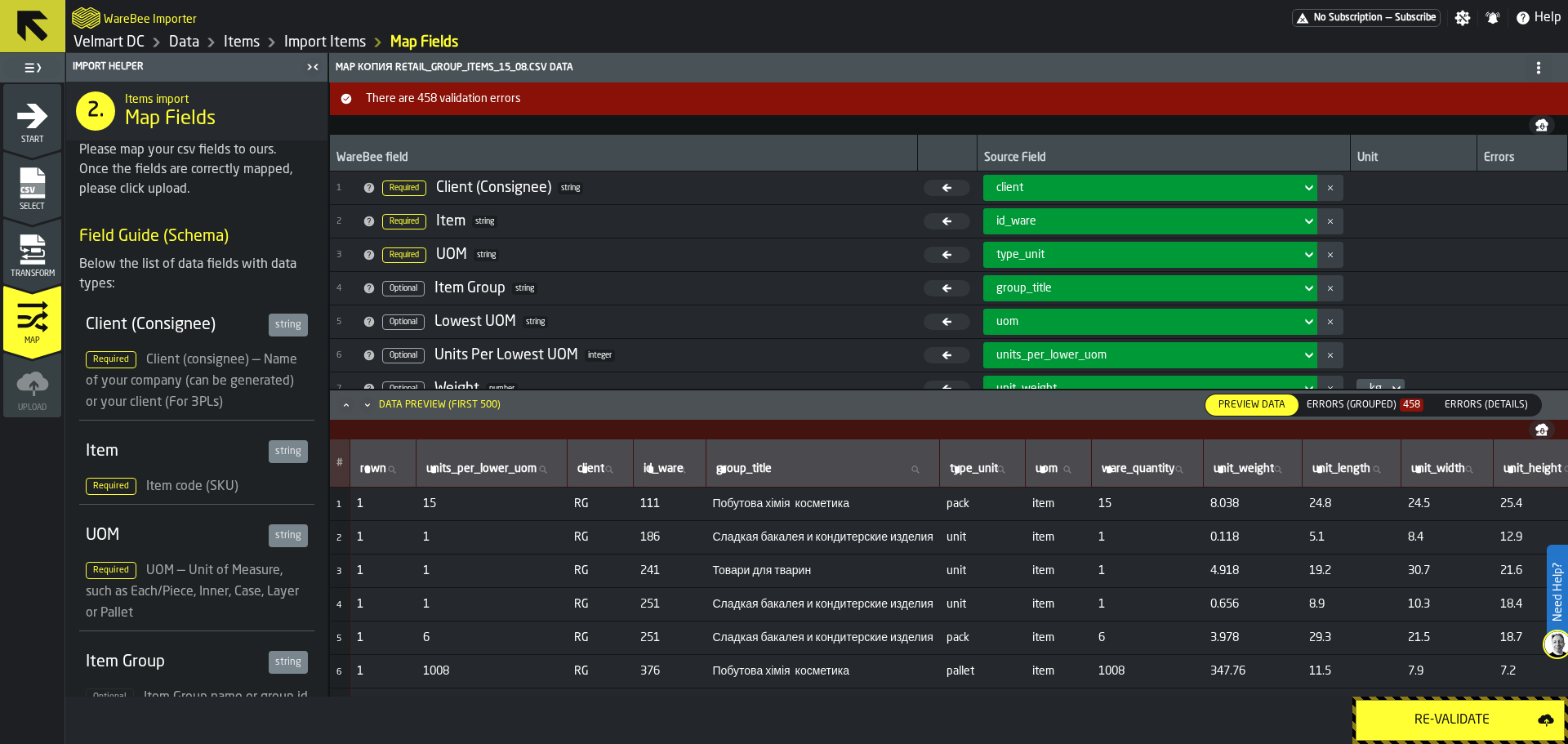
click at [48, 261] on icon "menu Transform" at bounding box center [32, 249] width 33 height 33
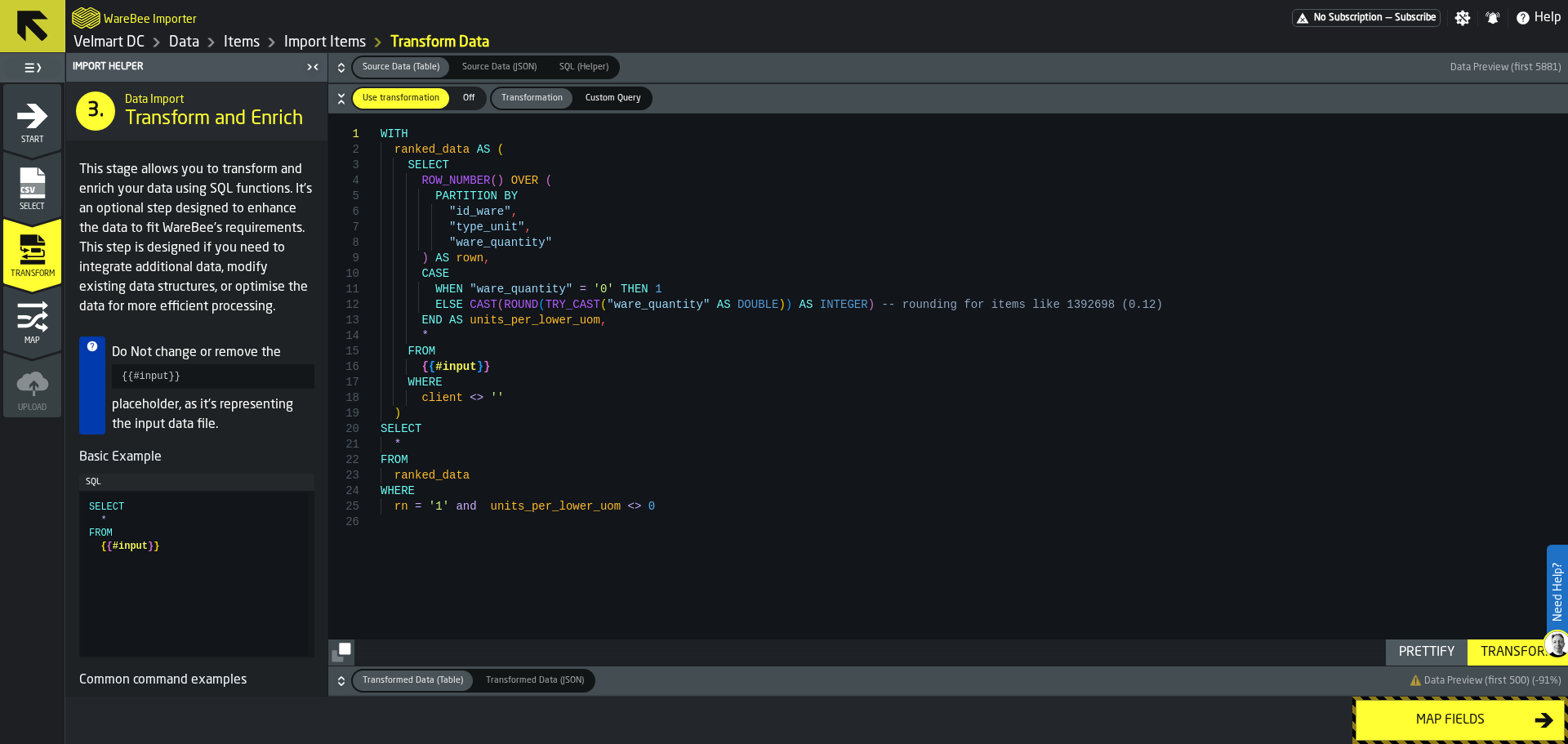
click at [465, 262] on div "WITH ranked_data AS ( SELECT ROW_NUMBER ( ) OVER ( PARTITION BY "id_ware" , "ty…" at bounding box center [974, 389] width 1187 height 552
click at [398, 513] on div "WITH ranked_data AS ( SELECT ROW_NUMBER ( ) OVER ( PARTITION BY "id_ware" , "ty…" at bounding box center [974, 389] width 1187 height 552
click at [442, 508] on div "WITH ranked_data AS ( SELECT ROW_NUMBER ( ) OVER ( PARTITION BY "id_ware" , "ty…" at bounding box center [974, 389] width 1187 height 552
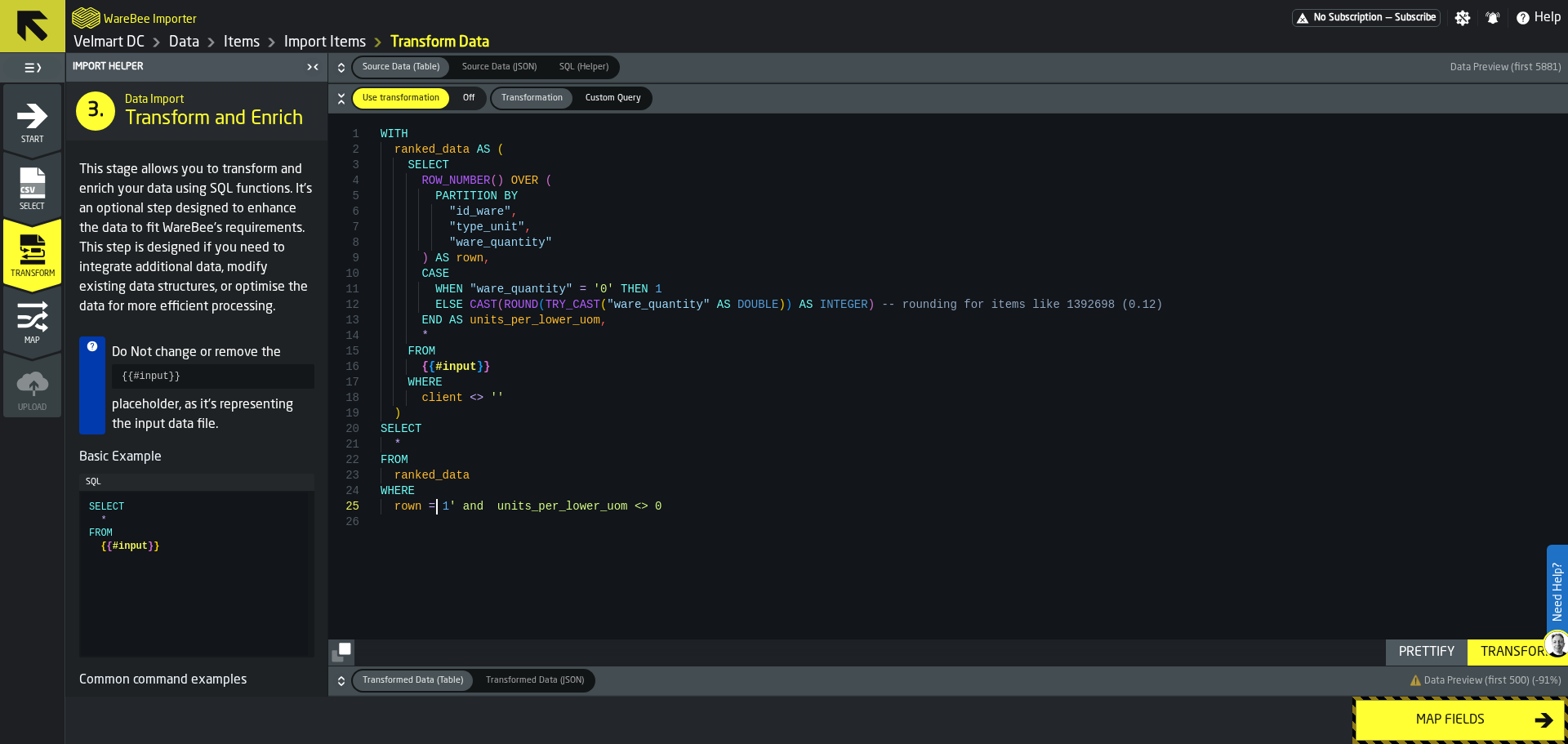
click at [449, 507] on div "WITH ranked_data AS ( SELECT ROW_NUMBER ( ) OVER ( PARTITION BY "id_ware" , "ty…" at bounding box center [974, 389] width 1187 height 552
type textarea "**********"
click at [1493, 655] on div "Transform" at bounding box center [1518, 652] width 88 height 20
click at [1408, 711] on div "Map fields" at bounding box center [1450, 720] width 168 height 20
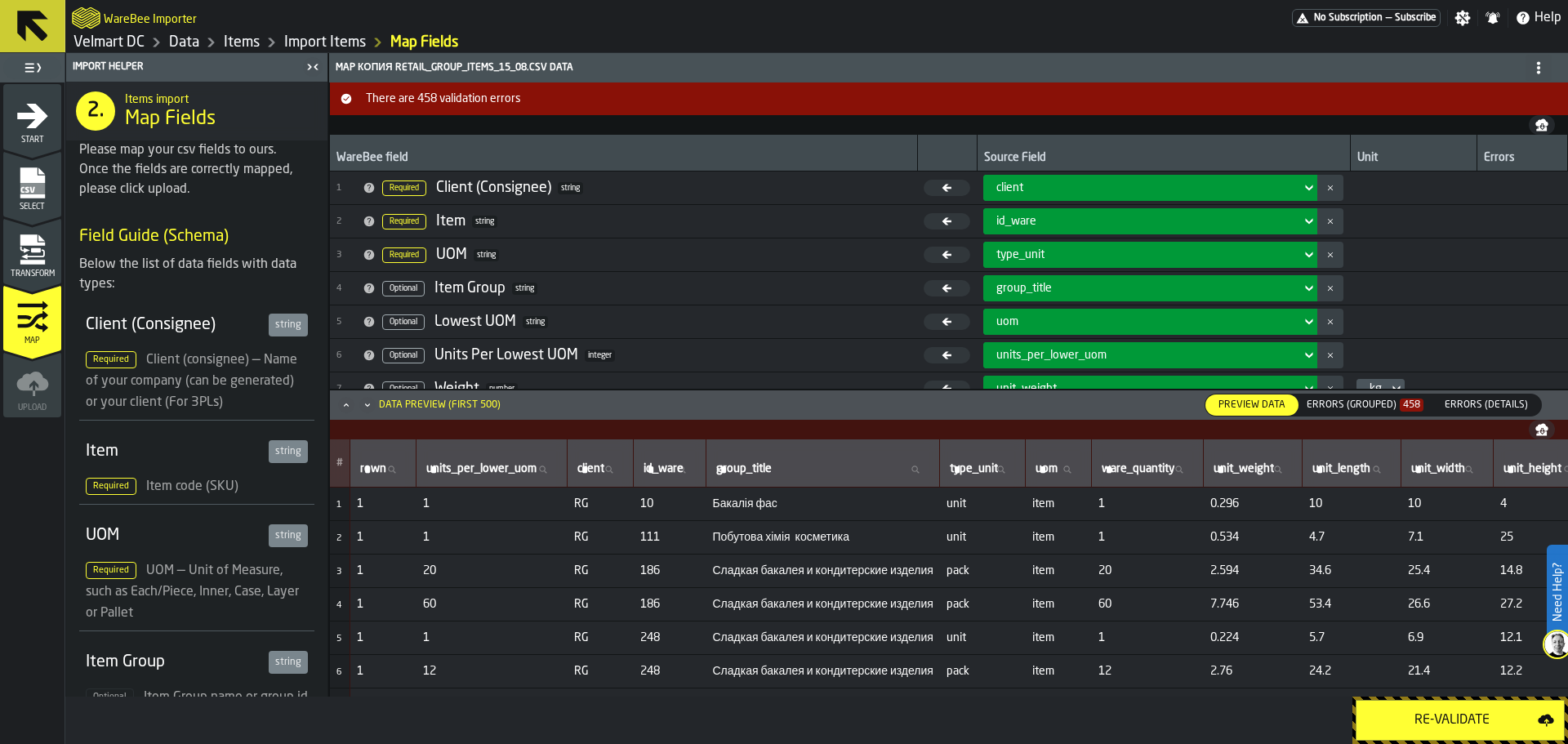
click at [1398, 712] on div "Re-Validate" at bounding box center [1452, 720] width 171 height 20
click at [1328, 403] on div "Errors (Grouped) 460" at bounding box center [1365, 404] width 117 height 11
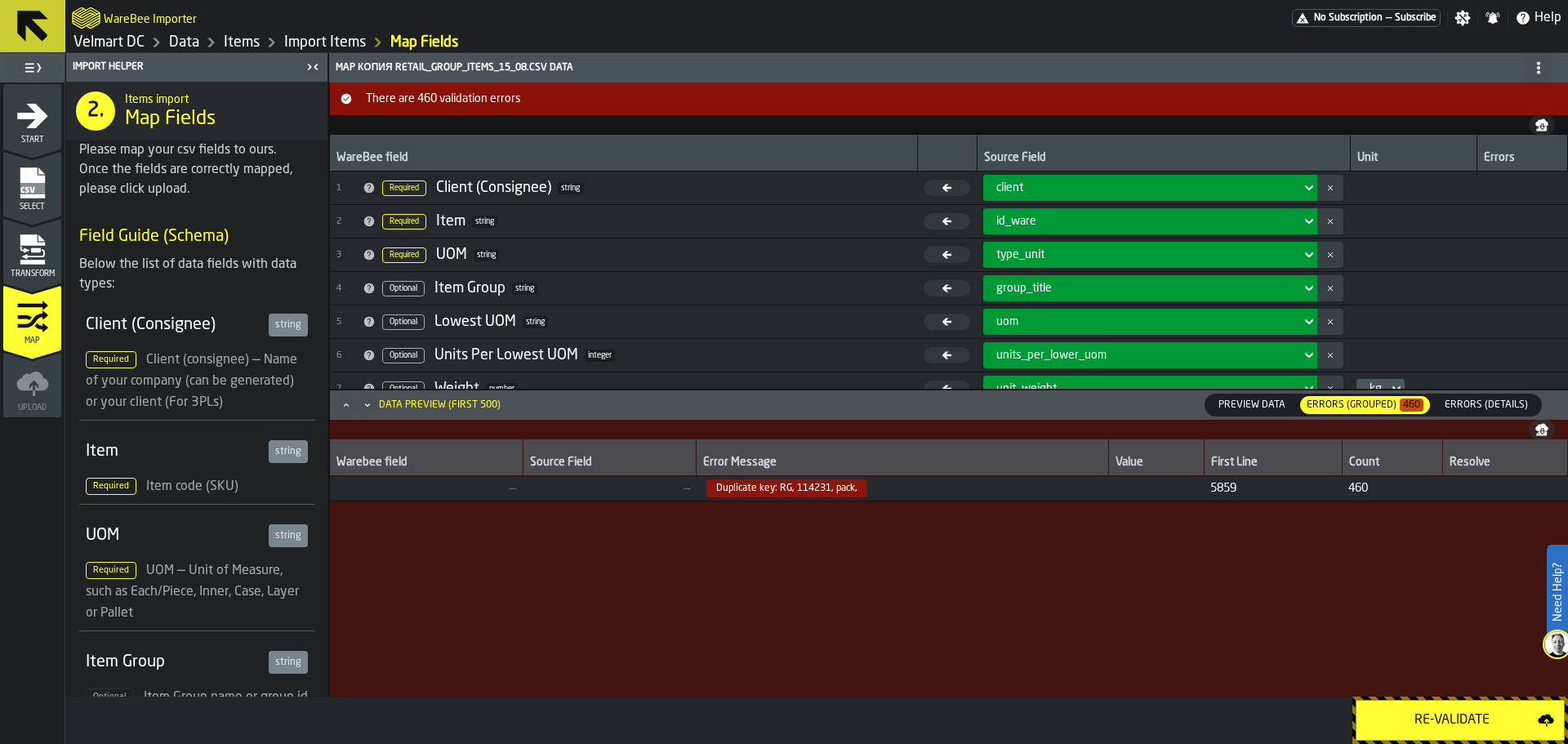
click at [22, 277] on span "Transform" at bounding box center [32, 274] width 58 height 9
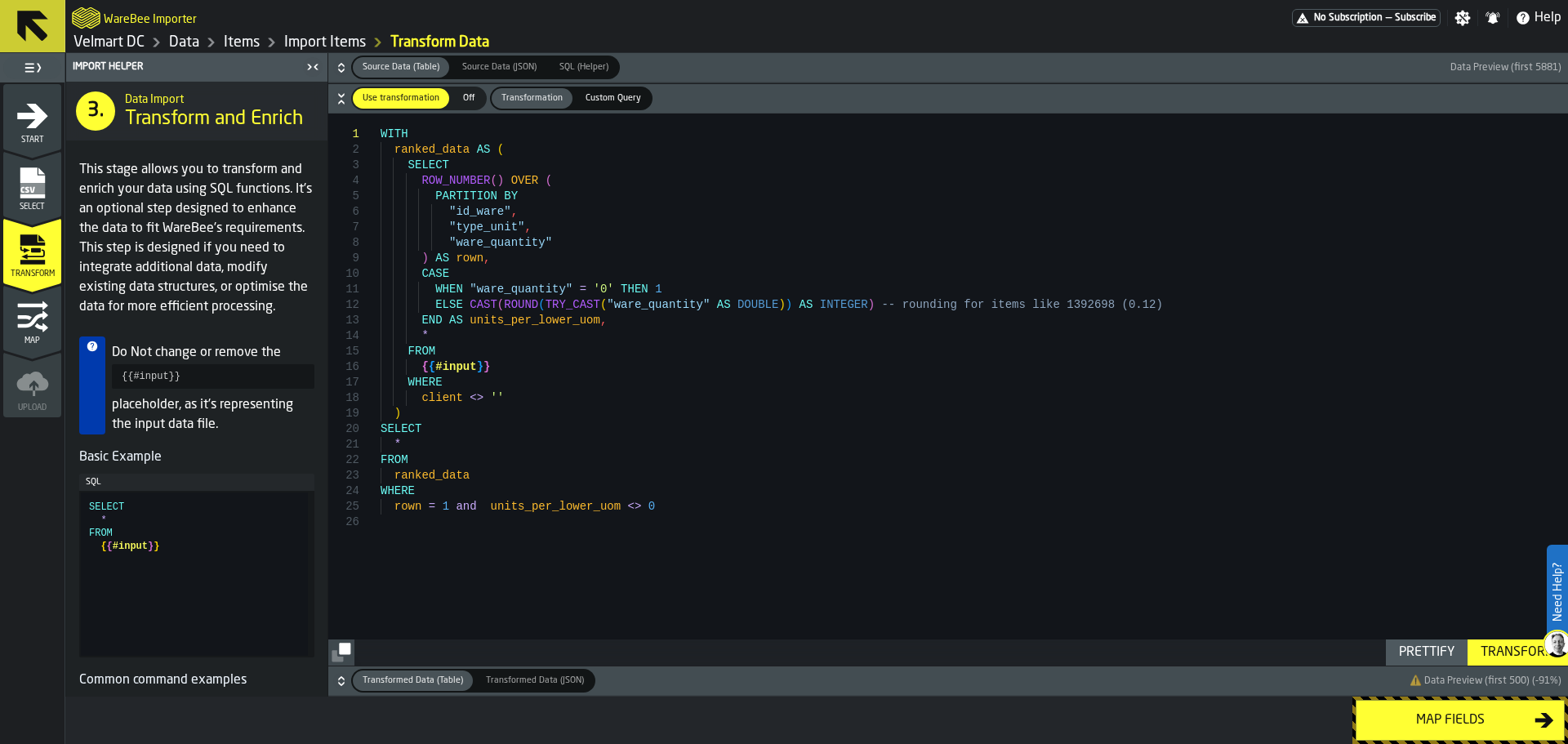
click at [27, 335] on div "Map" at bounding box center [32, 323] width 58 height 45
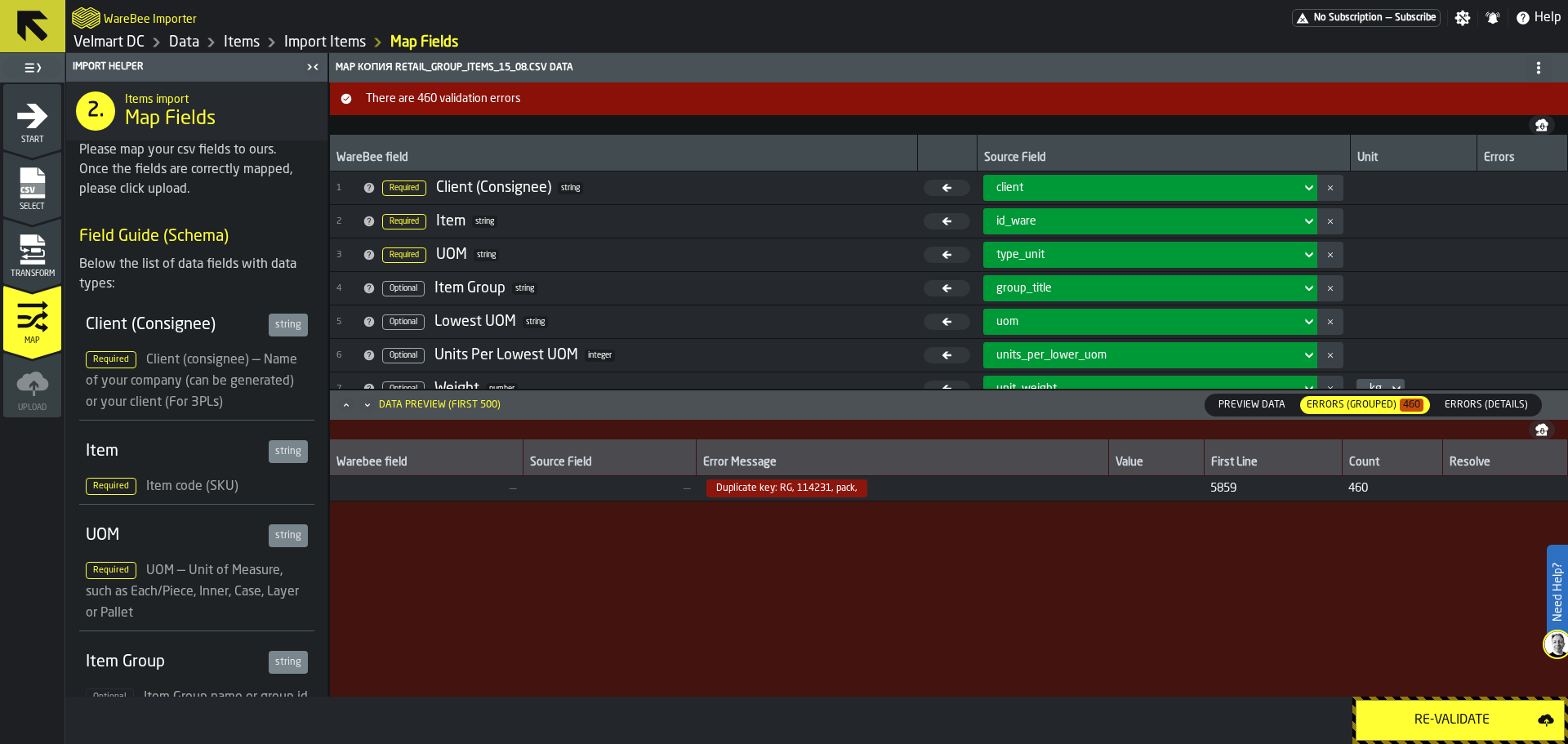
click at [25, 16] on icon at bounding box center [32, 26] width 31 height 31
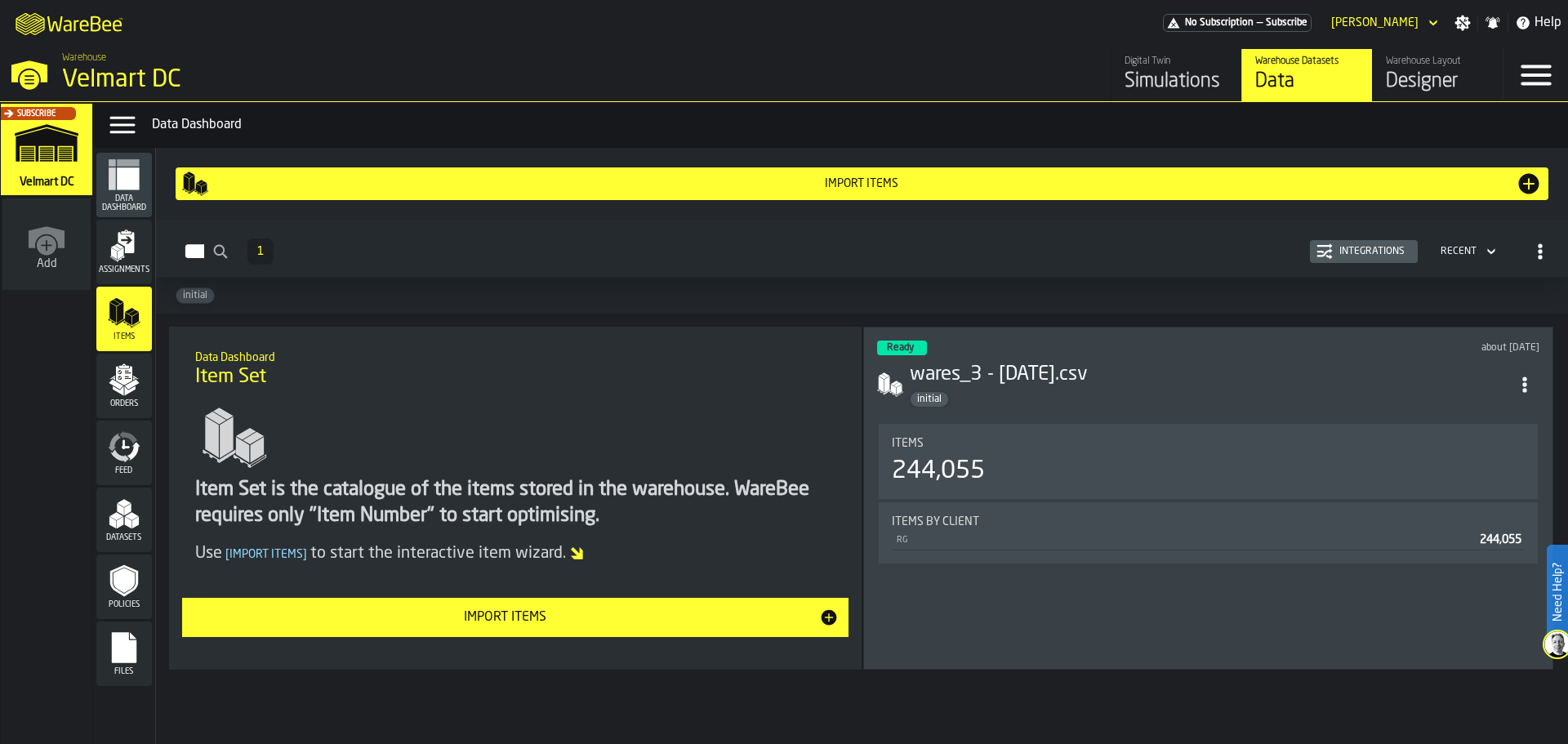
click at [421, 605] on button "Import Items" at bounding box center [516, 617] width 667 height 39
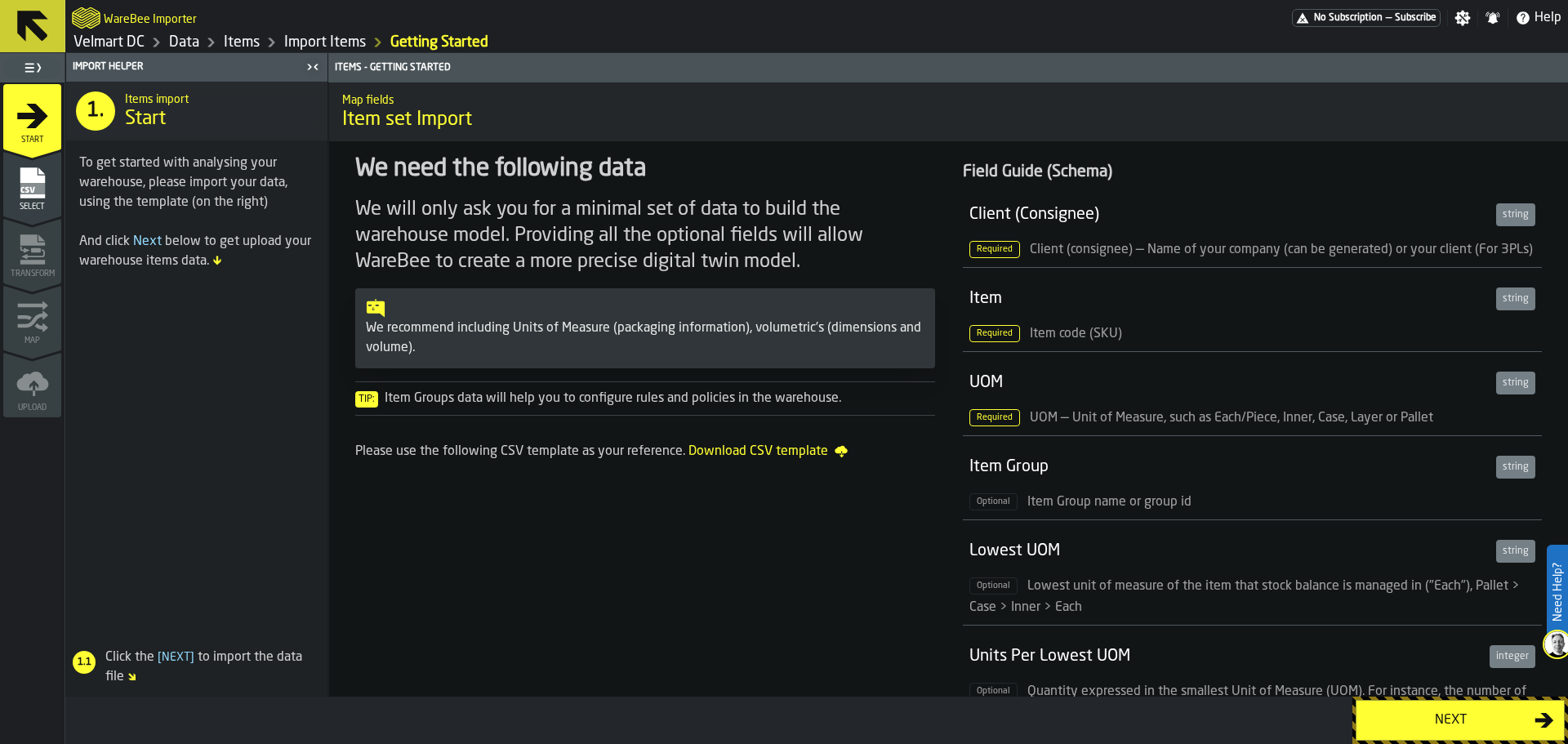
click at [52, 200] on div "Select" at bounding box center [32, 188] width 58 height 45
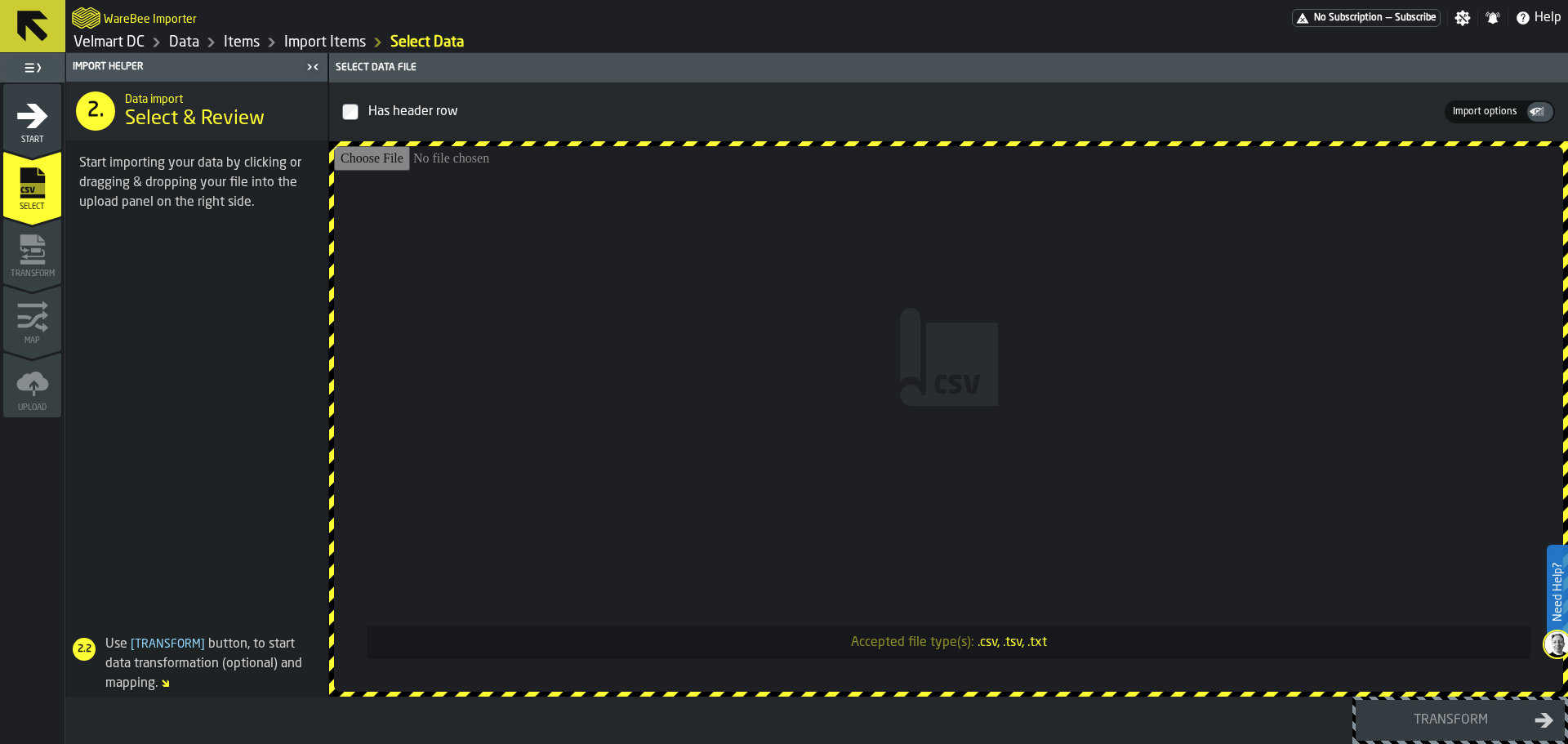
click at [27, 130] on icon "menu Start" at bounding box center [32, 116] width 33 height 33
